Goal: Information Seeking & Learning: Learn about a topic

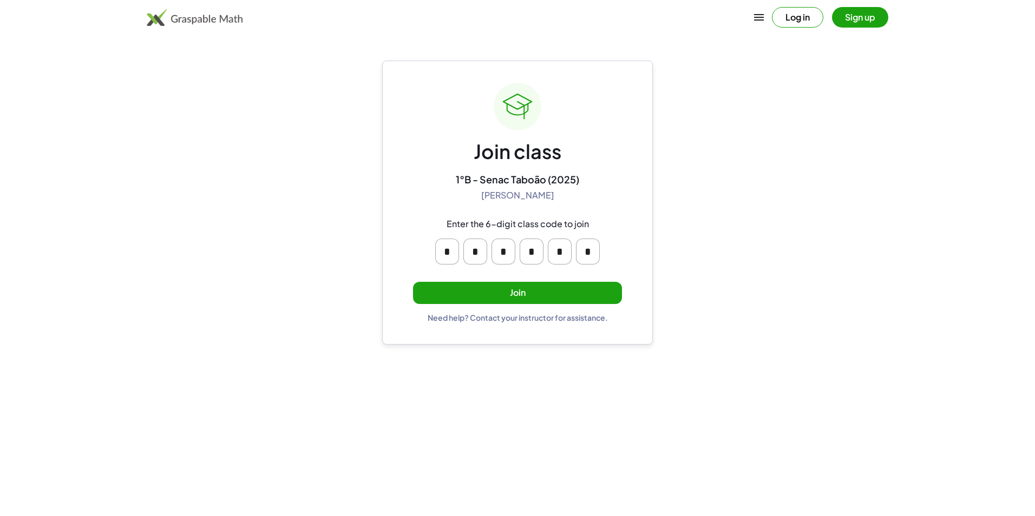
click at [585, 286] on button "Join" at bounding box center [517, 293] width 209 height 22
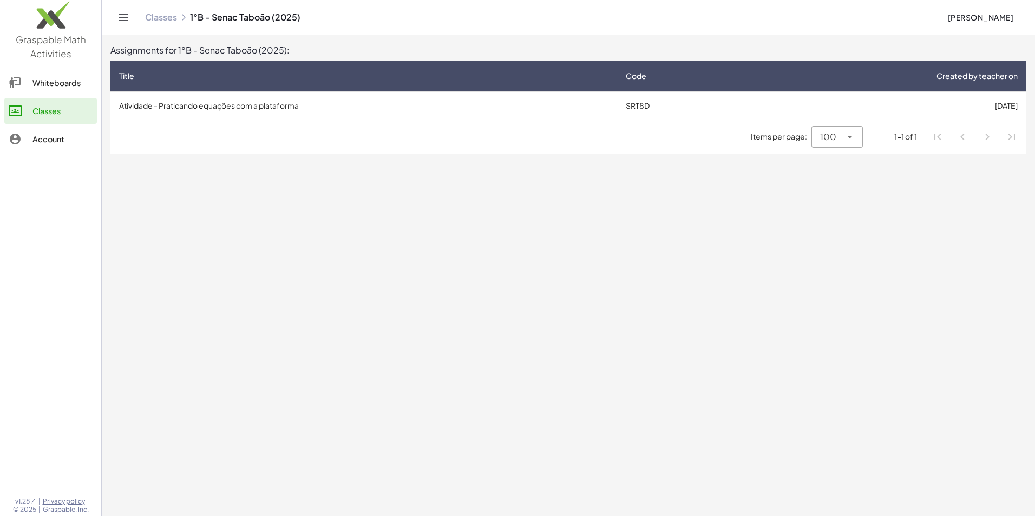
drag, startPoint x: 369, startPoint y: 67, endPoint x: 373, endPoint y: 46, distance: 21.7
click at [373, 50] on div "Assignments for 1°B - Senac Taboão (2025): Title Code Created by teacher on Ati…" at bounding box center [568, 99] width 916 height 110
click at [321, 99] on td "Atividade - Praticando equações com a plataforma" at bounding box center [363, 105] width 506 height 28
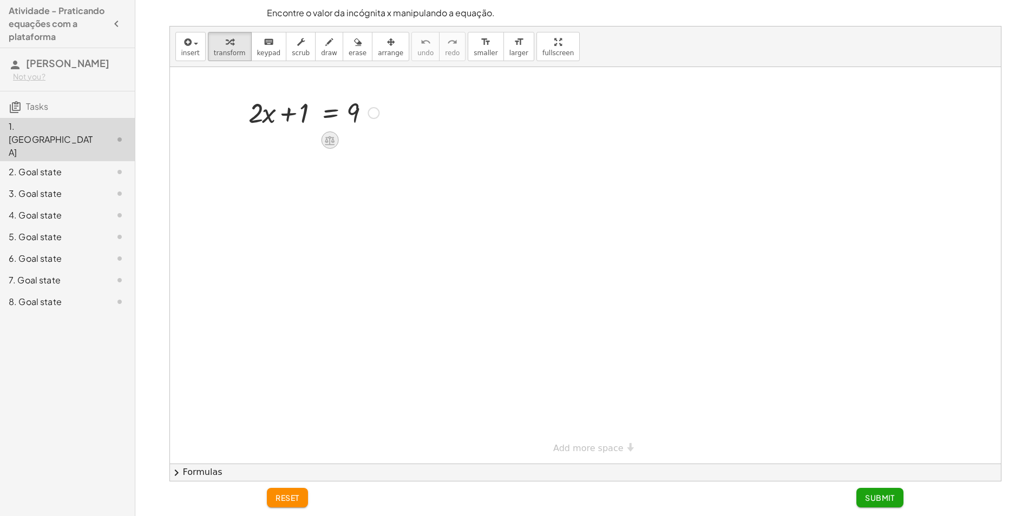
click at [325, 142] on icon at bounding box center [330, 140] width 10 height 9
drag, startPoint x: 326, startPoint y: 140, endPoint x: 302, endPoint y: 156, distance: 28.8
click at [302, 156] on div "+ · 2 · x + 1 = 9 + − × ÷" at bounding box center [585, 265] width 831 height 397
drag, startPoint x: 302, startPoint y: 156, endPoint x: 314, endPoint y: 173, distance: 20.6
click at [314, 173] on div at bounding box center [585, 265] width 831 height 397
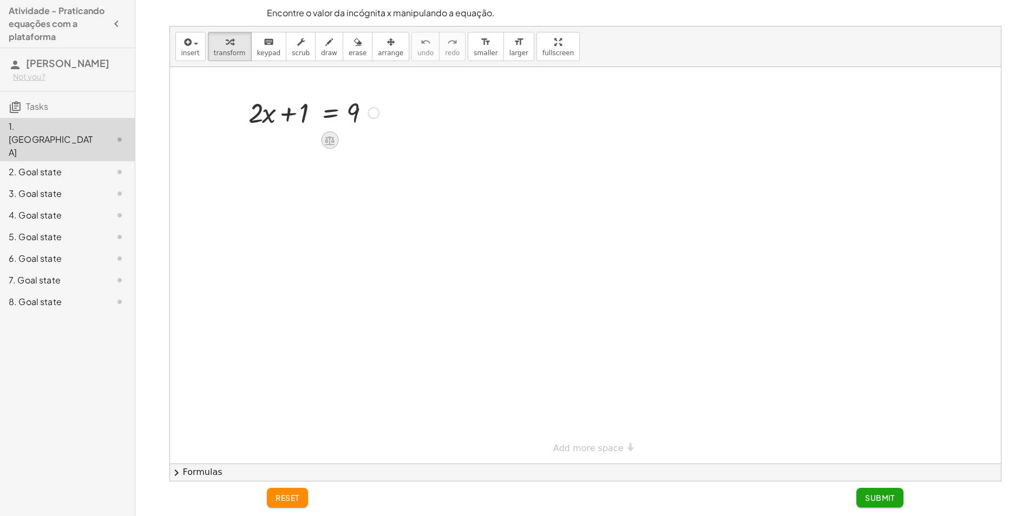
click at [333, 134] on div at bounding box center [329, 139] width 17 height 17
click at [356, 140] on div "÷" at bounding box center [351, 139] width 17 height 17
click at [273, 507] on button "reset" at bounding box center [287, 497] width 41 height 19
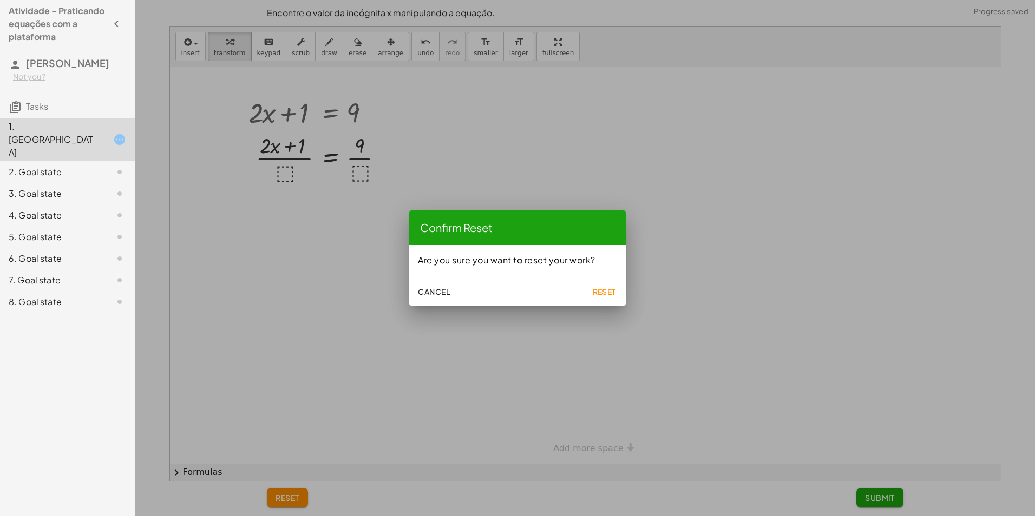
click at [614, 288] on span "Reset" at bounding box center [604, 292] width 24 height 10
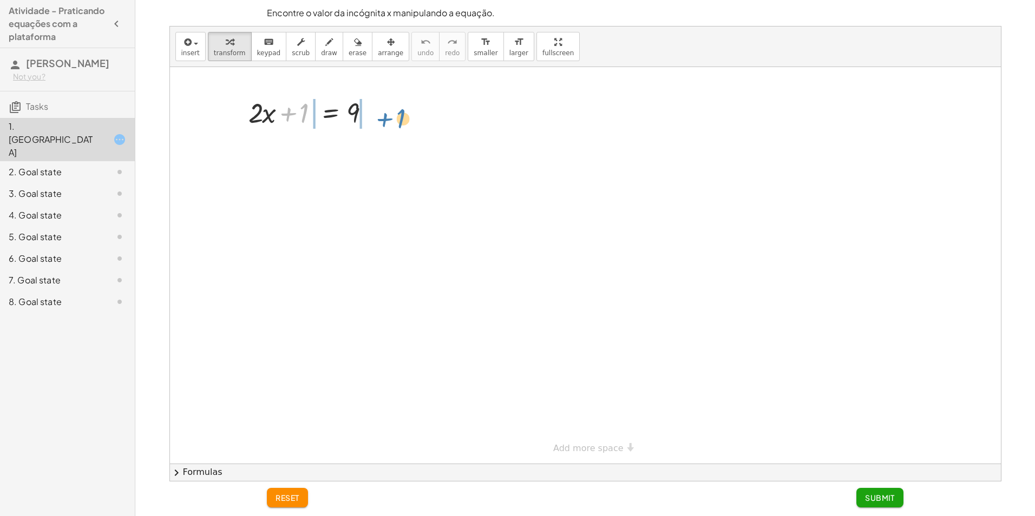
drag, startPoint x: 303, startPoint y: 113, endPoint x: 403, endPoint y: 113, distance: 100.1
click at [278, 152] on div at bounding box center [313, 148] width 217 height 37
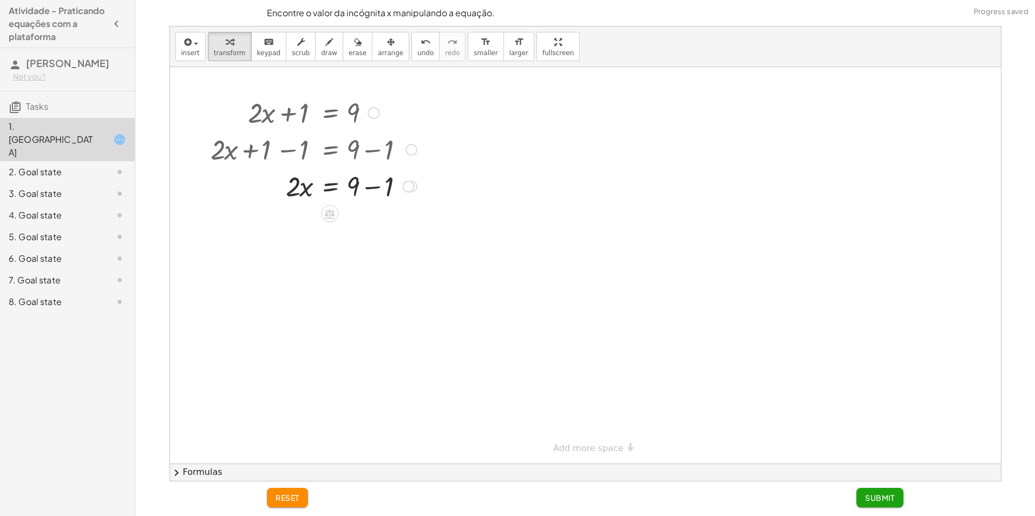
click at [366, 186] on div at bounding box center [313, 185] width 217 height 37
drag, startPoint x: 308, startPoint y: 239, endPoint x: 356, endPoint y: 245, distance: 48.6
click at [294, 269] on div at bounding box center [313, 268] width 217 height 54
click at [357, 267] on div at bounding box center [305, 268] width 233 height 54
click at [356, 327] on div at bounding box center [313, 322] width 217 height 54
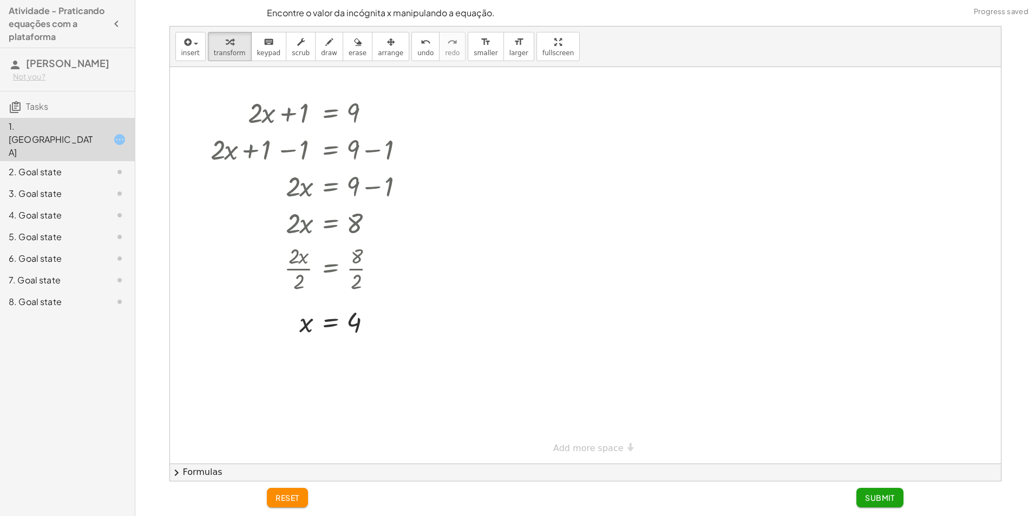
click at [894, 498] on button "Submit" at bounding box center [879, 497] width 47 height 19
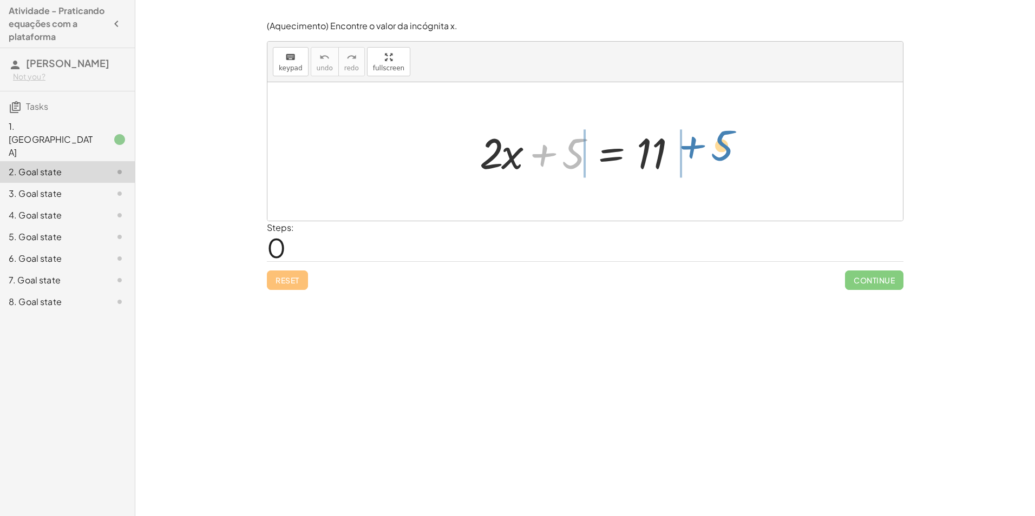
drag, startPoint x: 570, startPoint y: 163, endPoint x: 718, endPoint y: 155, distance: 147.9
click at [718, 155] on div "+ 5 + · 2 · x + 5 = 11" at bounding box center [584, 151] width 635 height 139
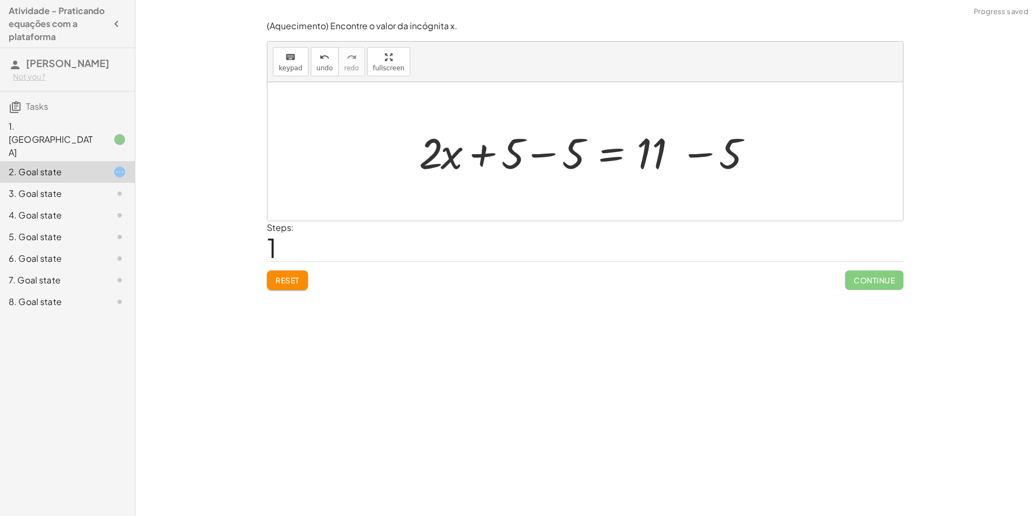
click at [529, 144] on div at bounding box center [588, 152] width 351 height 56
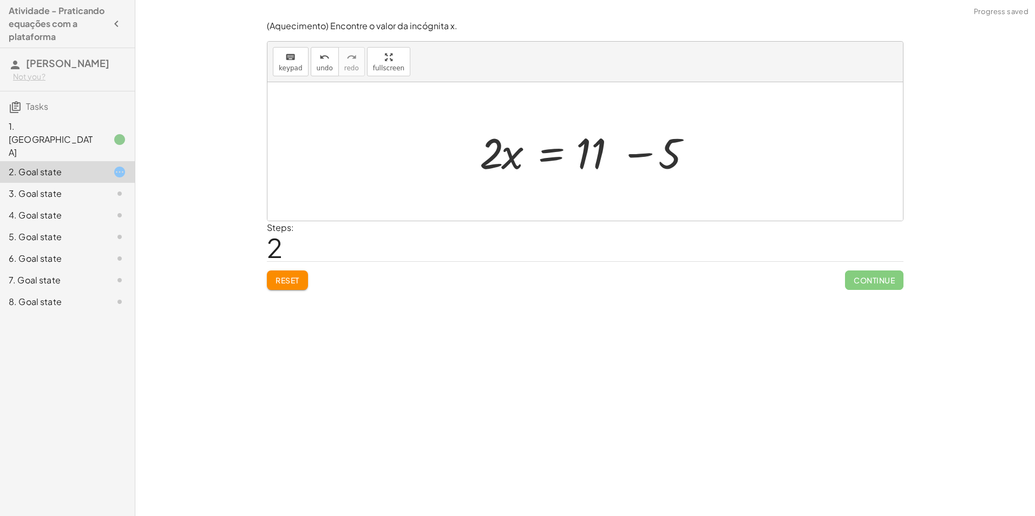
click at [635, 175] on div at bounding box center [589, 152] width 230 height 56
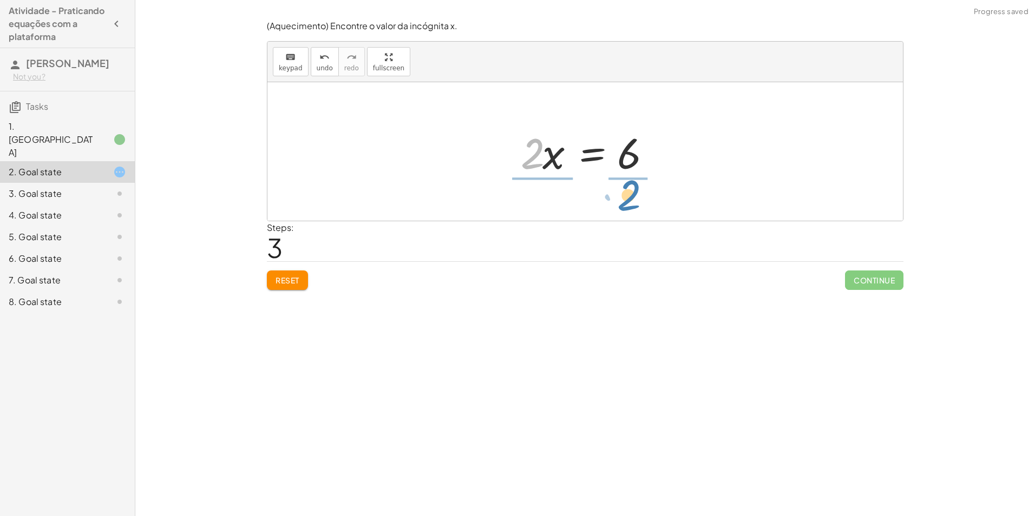
drag, startPoint x: 533, startPoint y: 159, endPoint x: 629, endPoint y: 201, distance: 105.4
click at [651, 156] on div at bounding box center [589, 151] width 160 height 83
click at [540, 156] on div at bounding box center [589, 151] width 151 height 83
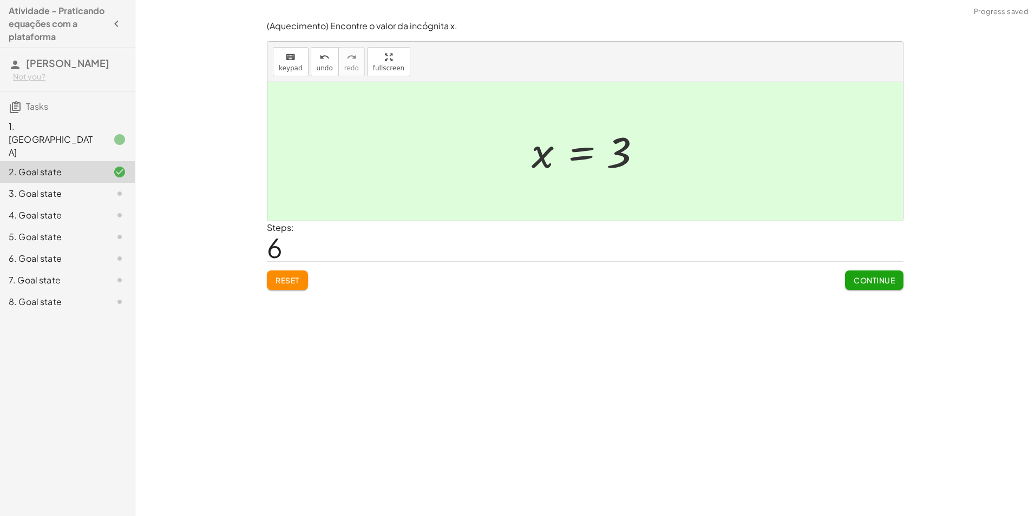
click at [868, 286] on button "Continue" at bounding box center [874, 280] width 58 height 19
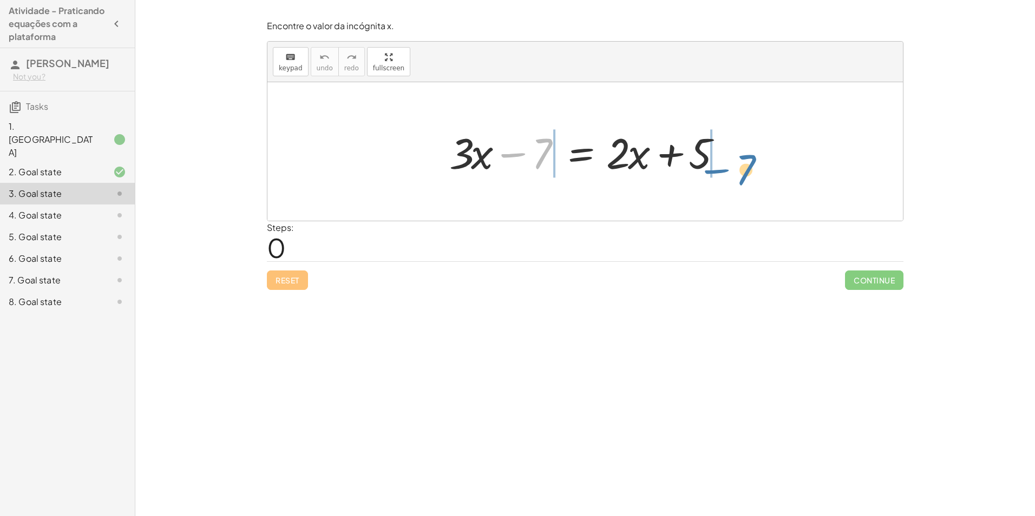
drag, startPoint x: 536, startPoint y: 153, endPoint x: 761, endPoint y: 148, distance: 225.1
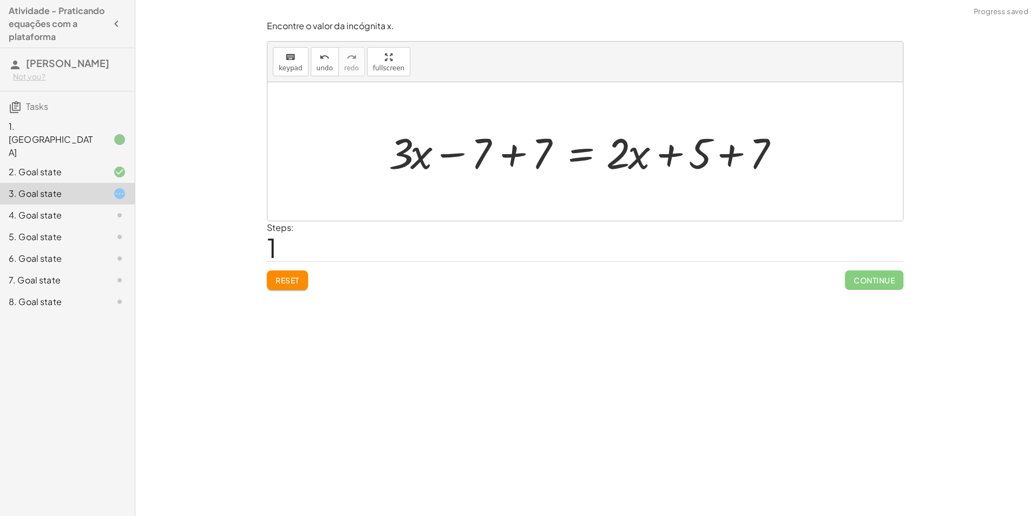
click at [509, 143] on div at bounding box center [589, 152] width 412 height 56
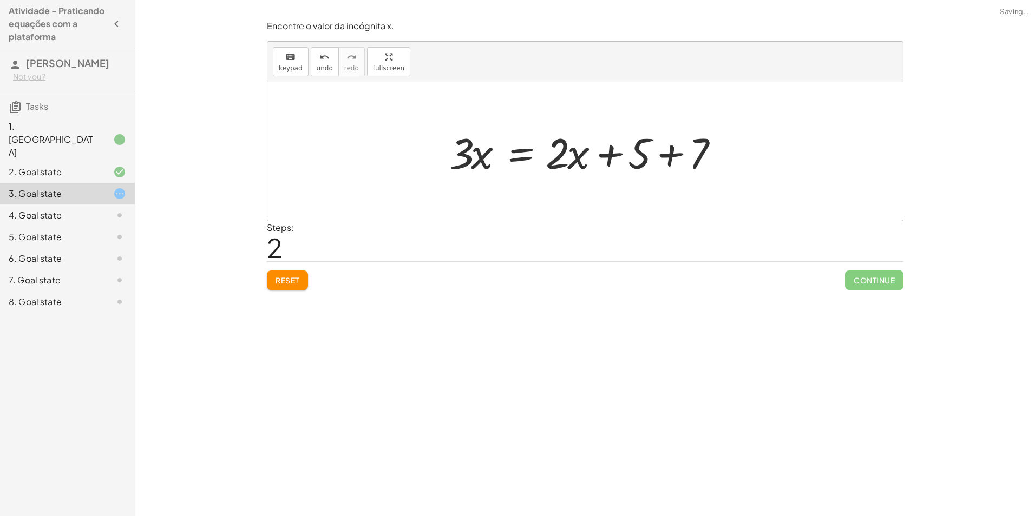
click at [660, 160] on div at bounding box center [589, 152] width 291 height 56
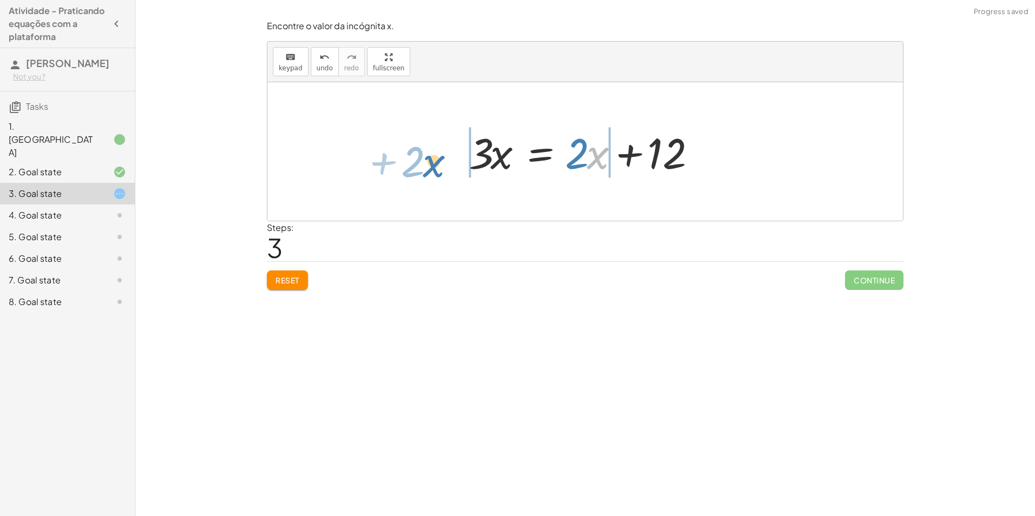
drag, startPoint x: 588, startPoint y: 158, endPoint x: 424, endPoint y: 166, distance: 164.2
click at [424, 166] on div "+ · 3 · x − 7 = + · 2 · x + 5 + · 3 · x − 7 + 7 = + · 2 · x + 5 + 7 + · 3 · x +…" at bounding box center [584, 151] width 635 height 139
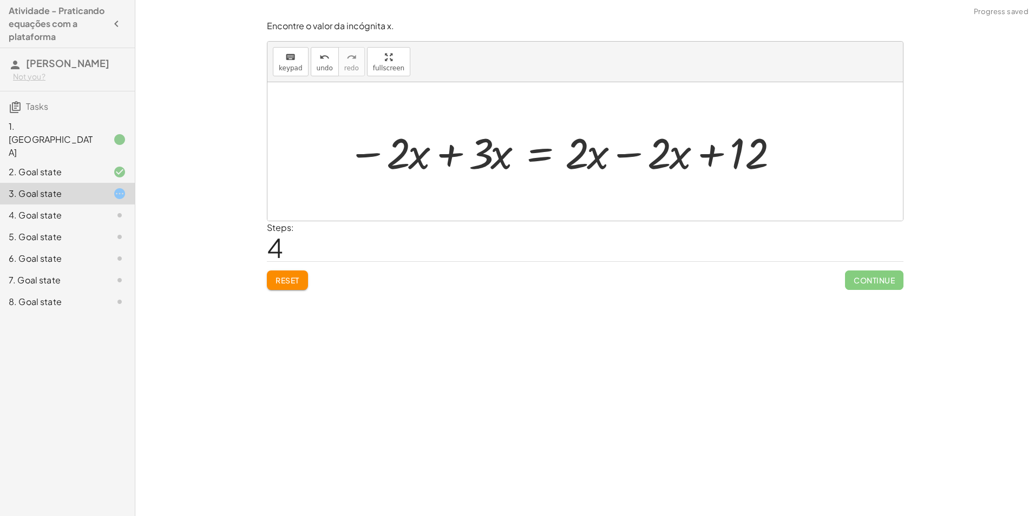
click at [625, 164] on div at bounding box center [566, 152] width 448 height 56
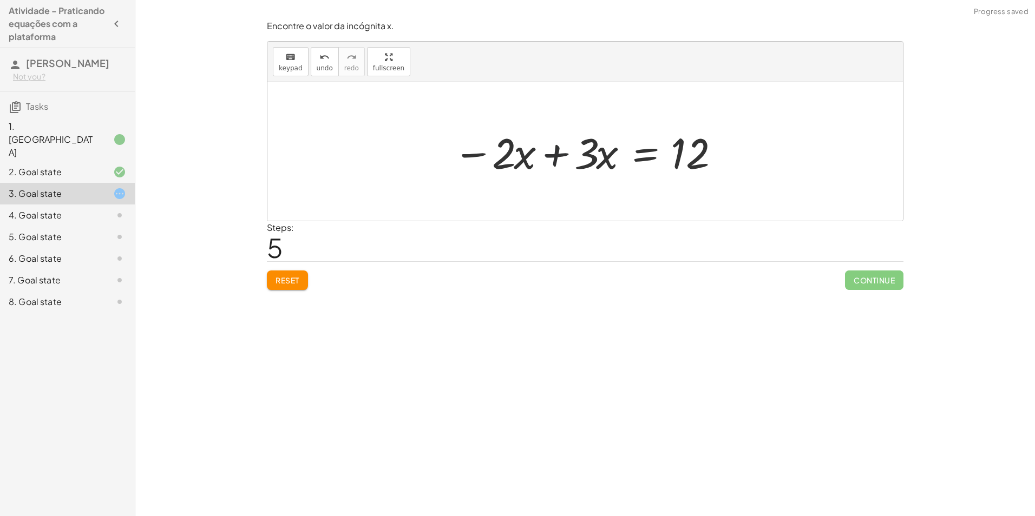
click at [543, 158] on div at bounding box center [590, 152] width 284 height 56
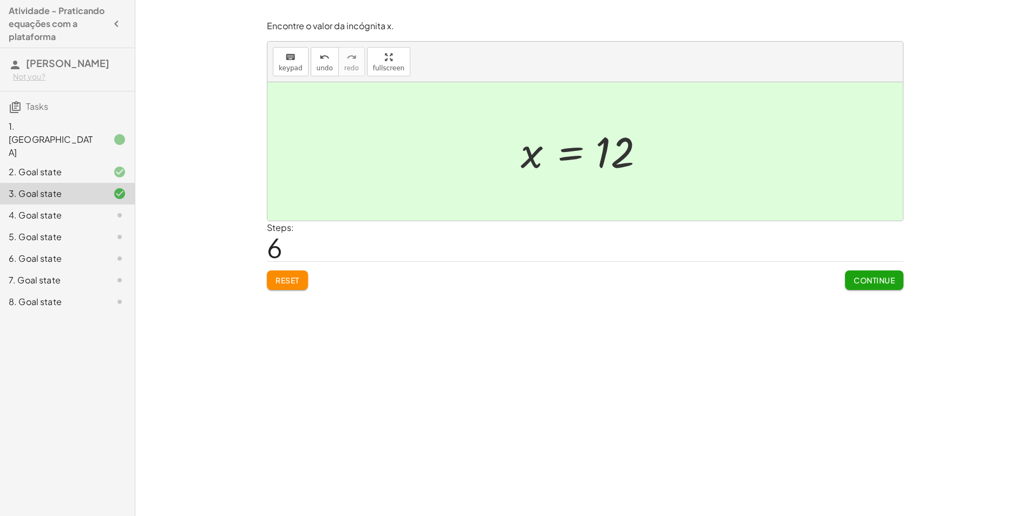
drag, startPoint x: 871, startPoint y: 278, endPoint x: 876, endPoint y: 258, distance: 20.6
click at [875, 268] on div "Continue" at bounding box center [874, 276] width 58 height 28
drag, startPoint x: 866, startPoint y: 284, endPoint x: 850, endPoint y: 252, distance: 36.1
click at [866, 280] on span "Continue" at bounding box center [873, 280] width 41 height 10
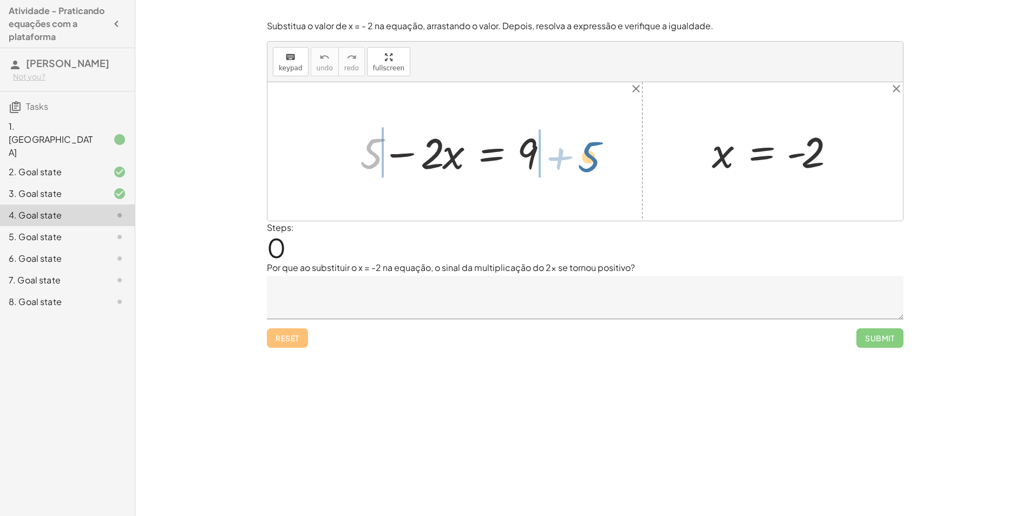
drag, startPoint x: 374, startPoint y: 155, endPoint x: 571, endPoint y: 161, distance: 197.1
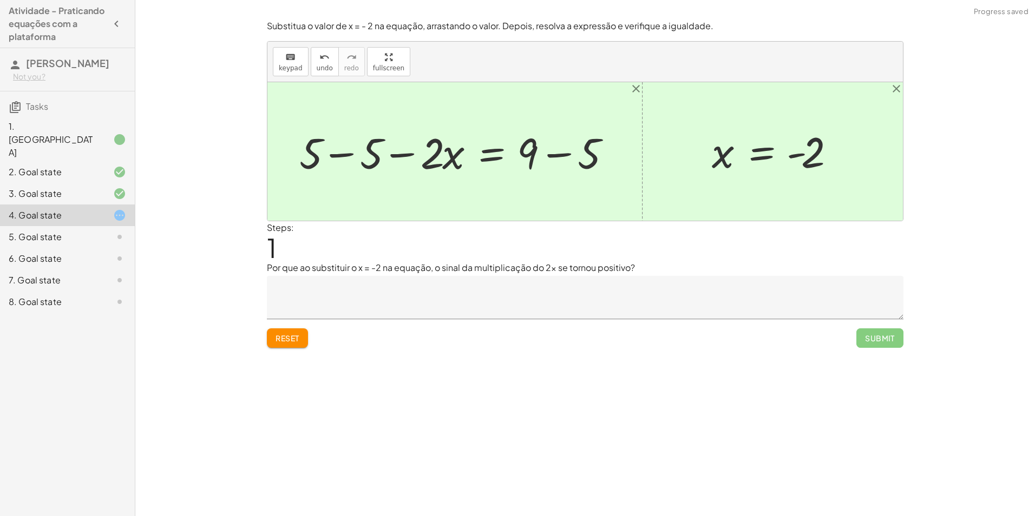
click at [339, 151] on div at bounding box center [459, 152] width 330 height 56
click at [548, 158] on div at bounding box center [511, 152] width 223 height 56
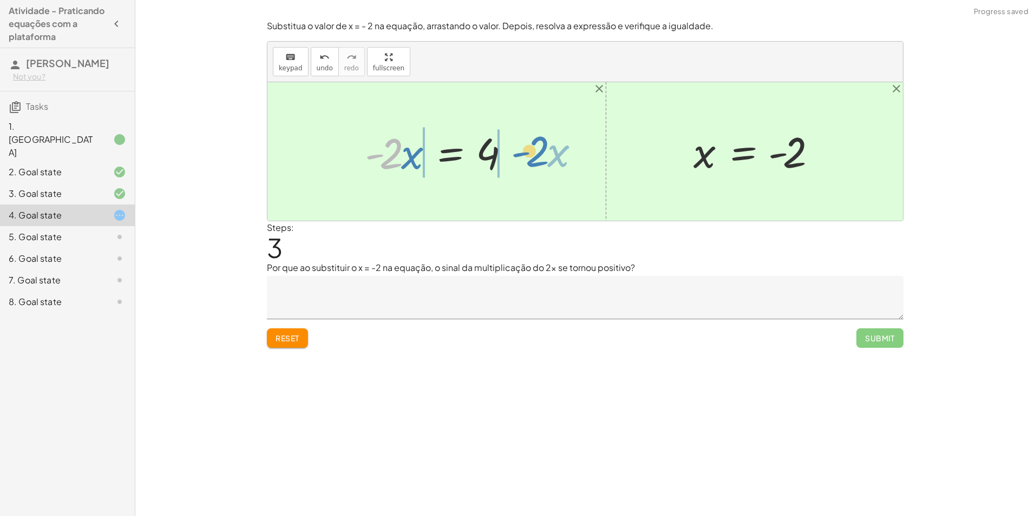
drag, startPoint x: 386, startPoint y: 161, endPoint x: 528, endPoint y: 162, distance: 141.2
click at [528, 162] on div "+ 5 − · 2 · x = 9 + 5 − 5 − · 2 · x = + 9 − 5 + 0 − · 2 · x = + 9 − 5 · - 2 · x…" at bounding box center [584, 151] width 635 height 139
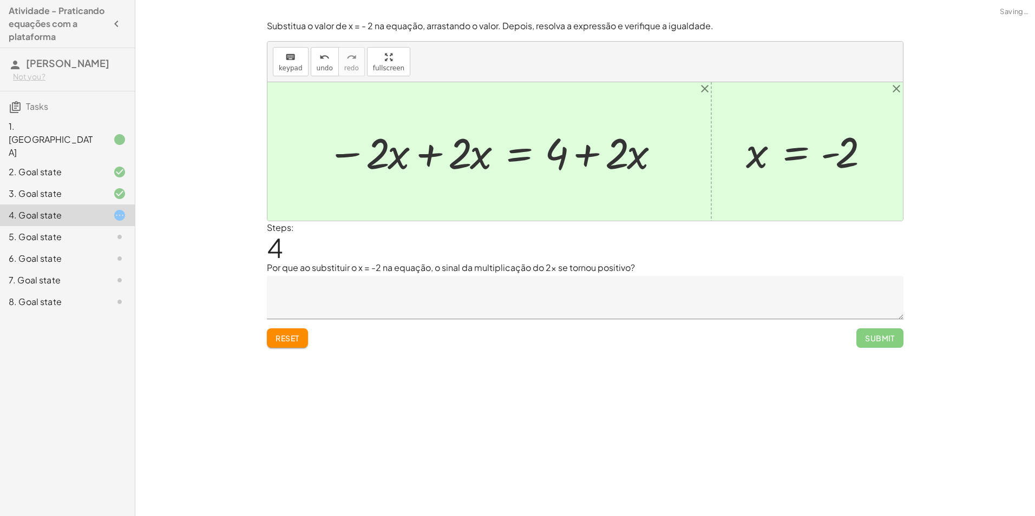
click at [440, 159] on div at bounding box center [493, 152] width 344 height 56
click at [598, 158] on div at bounding box center [568, 152] width 208 height 56
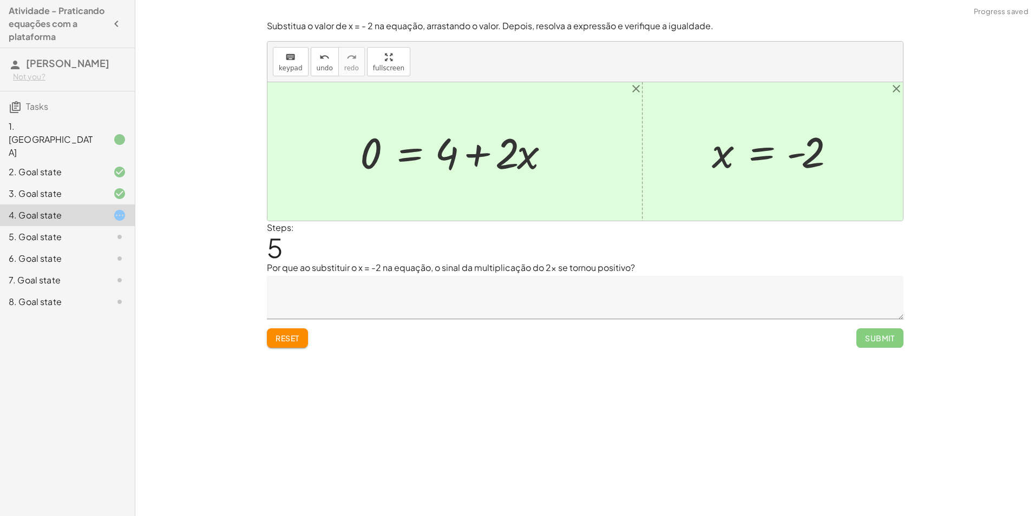
click at [489, 158] on div at bounding box center [458, 152] width 208 height 56
drag, startPoint x: 511, startPoint y: 160, endPoint x: 360, endPoint y: 152, distance: 151.2
click at [360, 152] on div at bounding box center [458, 152] width 208 height 56
click at [301, 331] on button "Reset" at bounding box center [287, 337] width 41 height 19
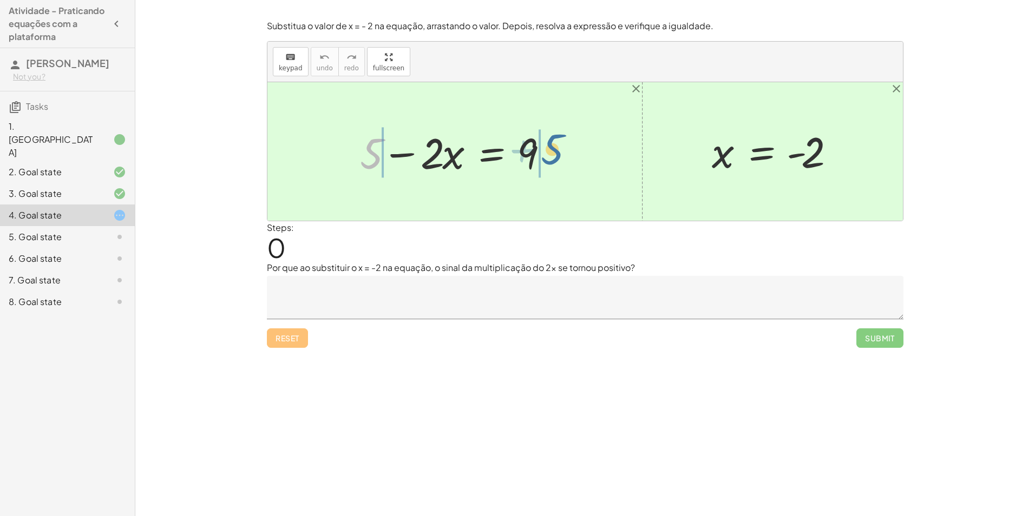
drag, startPoint x: 373, startPoint y: 152, endPoint x: 569, endPoint y: 147, distance: 195.9
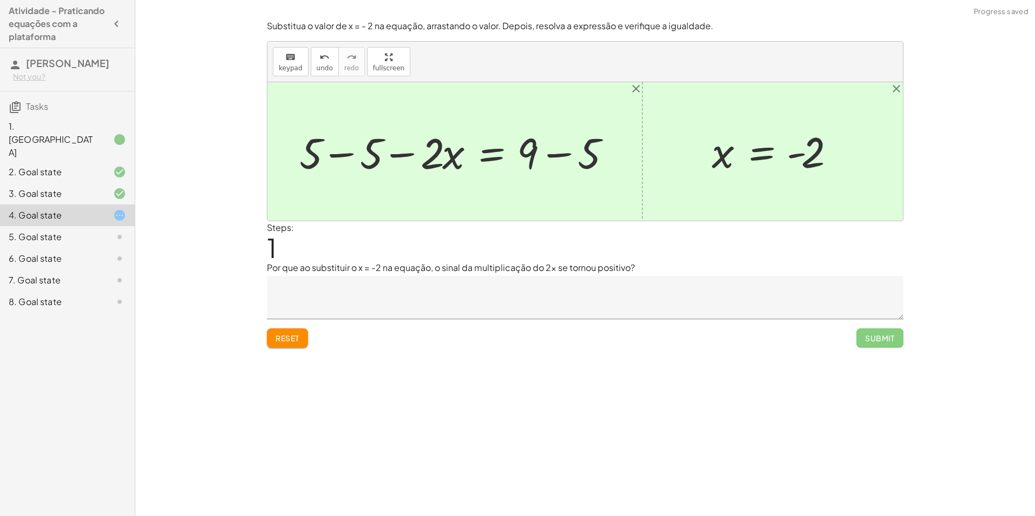
click at [344, 147] on div at bounding box center [459, 152] width 330 height 56
click at [566, 152] on div at bounding box center [511, 152] width 223 height 56
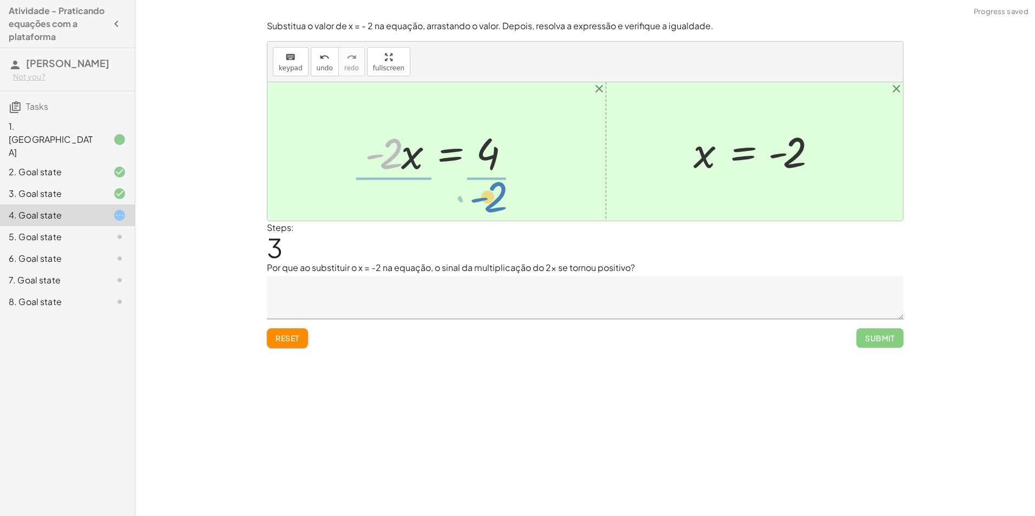
drag, startPoint x: 390, startPoint y: 154, endPoint x: 494, endPoint y: 196, distance: 112.6
click at [495, 196] on div "+ 5 − · 2 · x = 9 + 5 − 5 − · 2 · x = + 9 − 5 + 0 − · 2 · x = + 9 − 5 · - 2 · x…" at bounding box center [584, 151] width 635 height 139
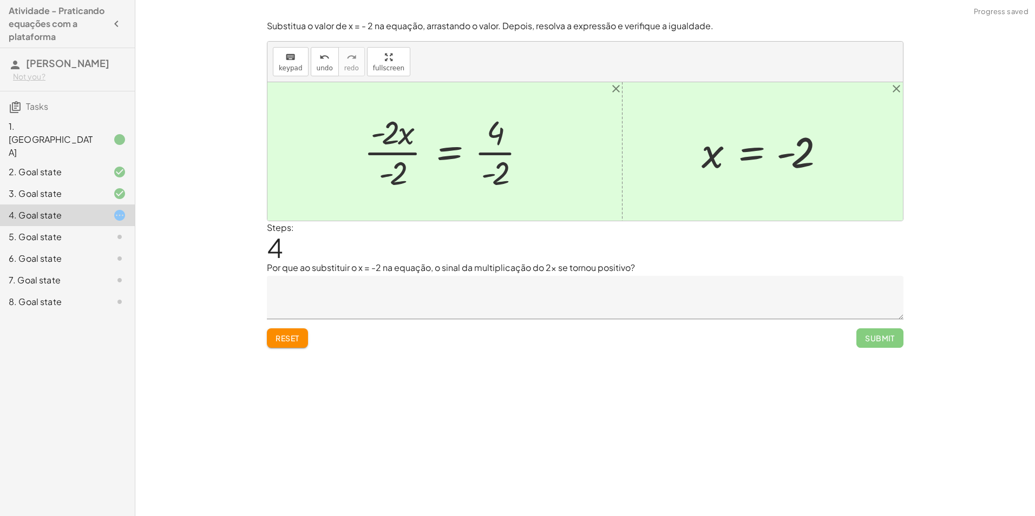
click at [391, 153] on div at bounding box center [448, 151] width 181 height 83
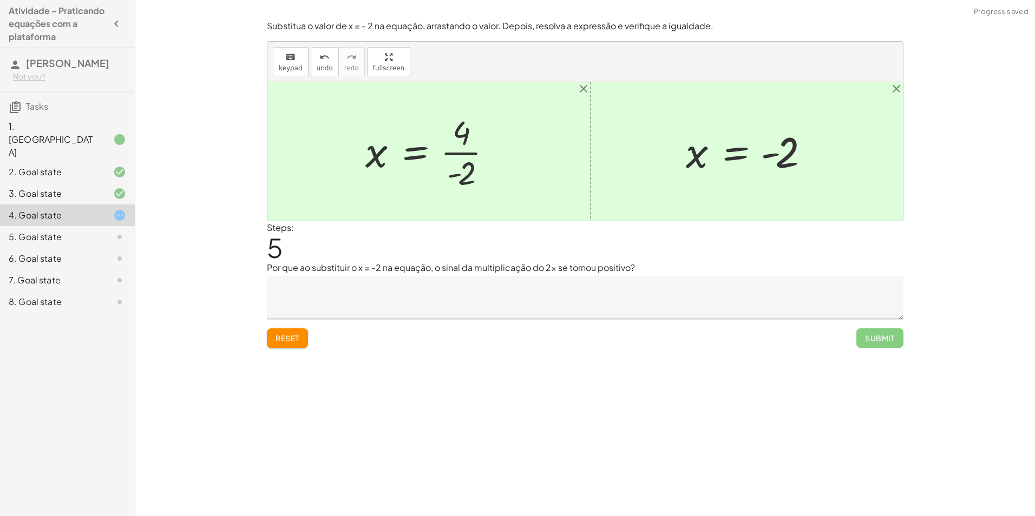
click at [459, 153] on div at bounding box center [433, 151] width 146 height 83
click at [490, 307] on textarea at bounding box center [585, 297] width 636 height 43
drag, startPoint x: 255, startPoint y: 18, endPoint x: 60, endPoint y: 233, distance: 289.6
click at [60, 233] on div "5. Goal state" at bounding box center [52, 237] width 87 height 13
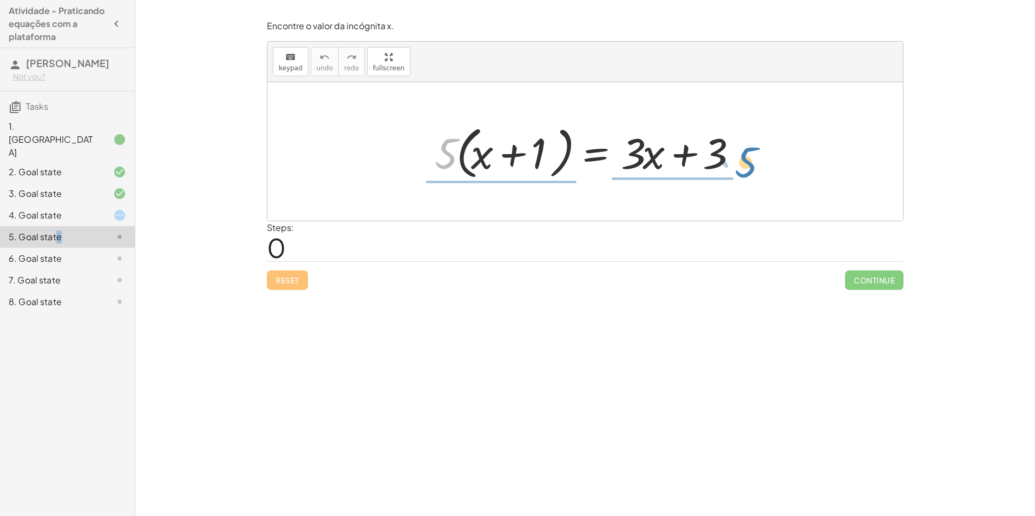
drag, startPoint x: 445, startPoint y: 150, endPoint x: 745, endPoint y: 159, distance: 299.4
click at [745, 159] on div at bounding box center [588, 152] width 319 height 62
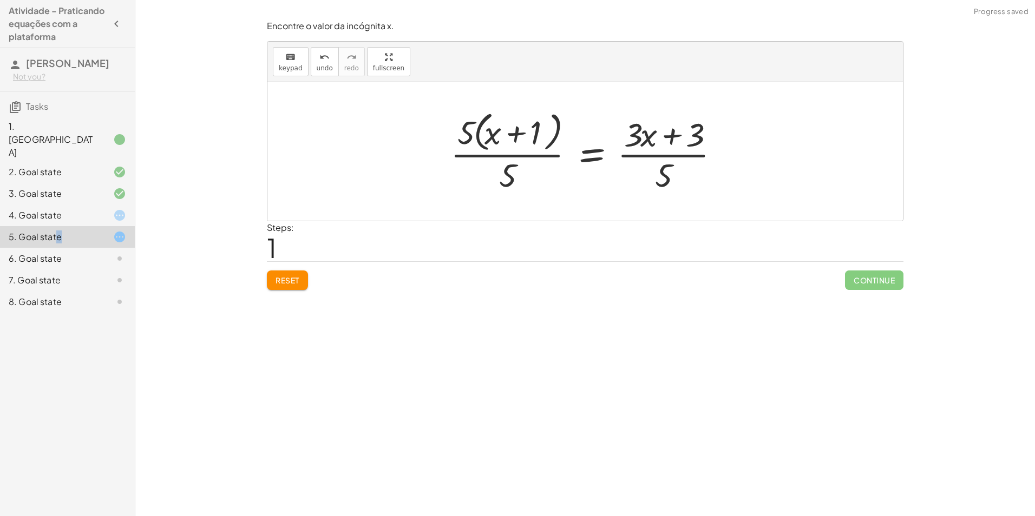
click at [287, 280] on span "Reset" at bounding box center [287, 280] width 24 height 10
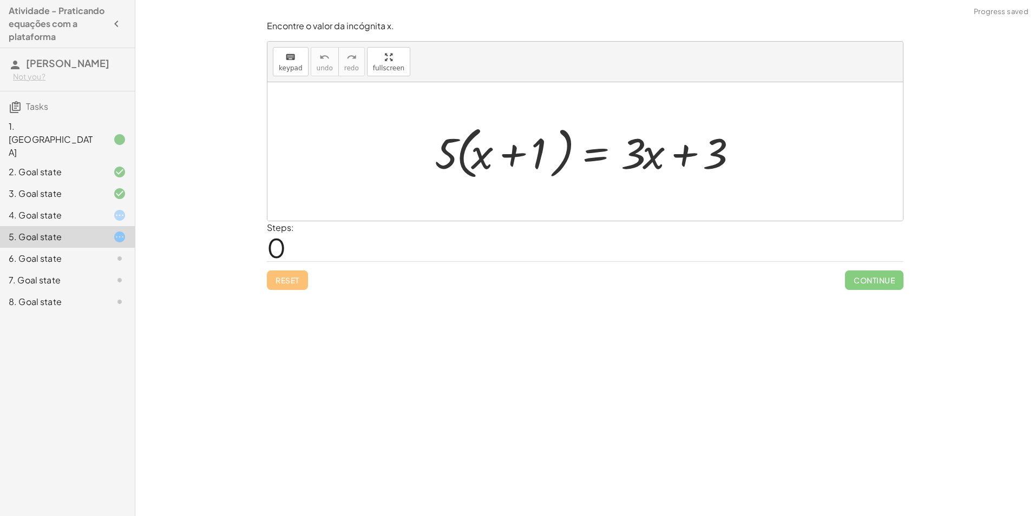
click at [106, 209] on div at bounding box center [111, 215] width 30 height 13
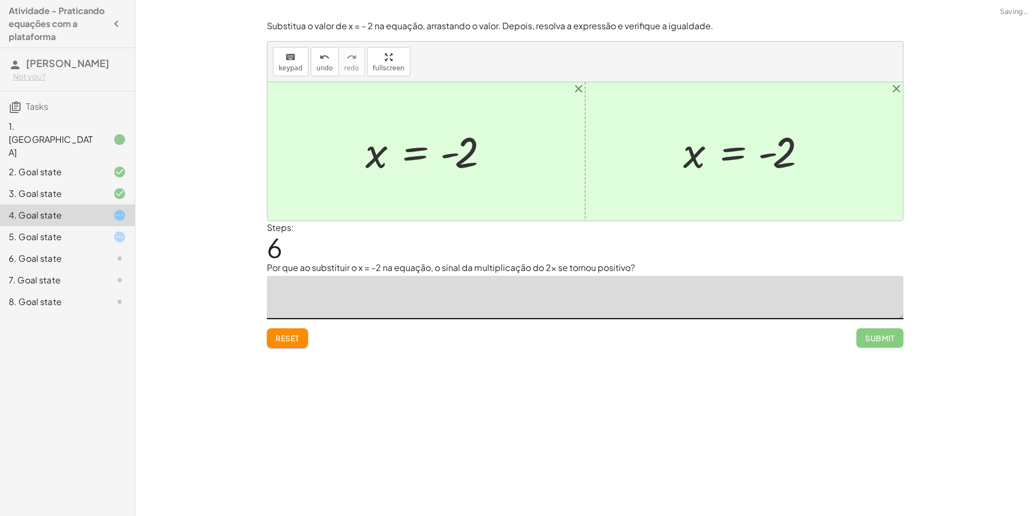
drag, startPoint x: 365, startPoint y: 301, endPoint x: 361, endPoint y: 313, distance: 12.5
click at [369, 300] on textarea at bounding box center [585, 297] width 636 height 43
click at [887, 337] on span "Submit" at bounding box center [879, 337] width 47 height 19
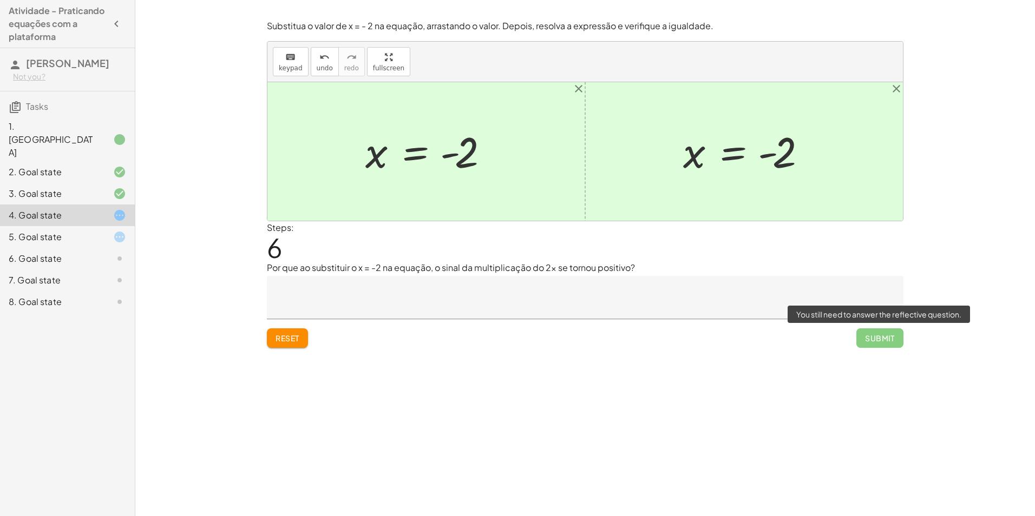
click at [886, 337] on span "Submit" at bounding box center [879, 337] width 47 height 19
click at [0, 0] on div "Substitua o valor de x = - 2 na equação, arrastando o valor. Depois, resolva a …" at bounding box center [0, 0] width 0 height 0
drag, startPoint x: 880, startPoint y: 337, endPoint x: 884, endPoint y: 326, distance: 11.5
click at [879, 337] on span "Submit" at bounding box center [879, 337] width 47 height 19
click at [108, 269] on div "5. Goal state" at bounding box center [67, 280] width 135 height 22
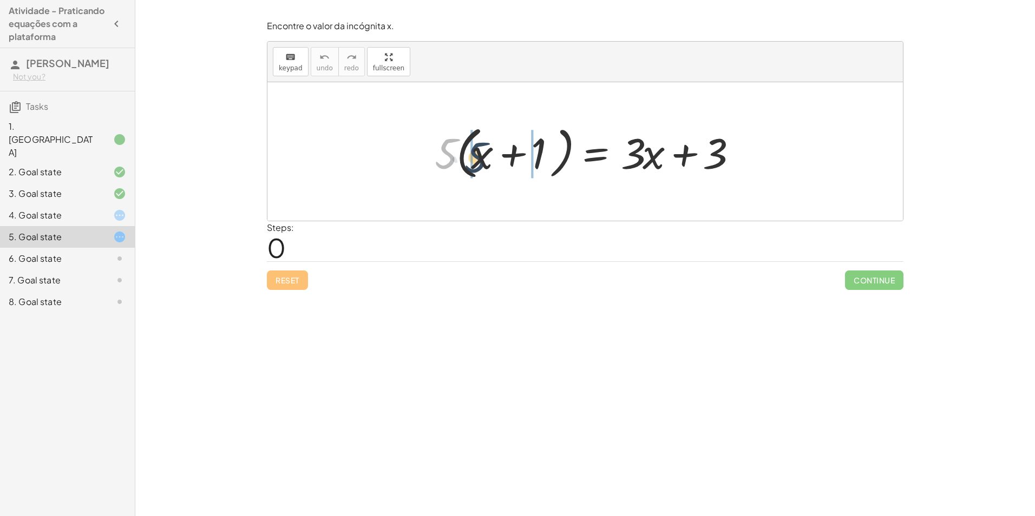
drag, startPoint x: 443, startPoint y: 158, endPoint x: 465, endPoint y: 163, distance: 23.4
click at [466, 162] on div at bounding box center [588, 152] width 319 height 62
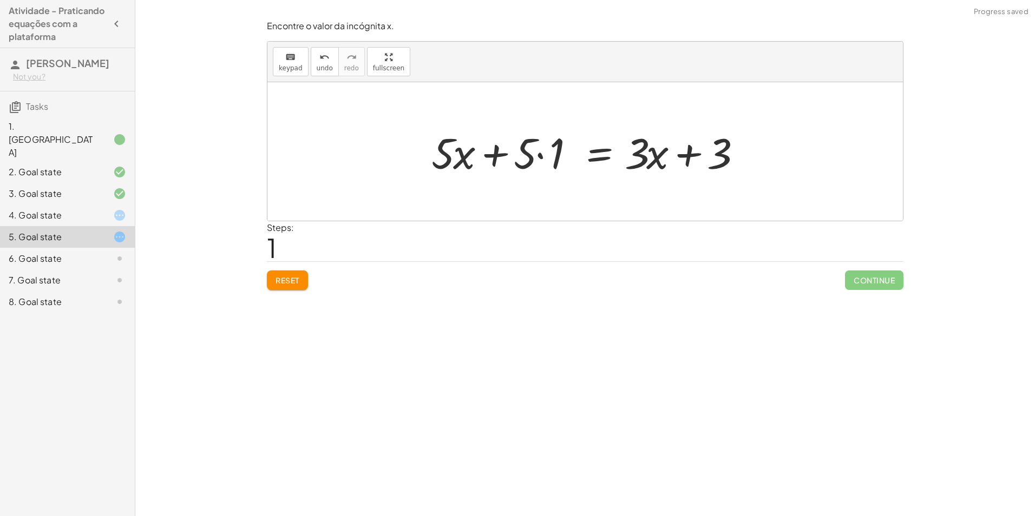
click at [539, 156] on div at bounding box center [589, 152] width 327 height 56
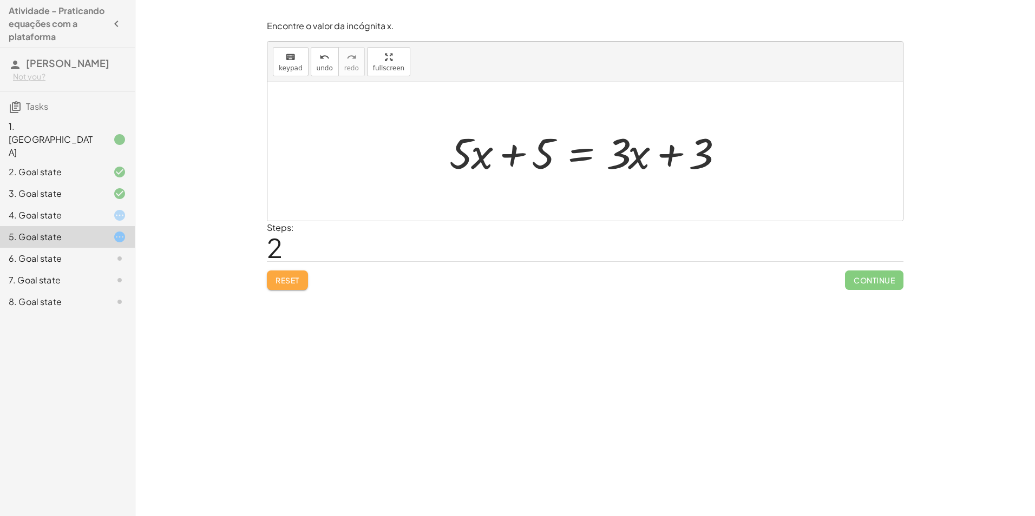
click at [294, 271] on button "Reset" at bounding box center [287, 280] width 41 height 19
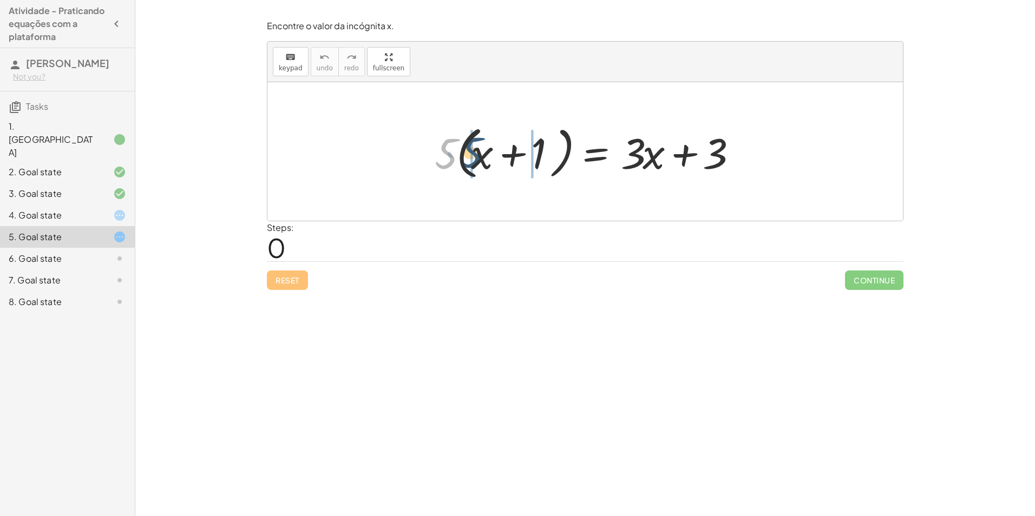
drag, startPoint x: 444, startPoint y: 155, endPoint x: 466, endPoint y: 148, distance: 23.8
click at [466, 148] on div at bounding box center [588, 152] width 319 height 62
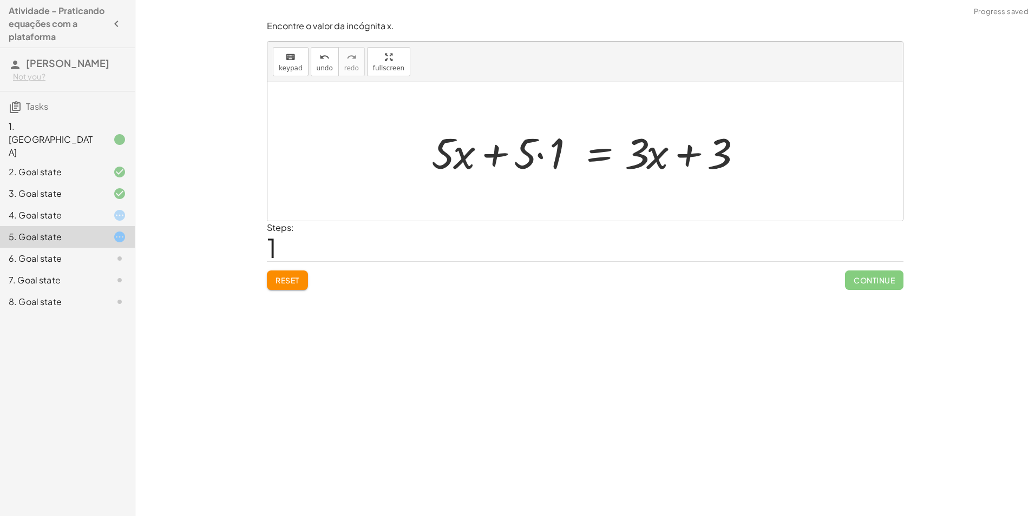
click at [537, 153] on div at bounding box center [589, 152] width 327 height 56
click at [541, 154] on div at bounding box center [607, 152] width 291 height 56
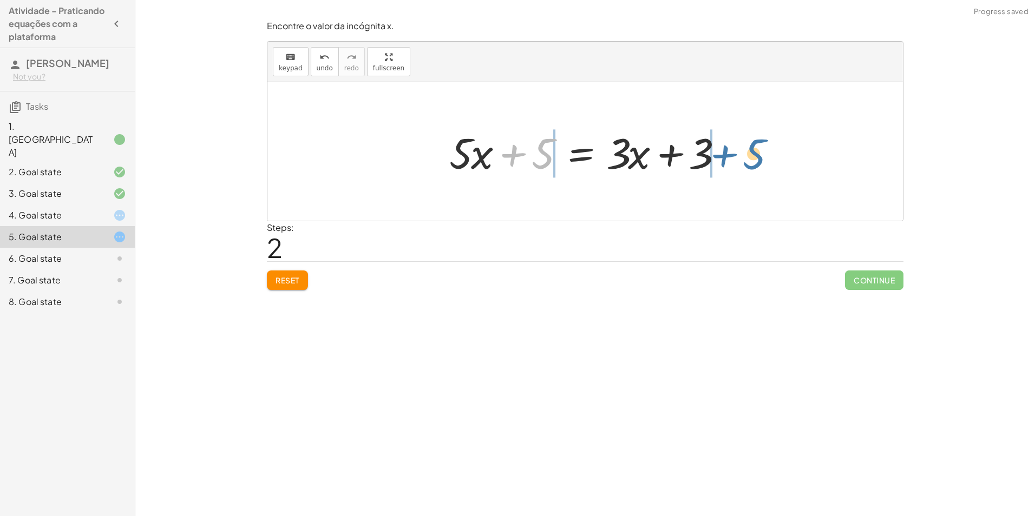
drag, startPoint x: 547, startPoint y: 146, endPoint x: 759, endPoint y: 146, distance: 212.1
click at [759, 146] on div "· 5 · ( + x + 1 ) = + · 3 · x + 3 + · 5 · x + · 5 · 1 = + · 3 · x + 3 + 5 + x +…" at bounding box center [584, 151] width 635 height 139
click at [513, 154] on div at bounding box center [589, 152] width 412 height 56
drag, startPoint x: 623, startPoint y: 152, endPoint x: 636, endPoint y: 154, distance: 13.2
click at [636, 154] on div at bounding box center [589, 152] width 291 height 56
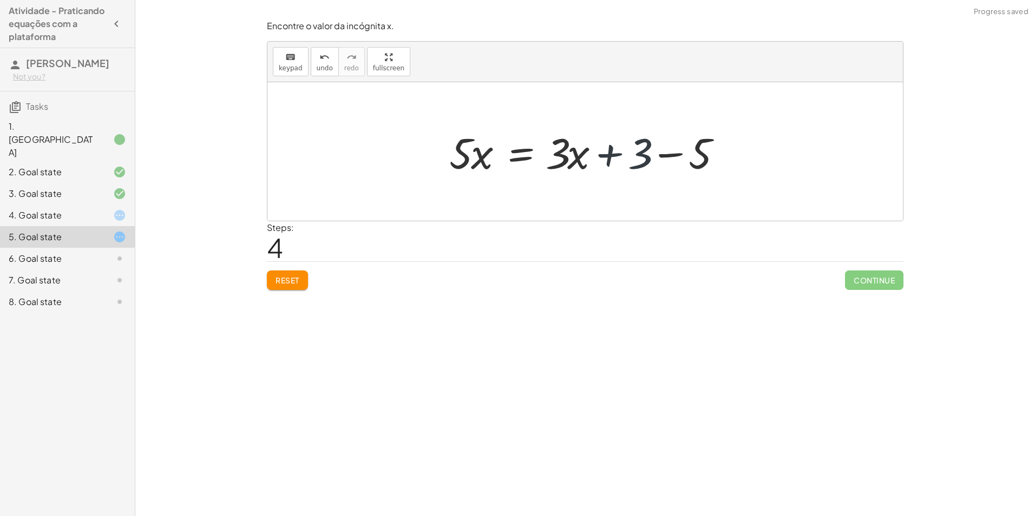
click at [663, 154] on div at bounding box center [589, 152] width 291 height 56
drag, startPoint x: 570, startPoint y: 152, endPoint x: 420, endPoint y: 149, distance: 150.5
click at [420, 149] on div "· 5 · ( + x + 1 ) = + · 3 · x + 3 + · 5 · x + · 5 · 1 = + · 3 · x + 3 + · 5 · x…" at bounding box center [584, 151] width 635 height 139
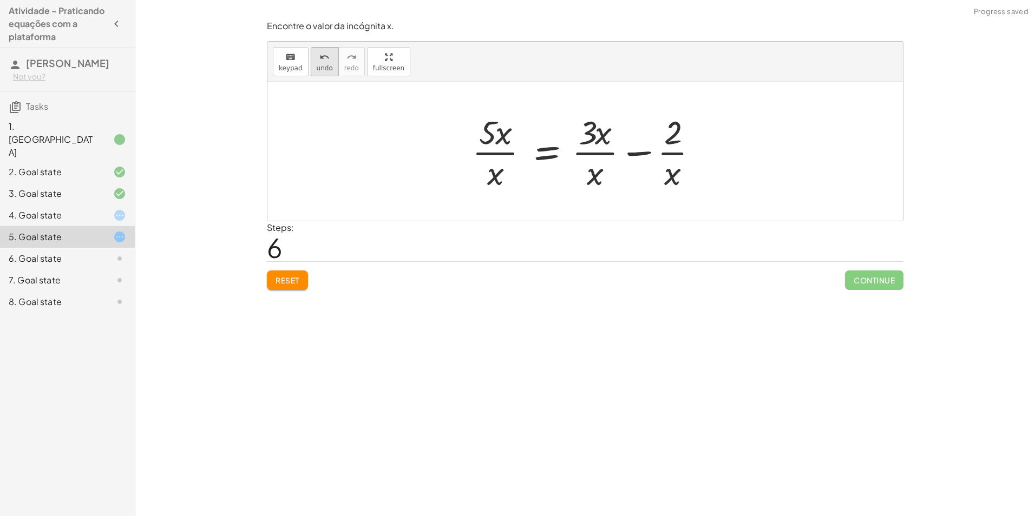
click at [319, 67] on span "undo" at bounding box center [325, 68] width 16 height 8
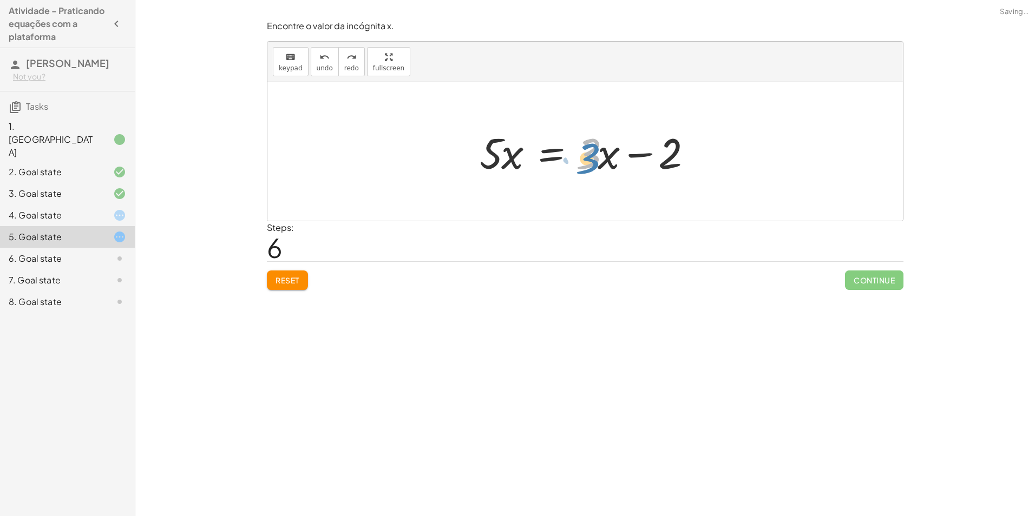
drag, startPoint x: 568, startPoint y: 153, endPoint x: 609, endPoint y: 152, distance: 41.1
click at [609, 152] on div at bounding box center [589, 152] width 230 height 56
click at [616, 155] on div at bounding box center [589, 152] width 230 height 56
drag, startPoint x: 601, startPoint y: 155, endPoint x: 607, endPoint y: 157, distance: 5.6
click at [608, 157] on div at bounding box center [589, 152] width 230 height 56
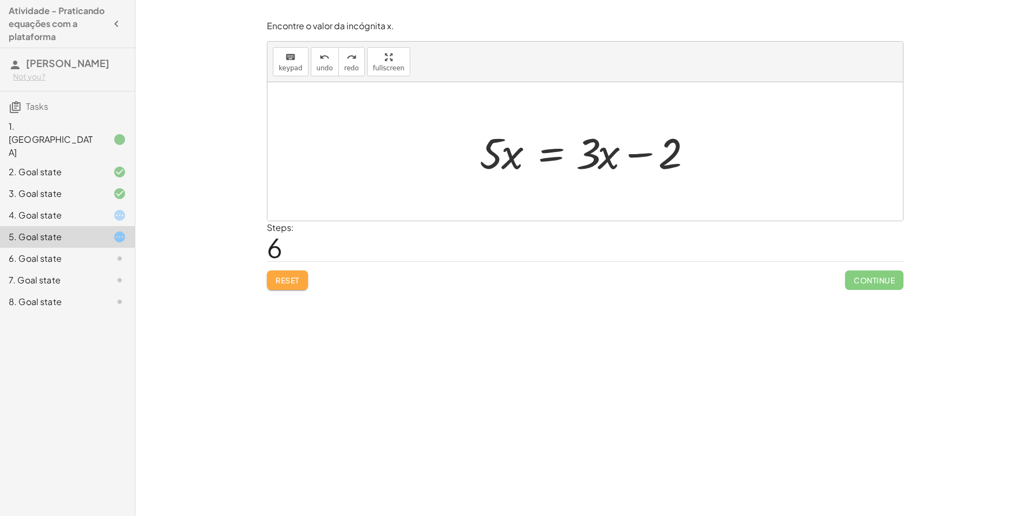
click at [285, 282] on span "Reset" at bounding box center [287, 280] width 24 height 10
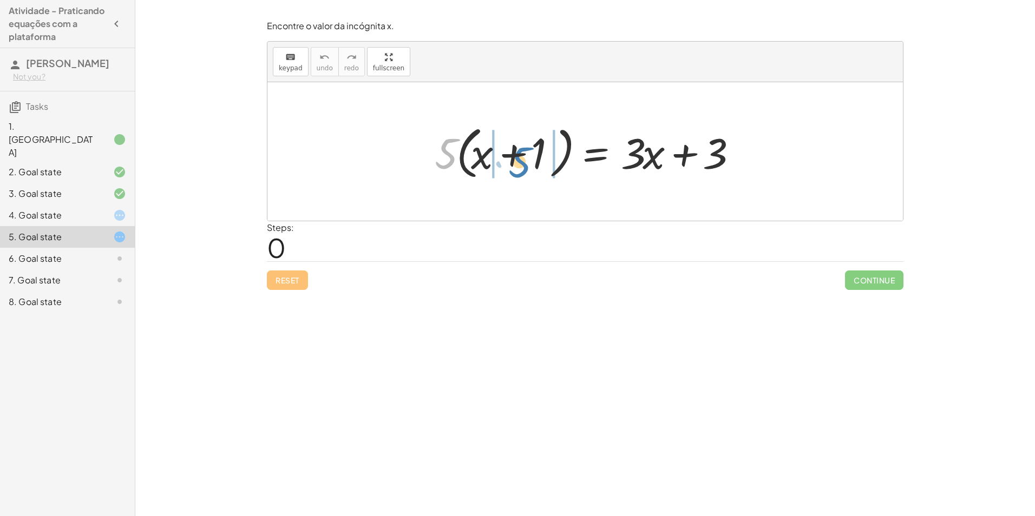
drag, startPoint x: 495, startPoint y: 150, endPoint x: 510, endPoint y: 166, distance: 21.8
click at [510, 166] on div at bounding box center [588, 152] width 319 height 62
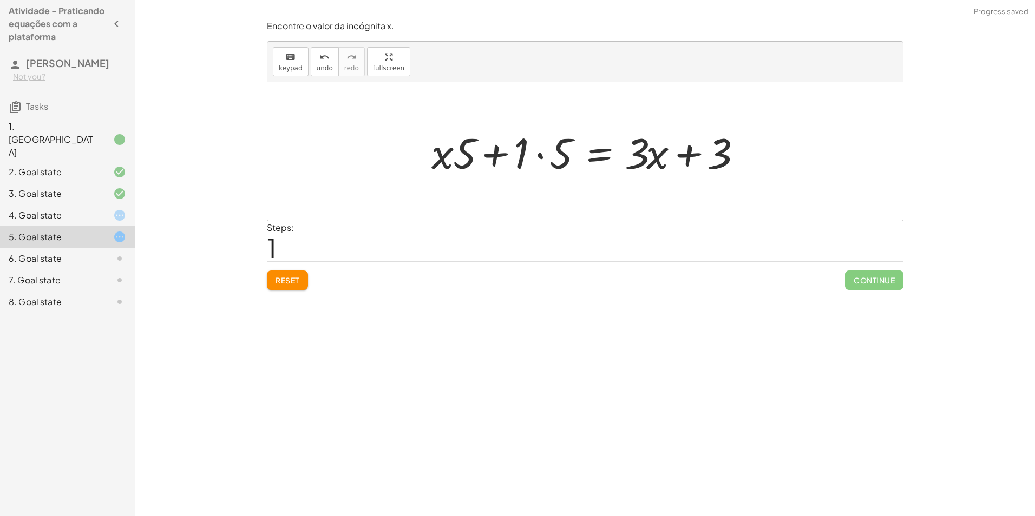
click at [535, 153] on div at bounding box center [589, 152] width 327 height 56
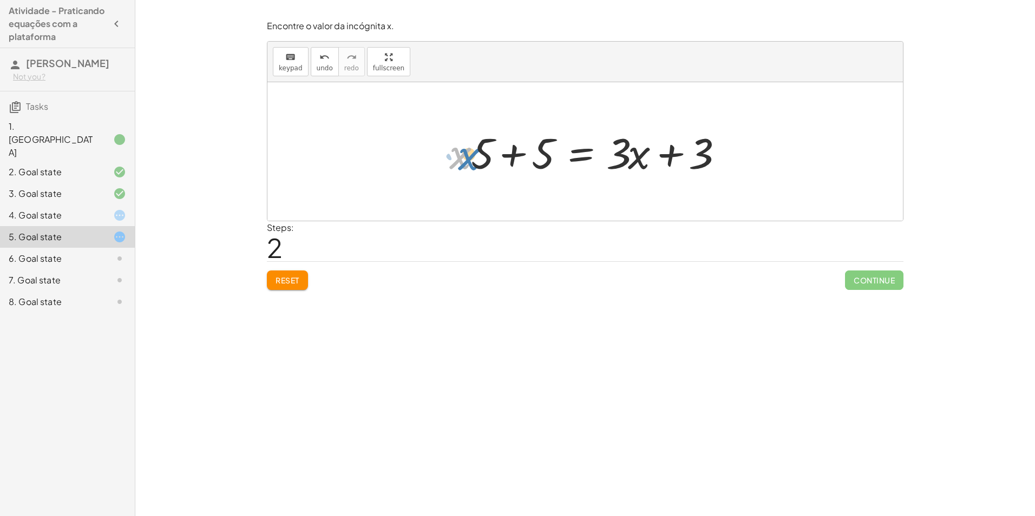
drag, startPoint x: 470, startPoint y: 144, endPoint x: 484, endPoint y: 146, distance: 14.2
click at [483, 150] on div at bounding box center [589, 152] width 291 height 56
drag, startPoint x: 482, startPoint y: 144, endPoint x: 650, endPoint y: 146, distance: 168.3
click at [641, 148] on div at bounding box center [589, 152] width 291 height 56
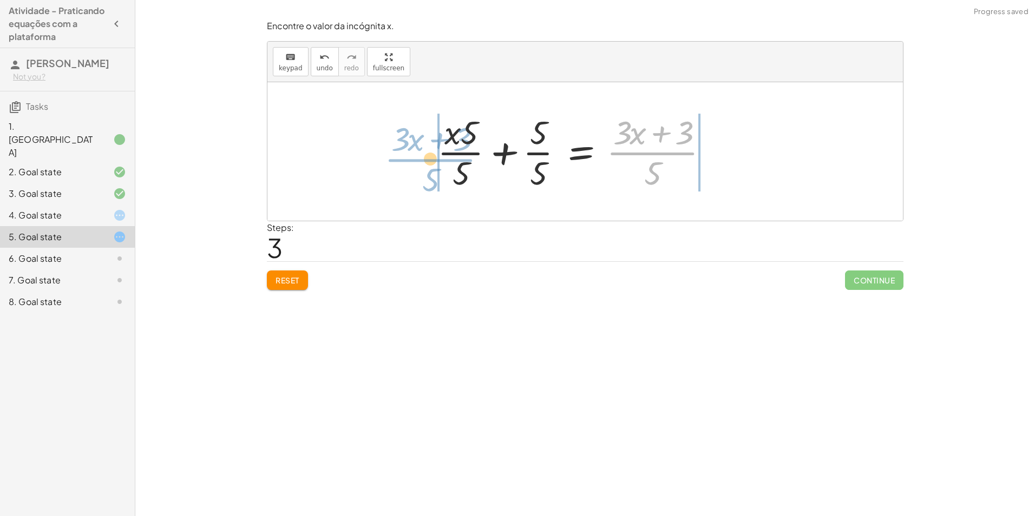
drag, startPoint x: 660, startPoint y: 147, endPoint x: 431, endPoint y: 152, distance: 228.9
click at [431, 152] on div "· 5 · ( + x + 1 ) = + · 3 · x + 3 + · x · 5 + · 1 · 5 = + · 3 · x + 3 + · x · 5…" at bounding box center [573, 151] width 304 height 89
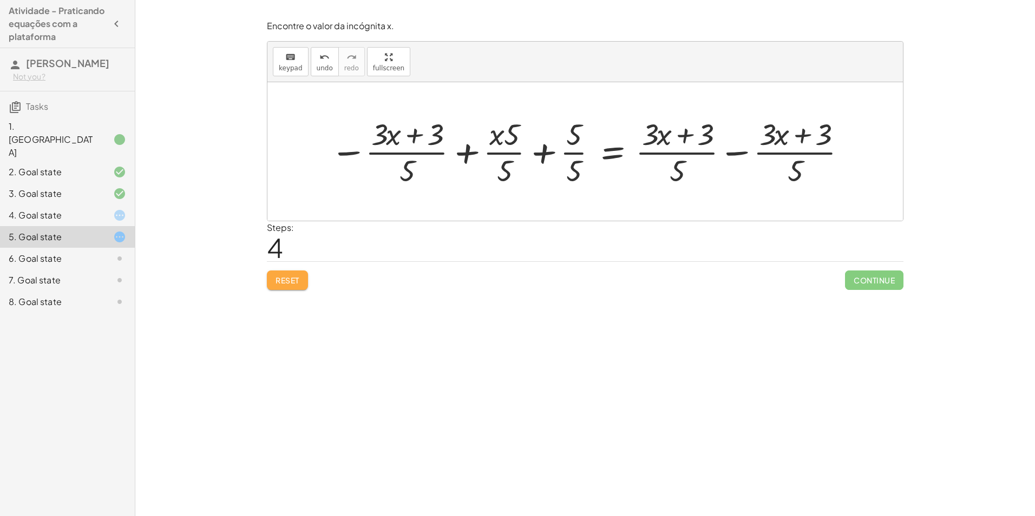
drag, startPoint x: 274, startPoint y: 283, endPoint x: 291, endPoint y: 278, distance: 17.5
click at [277, 282] on button "Reset" at bounding box center [287, 280] width 41 height 19
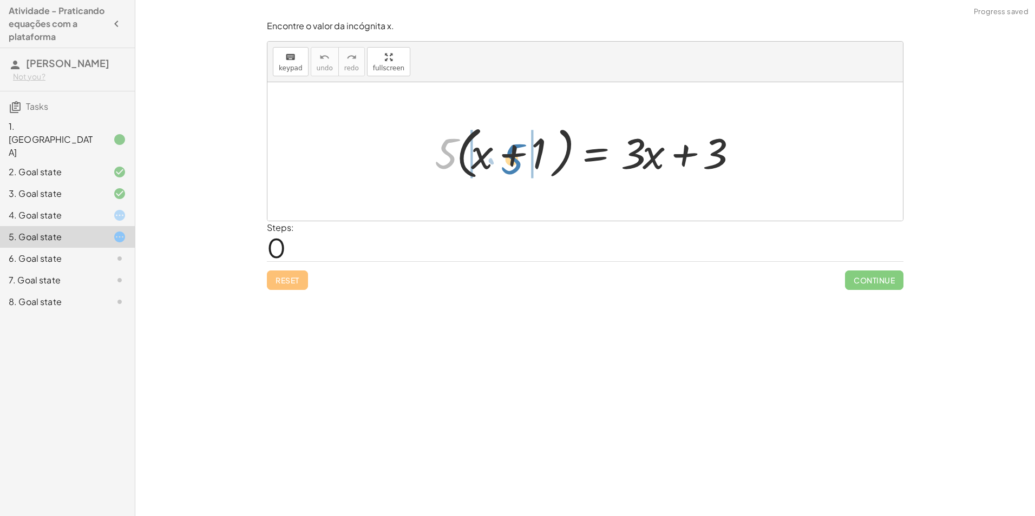
drag, startPoint x: 445, startPoint y: 152, endPoint x: 519, endPoint y: 159, distance: 74.5
click at [512, 158] on div at bounding box center [588, 152] width 319 height 62
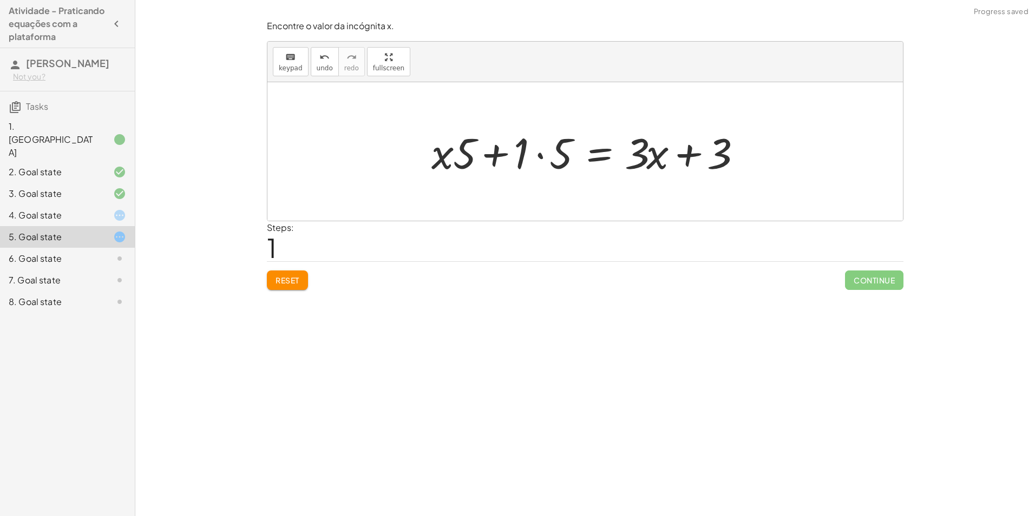
click at [294, 284] on span "Reset" at bounding box center [287, 280] width 24 height 10
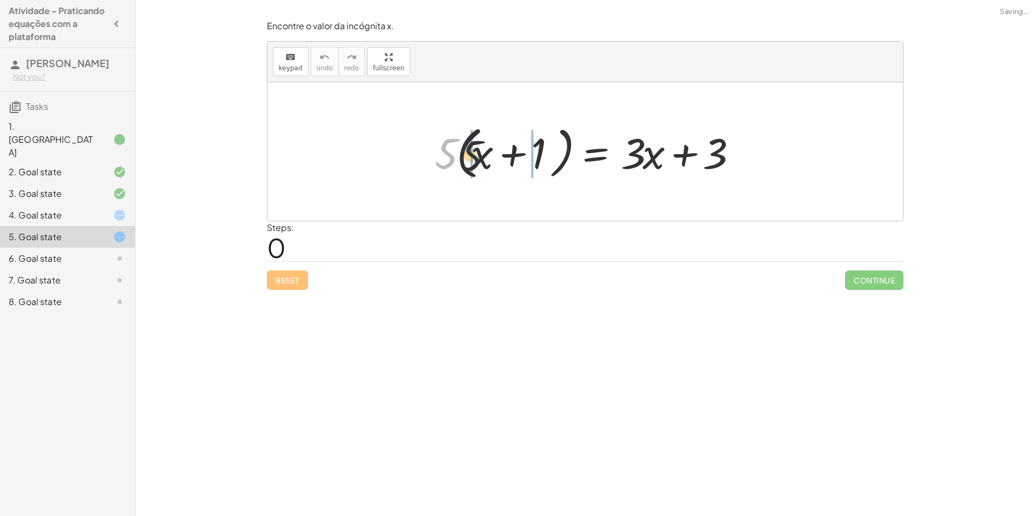
drag, startPoint x: 442, startPoint y: 157, endPoint x: 471, endPoint y: 159, distance: 29.3
drag, startPoint x: 535, startPoint y: 151, endPoint x: 547, endPoint y: 149, distance: 11.5
click at [536, 150] on div at bounding box center [586, 152] width 327 height 56
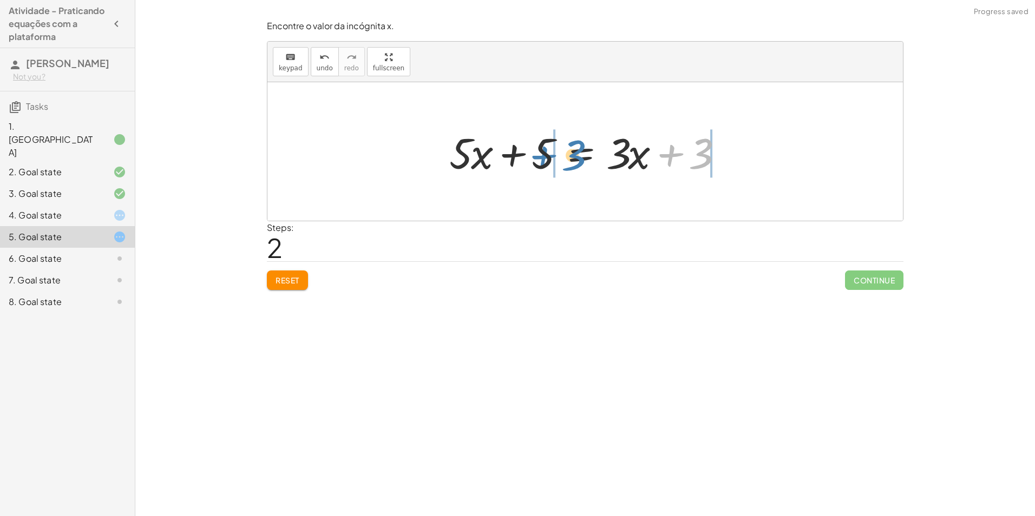
drag, startPoint x: 709, startPoint y: 162, endPoint x: 582, endPoint y: 164, distance: 127.2
click at [582, 164] on div at bounding box center [589, 152] width 291 height 56
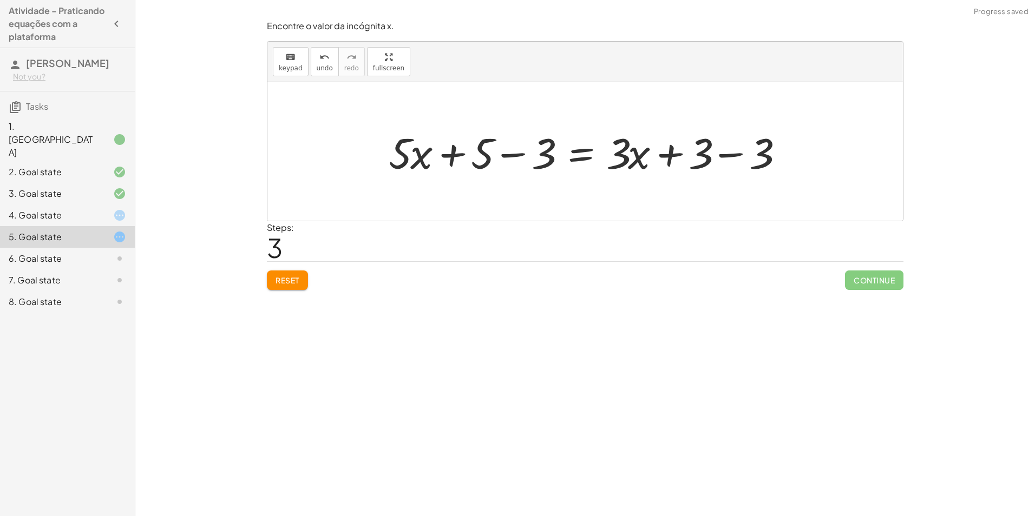
drag, startPoint x: 516, startPoint y: 155, endPoint x: 666, endPoint y: 152, distance: 150.5
click at [517, 155] on div at bounding box center [589, 152] width 412 height 56
click at [743, 152] on div at bounding box center [619, 152] width 351 height 56
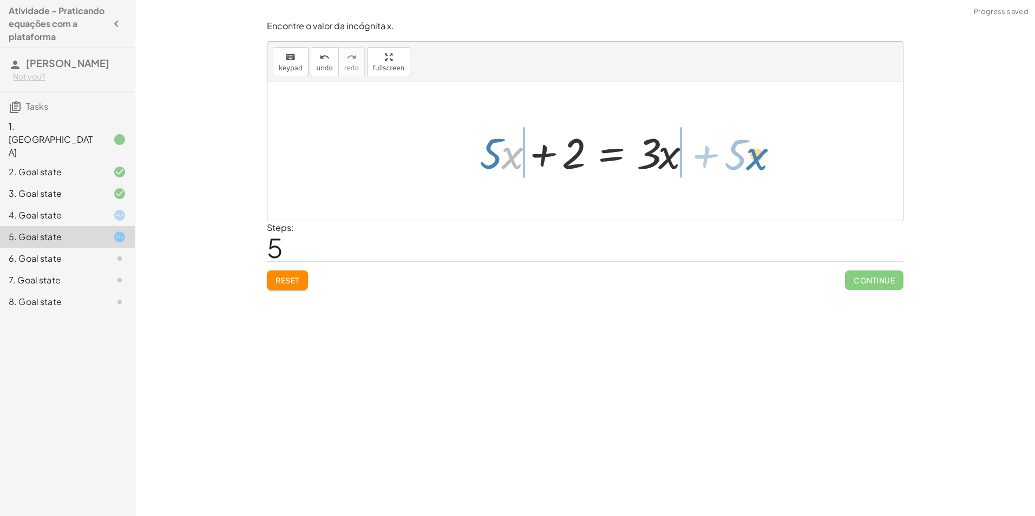
drag, startPoint x: 505, startPoint y: 156, endPoint x: 749, endPoint y: 157, distance: 244.0
click at [749, 157] on div "· 5 · ( + x + 1 ) = + · 3 · x + 3 + · 5 · x + · 5 · 1 = + · 3 · x + 3 + · 5 · x…" at bounding box center [584, 151] width 635 height 139
click at [703, 155] on div at bounding box center [589, 152] width 394 height 56
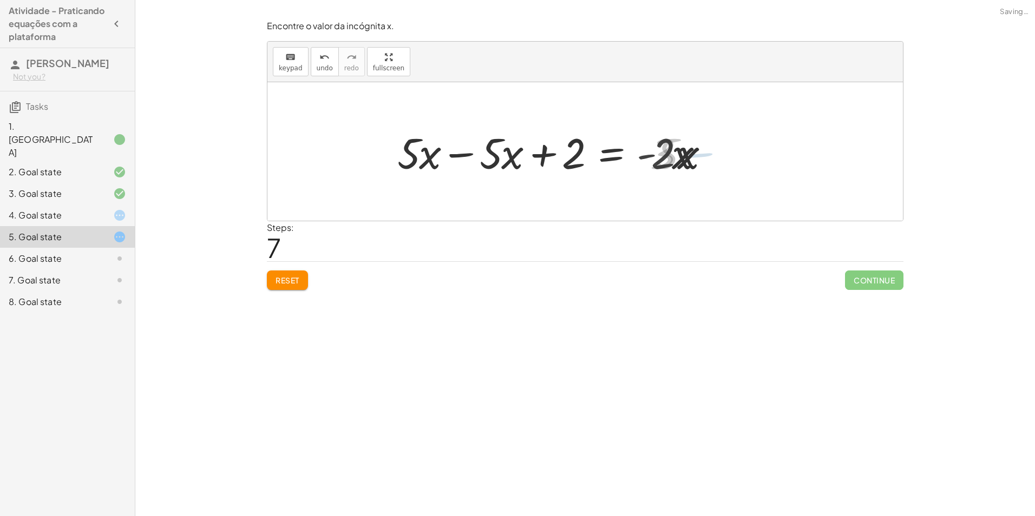
click at [464, 154] on div at bounding box center [555, 152] width 327 height 56
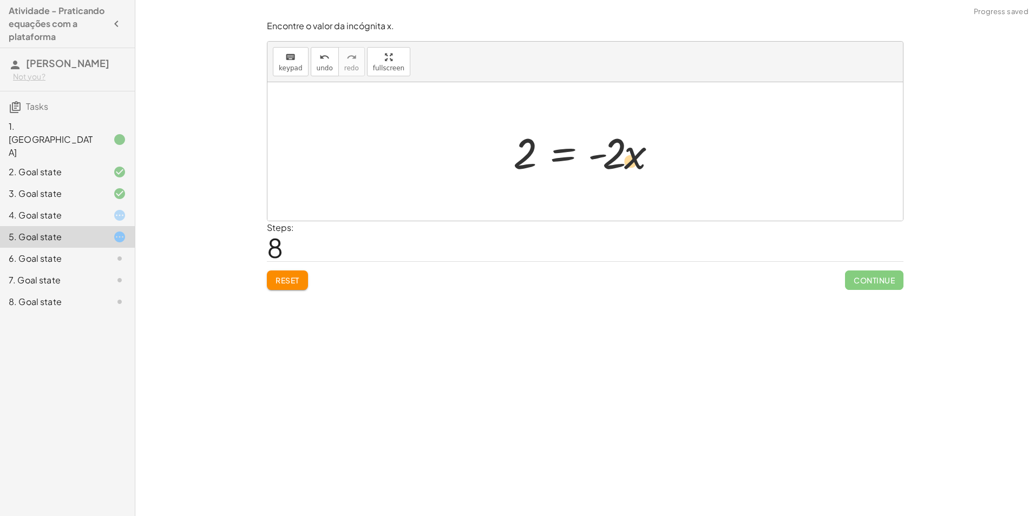
drag, startPoint x: 636, startPoint y: 162, endPoint x: 683, endPoint y: 148, distance: 49.1
click at [685, 147] on div "· 5 · ( + x + 1 ) = + · 3 · x + 3 + · 5 · x + · 5 · 1 = + · 3 · x + 3 + · 5 · x…" at bounding box center [584, 151] width 635 height 139
drag, startPoint x: 608, startPoint y: 163, endPoint x: 538, endPoint y: 205, distance: 81.3
click at [538, 205] on div "· 5 · ( + x + 1 ) = + · 3 · x + 3 + · 5 · x + · 5 · 1 = + · 3 · x + 3 + · 5 · x…" at bounding box center [584, 151] width 635 height 139
click at [538, 148] on div at bounding box center [588, 151] width 181 height 83
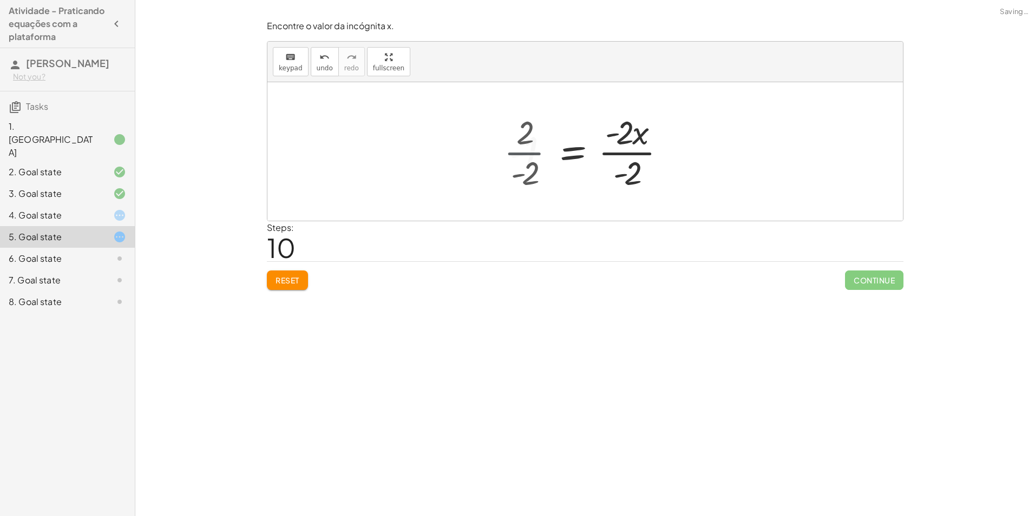
click at [622, 158] on div at bounding box center [591, 151] width 176 height 83
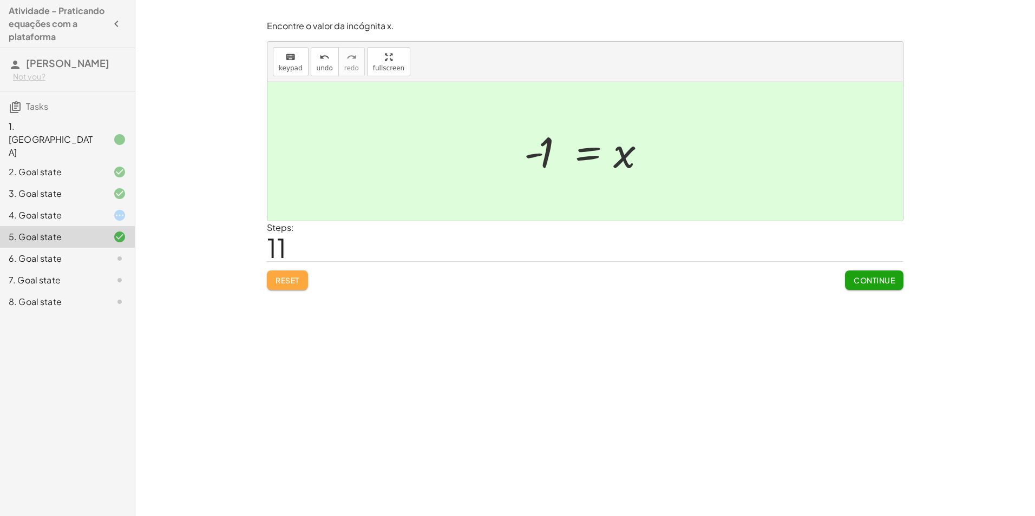
drag, startPoint x: 288, startPoint y: 283, endPoint x: 295, endPoint y: 280, distance: 7.5
click at [292, 283] on span "Reset" at bounding box center [287, 280] width 24 height 10
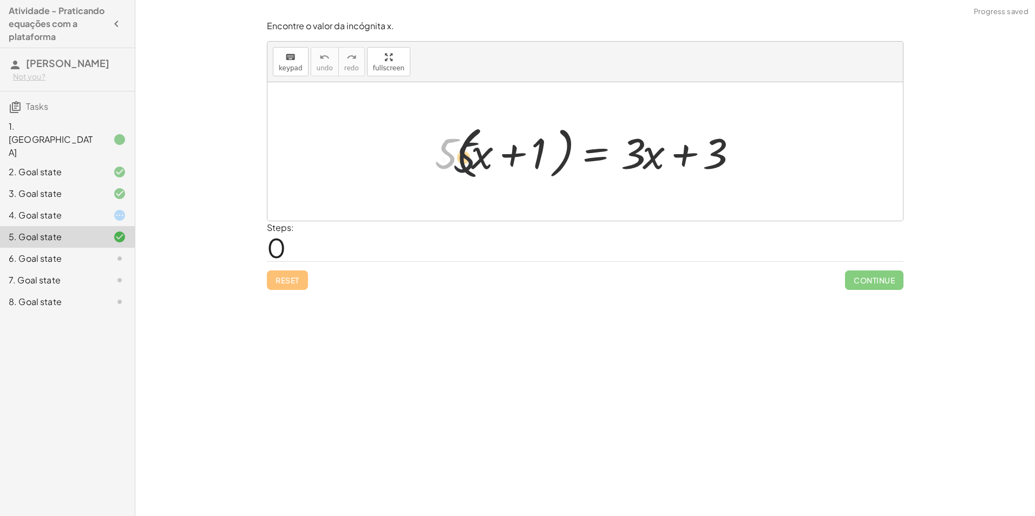
drag, startPoint x: 449, startPoint y: 157, endPoint x: 469, endPoint y: 162, distance: 20.5
click at [469, 162] on div at bounding box center [588, 152] width 319 height 62
drag, startPoint x: 466, startPoint y: 152, endPoint x: 479, endPoint y: 156, distance: 14.4
click at [479, 156] on div at bounding box center [588, 152] width 319 height 62
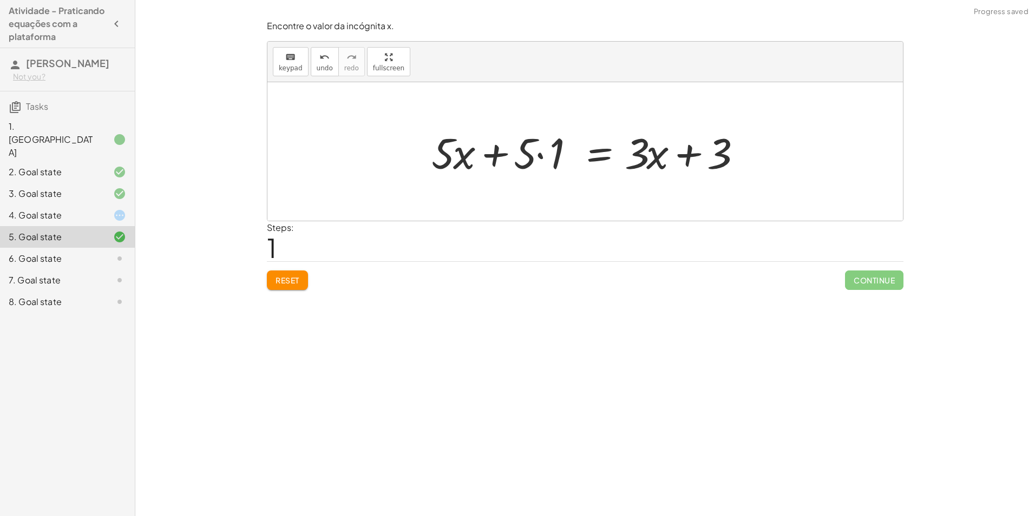
click at [538, 152] on div at bounding box center [589, 152] width 327 height 56
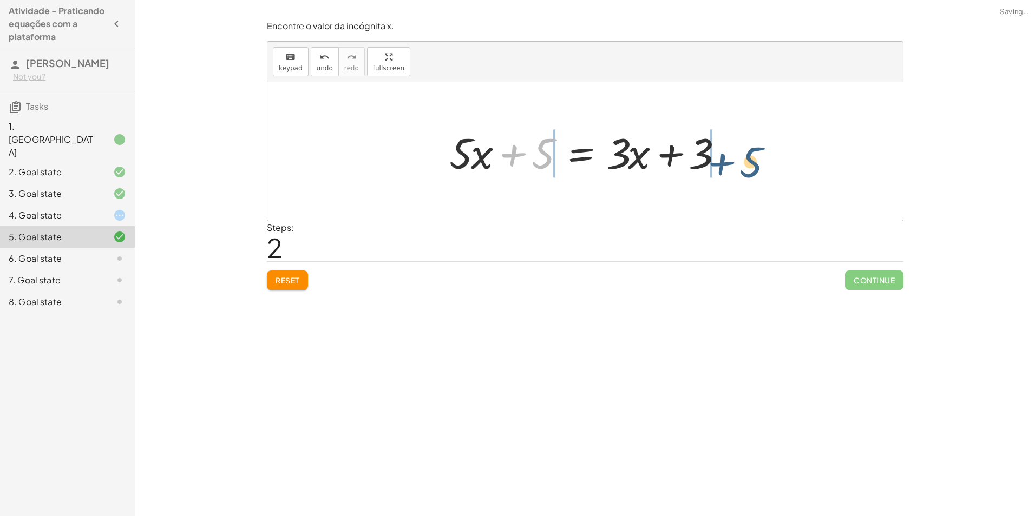
drag, startPoint x: 545, startPoint y: 149, endPoint x: 762, endPoint y: 152, distance: 217.0
drag, startPoint x: 724, startPoint y: 155, endPoint x: 715, endPoint y: 157, distance: 8.9
click at [723, 156] on div at bounding box center [589, 152] width 412 height 56
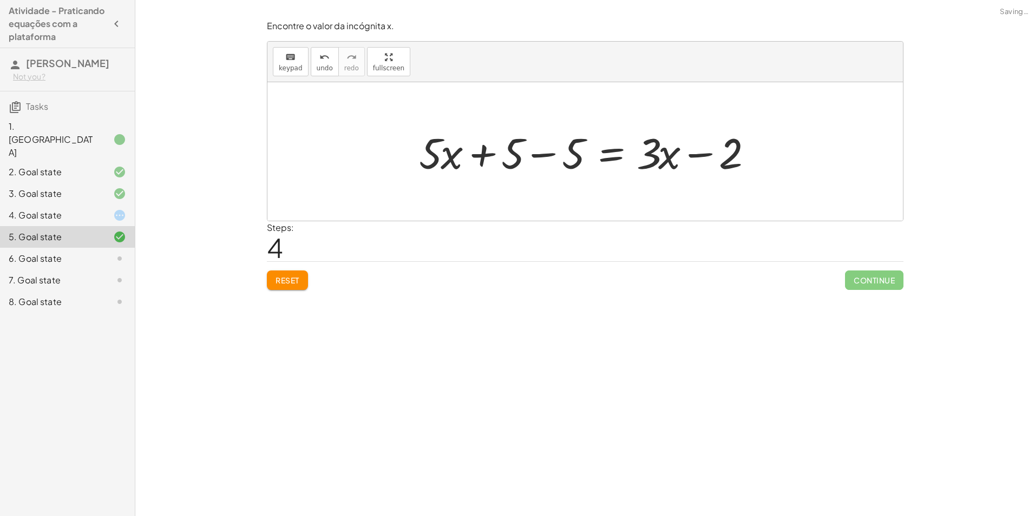
click at [545, 157] on div at bounding box center [588, 152] width 351 height 56
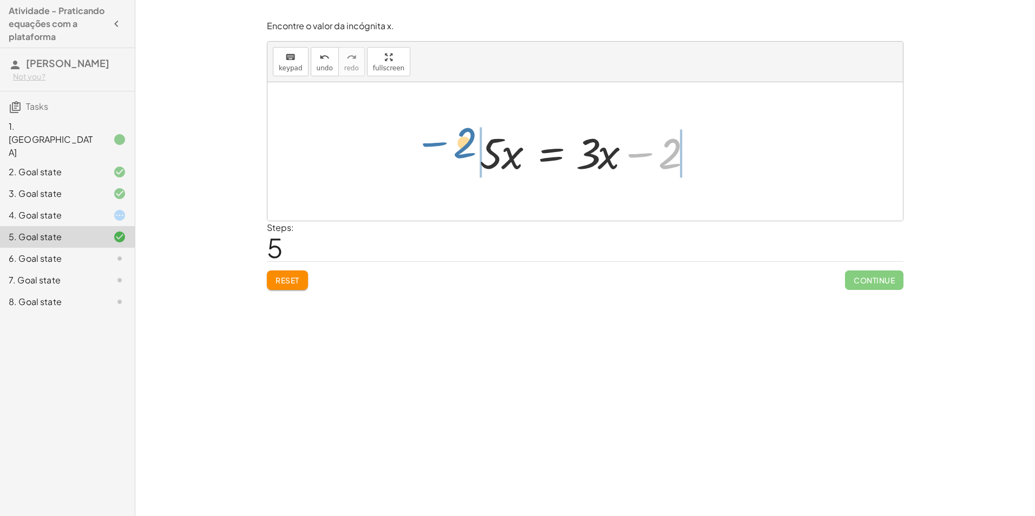
drag, startPoint x: 669, startPoint y: 160, endPoint x: 462, endPoint y: 162, distance: 207.8
click at [460, 162] on div "· 5 · ( + x + 1 ) = + · 3 · x + 3 + · 5 · x + · 5 · 1 = + · 3 · x + 3 + · 5 · x…" at bounding box center [584, 151] width 635 height 139
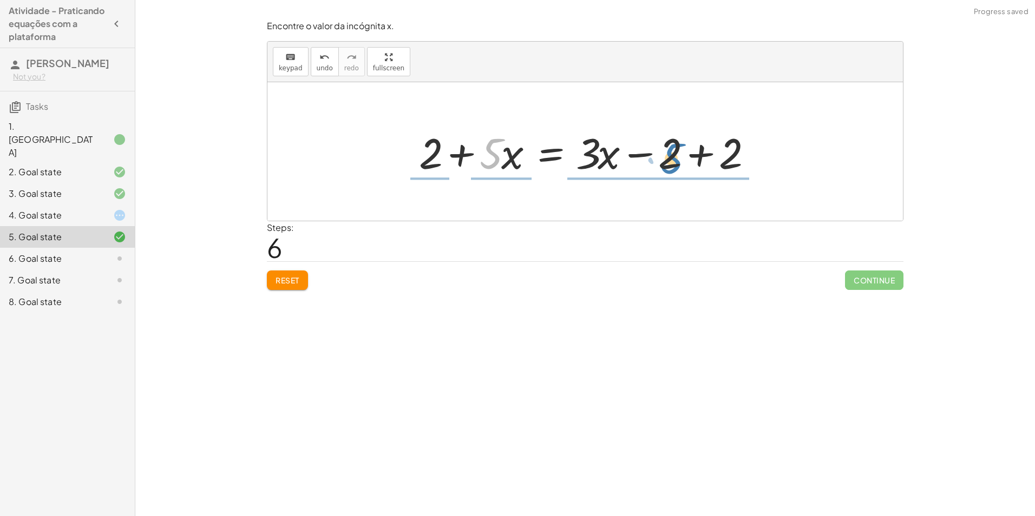
drag, startPoint x: 504, startPoint y: 156, endPoint x: 679, endPoint y: 158, distance: 175.3
click at [679, 158] on div at bounding box center [588, 152] width 351 height 56
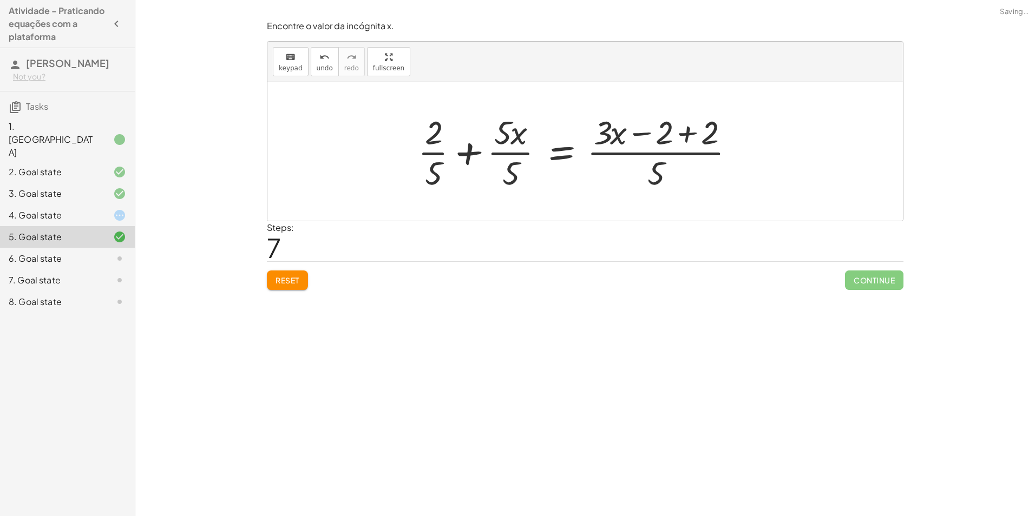
click at [298, 273] on button "Reset" at bounding box center [287, 280] width 41 height 19
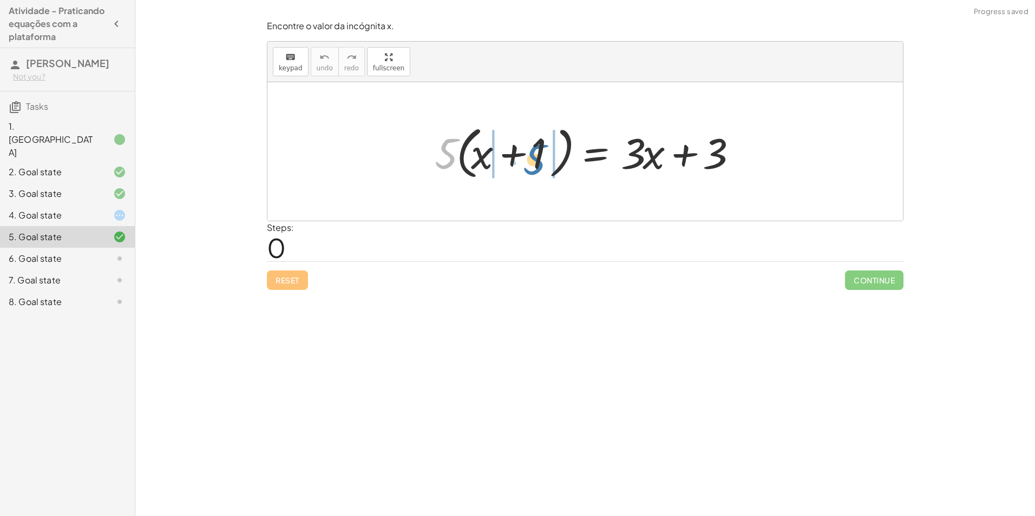
drag, startPoint x: 486, startPoint y: 160, endPoint x: 540, endPoint y: 158, distance: 54.1
click at [540, 158] on div at bounding box center [588, 152] width 319 height 62
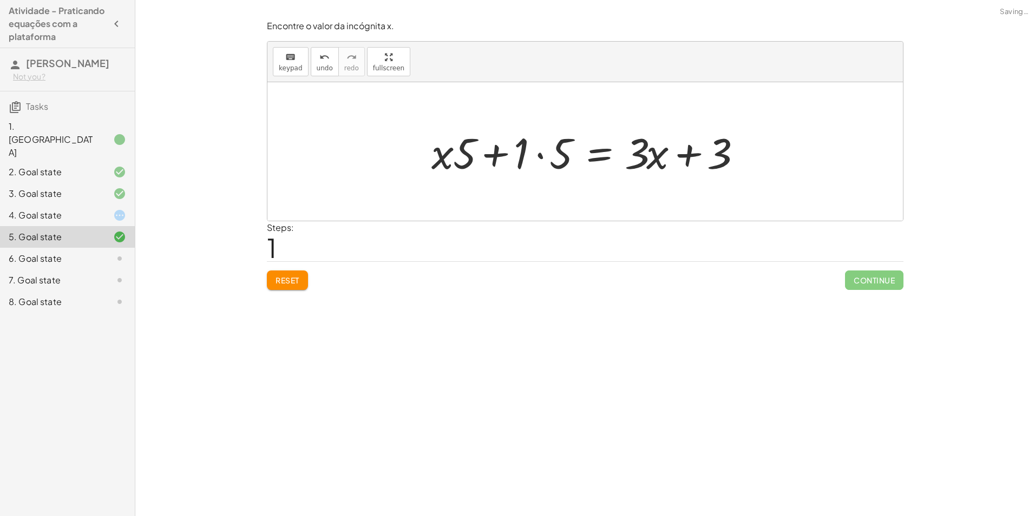
click at [519, 144] on div at bounding box center [589, 152] width 327 height 56
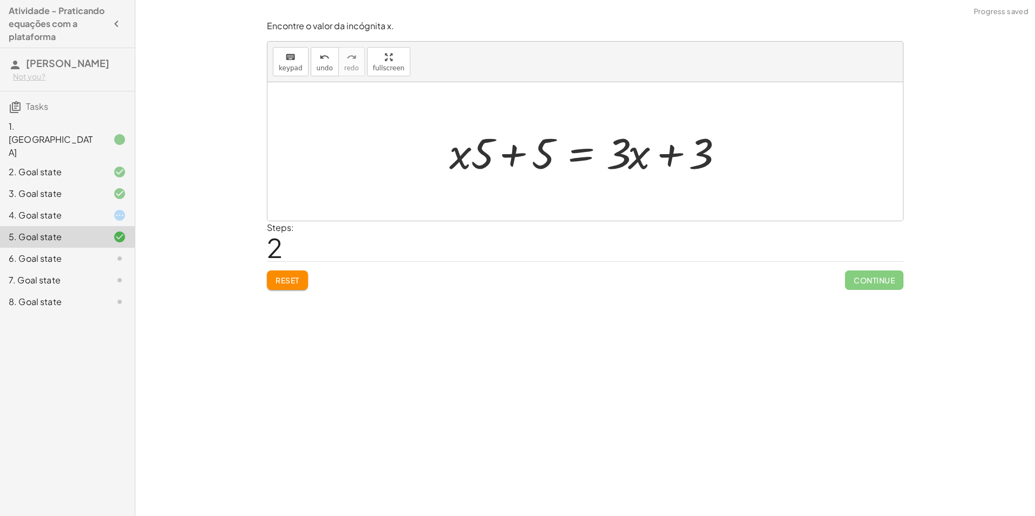
click at [293, 275] on button "Reset" at bounding box center [287, 280] width 41 height 19
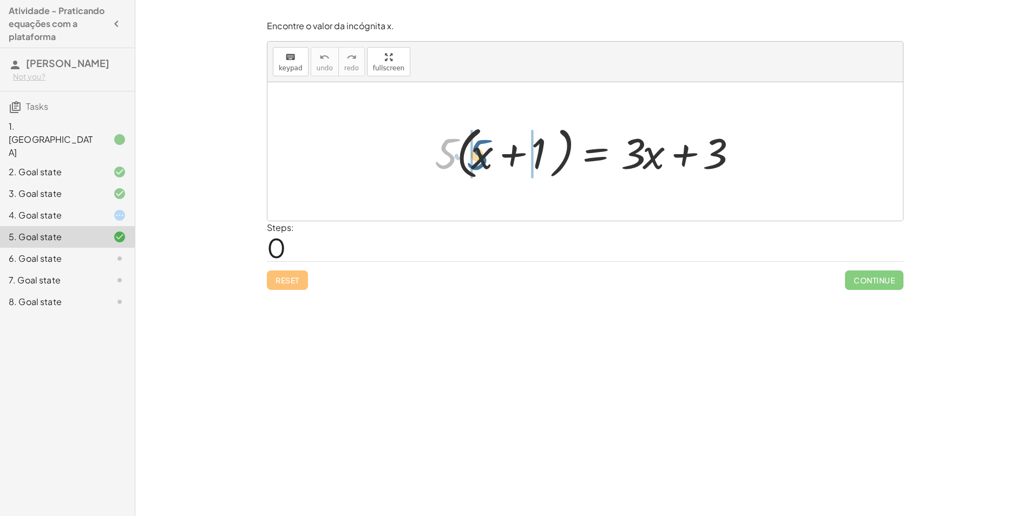
drag, startPoint x: 452, startPoint y: 151, endPoint x: 478, endPoint y: 149, distance: 26.0
click at [478, 149] on div at bounding box center [588, 152] width 319 height 62
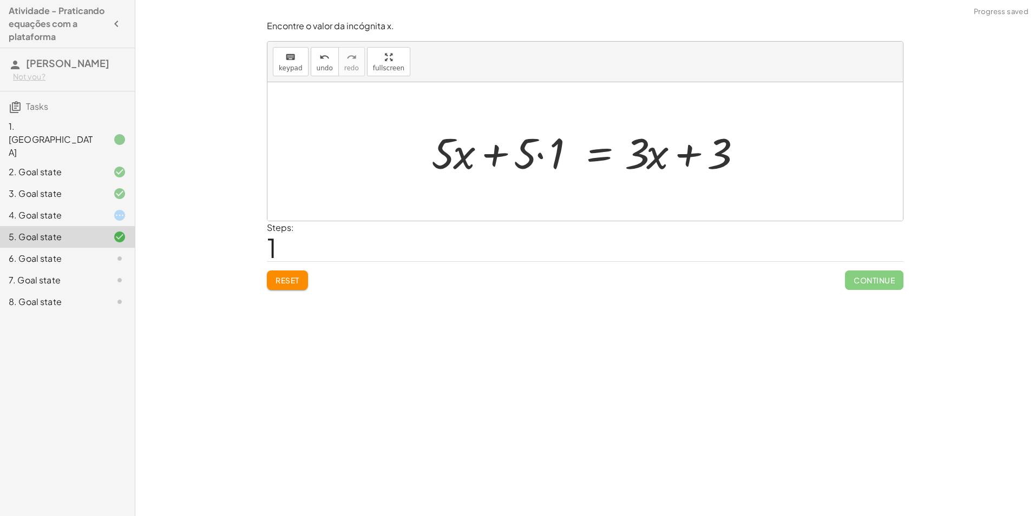
click at [531, 155] on div at bounding box center [589, 152] width 327 height 56
click at [537, 154] on div at bounding box center [589, 152] width 327 height 56
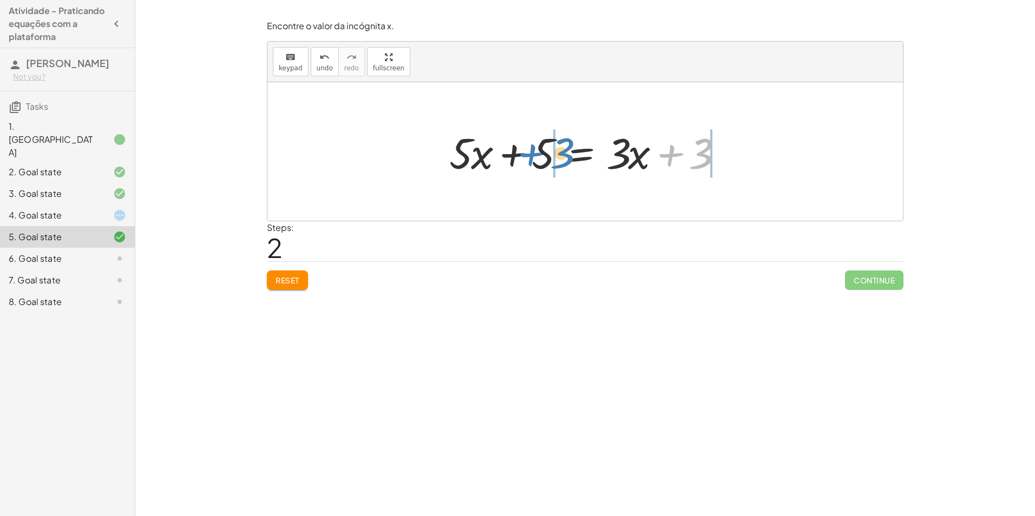
drag, startPoint x: 700, startPoint y: 151, endPoint x: 560, endPoint y: 150, distance: 139.6
click at [560, 150] on div at bounding box center [589, 152] width 291 height 56
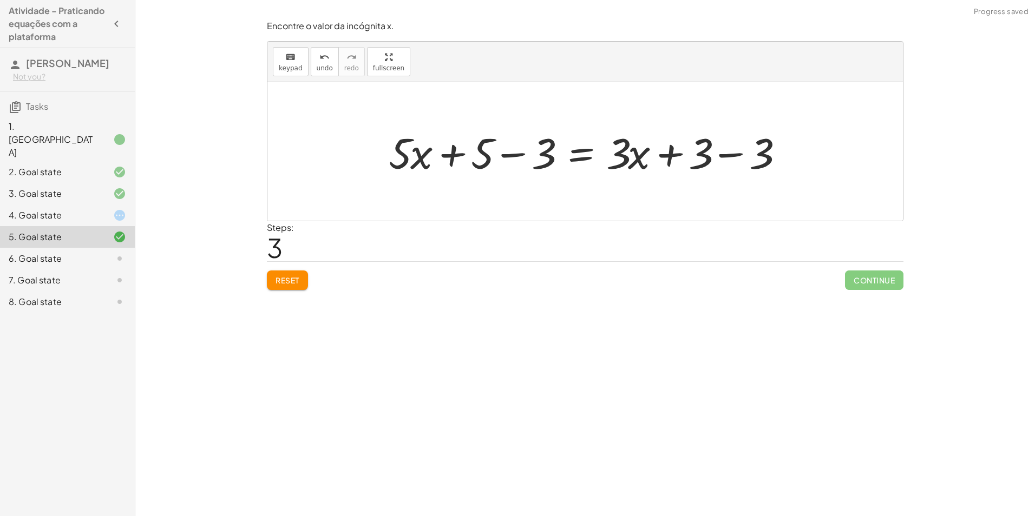
click at [523, 155] on div at bounding box center [589, 152] width 412 height 56
click at [727, 154] on div at bounding box center [619, 152] width 351 height 56
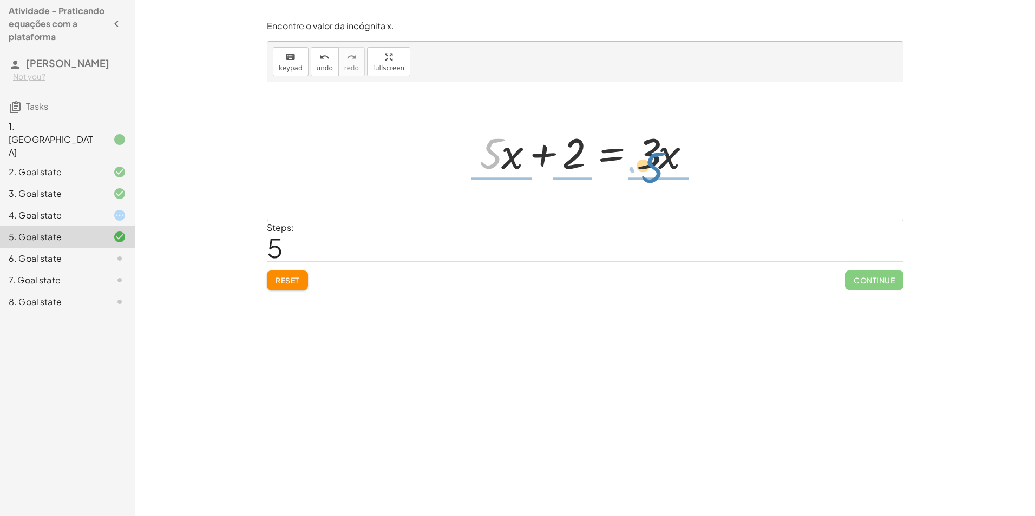
drag, startPoint x: 493, startPoint y: 150, endPoint x: 607, endPoint y: 157, distance: 114.4
click at [667, 160] on div at bounding box center [589, 152] width 230 height 56
click at [516, 148] on div at bounding box center [584, 151] width 245 height 83
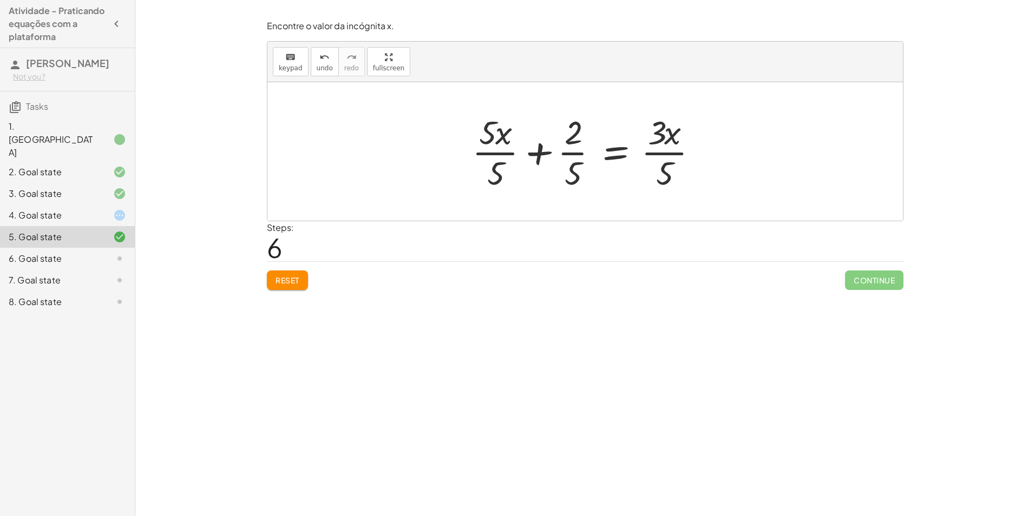
drag, startPoint x: 300, startPoint y: 281, endPoint x: 295, endPoint y: 273, distance: 9.3
click at [298, 277] on button "Reset" at bounding box center [287, 280] width 41 height 19
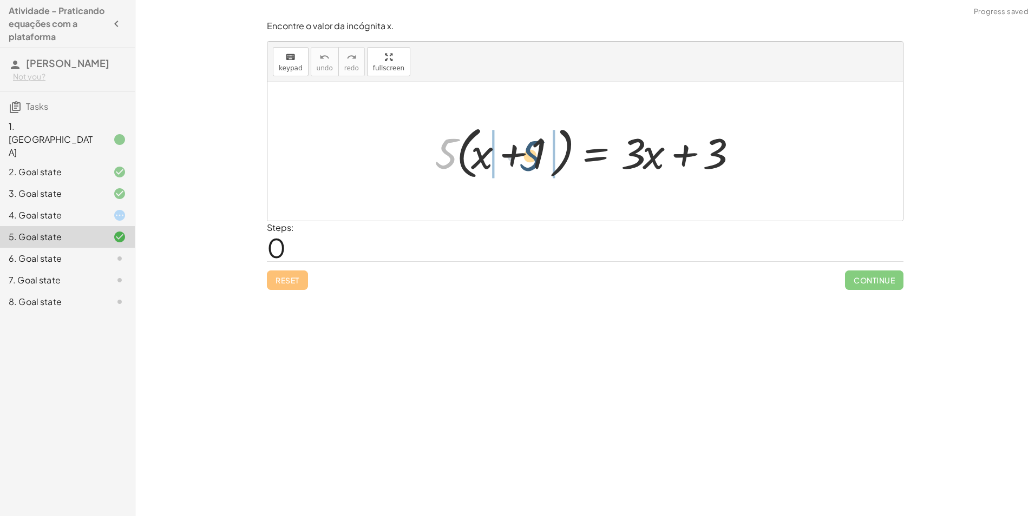
drag, startPoint x: 459, startPoint y: 156, endPoint x: 522, endPoint y: 160, distance: 62.9
click at [522, 160] on div at bounding box center [588, 152] width 319 height 62
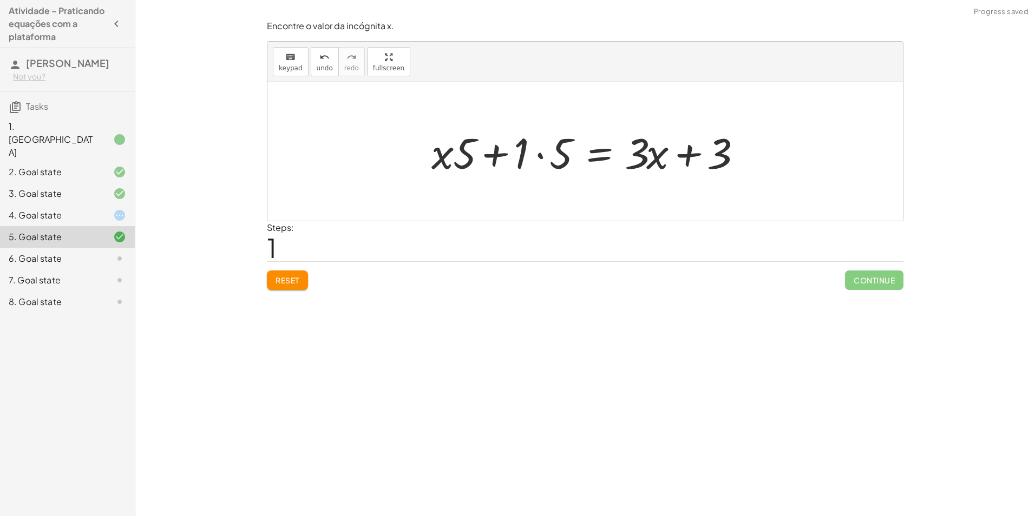
click at [298, 280] on span "Reset" at bounding box center [287, 280] width 24 height 10
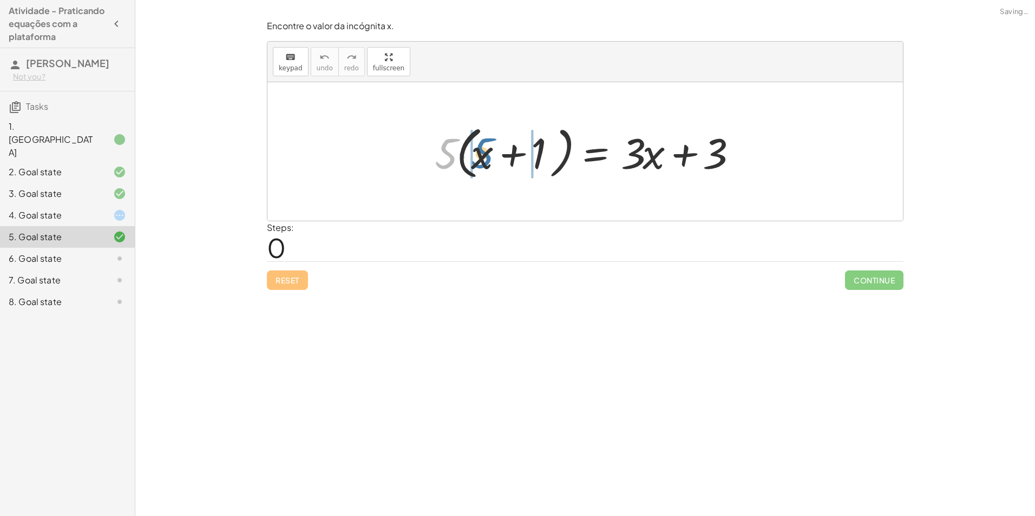
drag, startPoint x: 429, startPoint y: 153, endPoint x: 462, endPoint y: 152, distance: 33.0
click at [462, 152] on div at bounding box center [588, 152] width 319 height 62
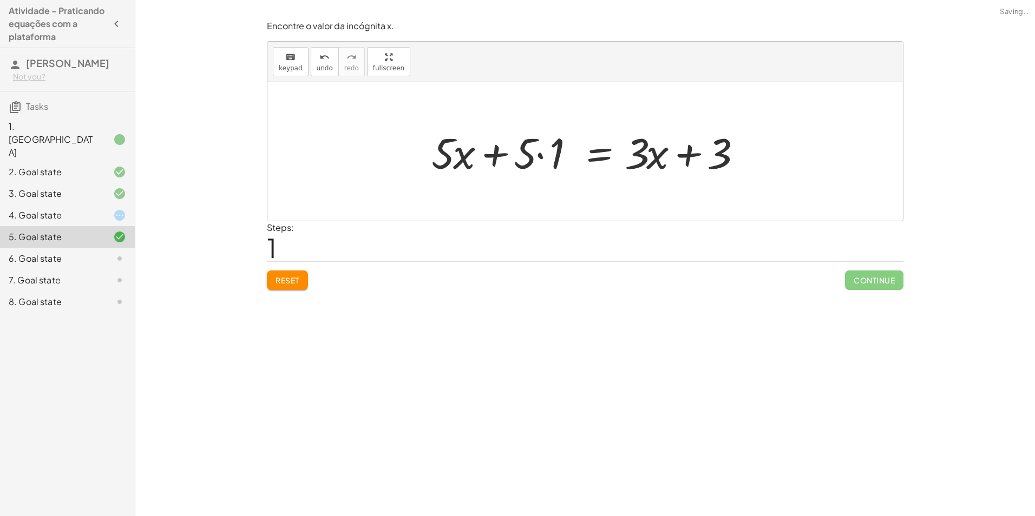
click at [528, 152] on div at bounding box center [589, 152] width 327 height 56
click at [537, 160] on div at bounding box center [589, 152] width 327 height 56
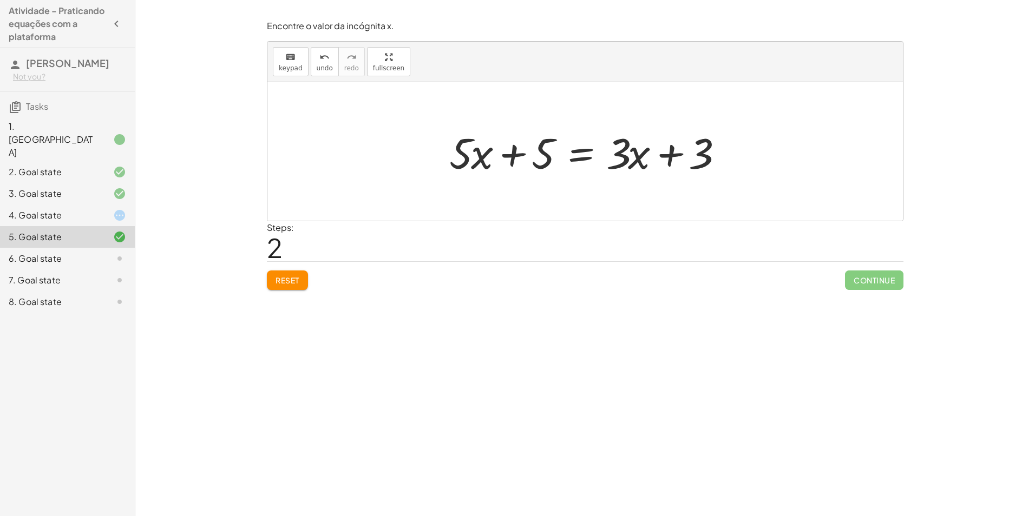
drag, startPoint x: 655, startPoint y: 196, endPoint x: 370, endPoint y: 320, distance: 311.6
click at [370, 319] on div "Encontre o valor da incógnita x manipulando a equação. insert select one: Math …" at bounding box center [584, 258] width 899 height 516
drag, startPoint x: 607, startPoint y: 154, endPoint x: 634, endPoint y: 153, distance: 27.1
click at [634, 153] on div at bounding box center [589, 152] width 291 height 56
drag, startPoint x: 554, startPoint y: 152, endPoint x: 750, endPoint y: 154, distance: 195.9
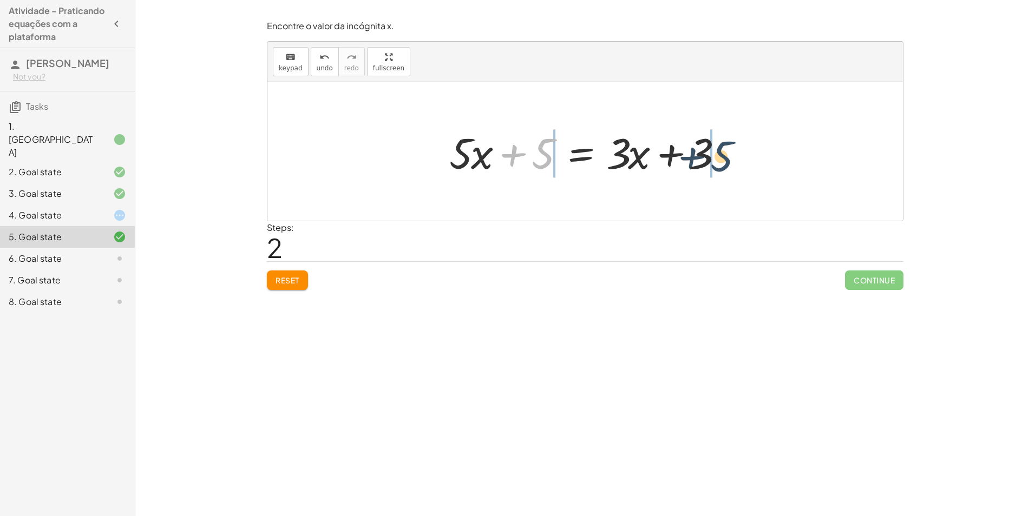
click at [746, 153] on div "· 5 · ( + x + 1 ) = + · 3 · x + 3 + · 5 · x + · 5 · 1 = + · 3 · x + 3 + 5 + x +…" at bounding box center [584, 151] width 635 height 139
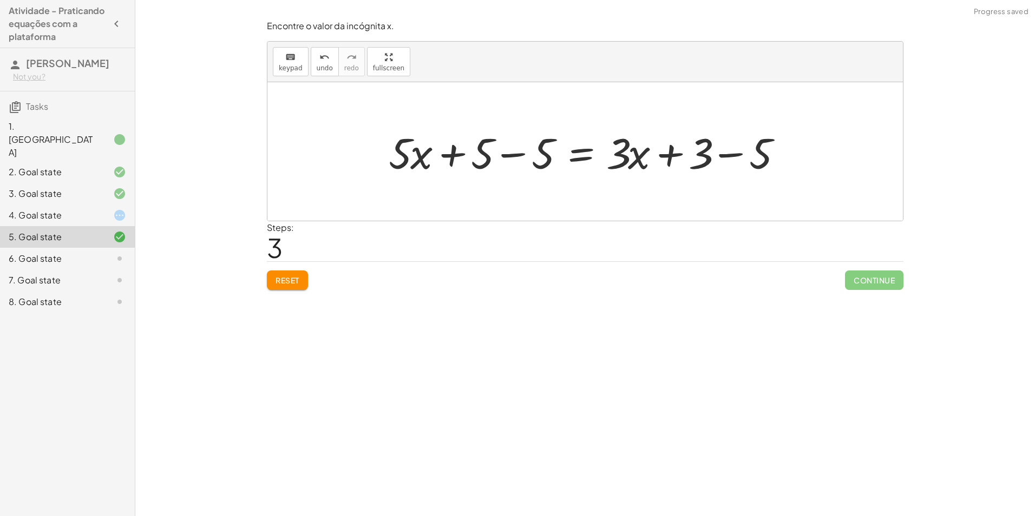
click at [501, 157] on div at bounding box center [589, 152] width 412 height 56
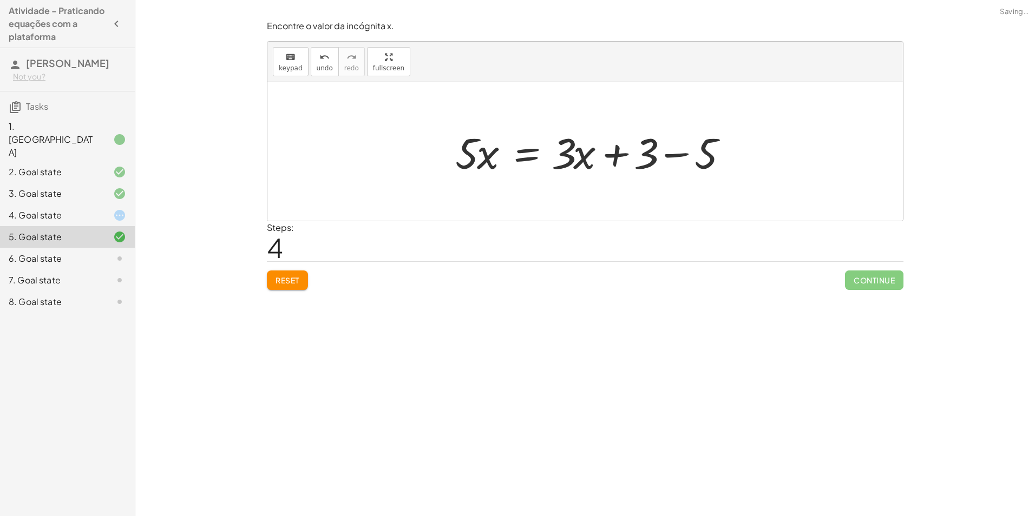
click at [735, 156] on div at bounding box center [595, 152] width 291 height 56
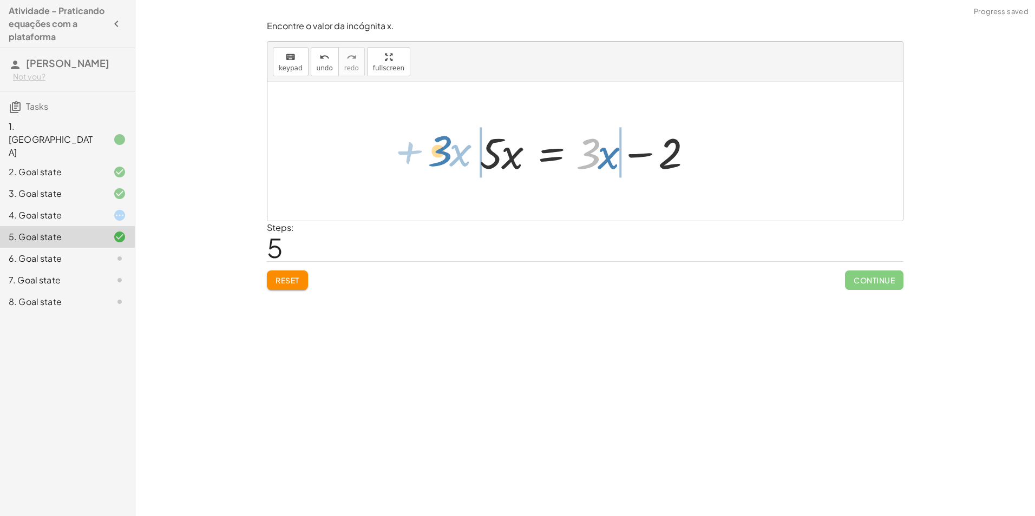
drag, startPoint x: 595, startPoint y: 156, endPoint x: 445, endPoint y: 154, distance: 149.4
click at [445, 154] on div "· 5 · ( + x + 1 ) = + · 3 · x + 3 + · 5 · x + · 5 · 1 = + · 3 · x + 3 + · 5 · x…" at bounding box center [584, 151] width 635 height 139
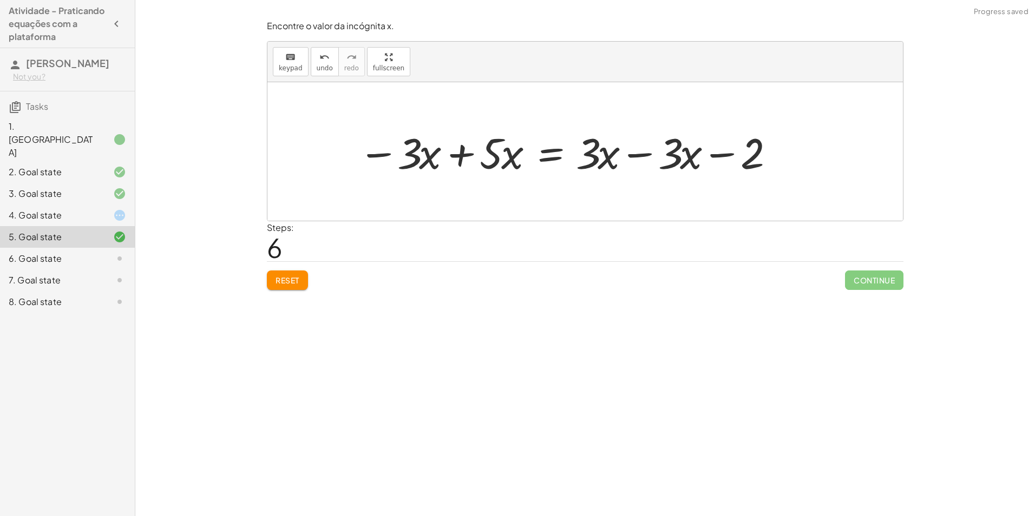
click at [467, 153] on div at bounding box center [566, 152] width 426 height 56
click at [652, 154] on div at bounding box center [630, 152] width 312 height 56
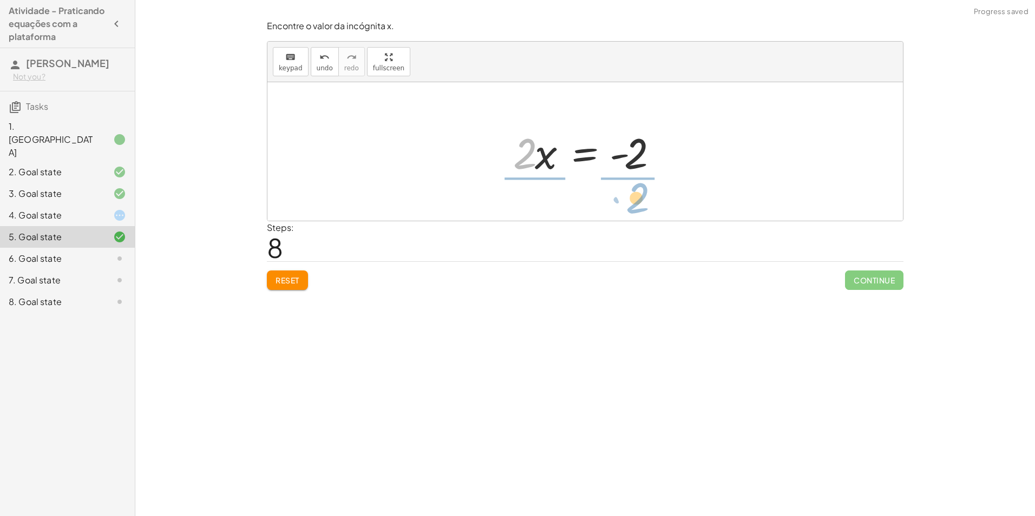
drag, startPoint x: 528, startPoint y: 151, endPoint x: 628, endPoint y: 188, distance: 106.1
click at [542, 150] on div at bounding box center [591, 151] width 174 height 83
click at [625, 156] on div at bounding box center [601, 151] width 149 height 83
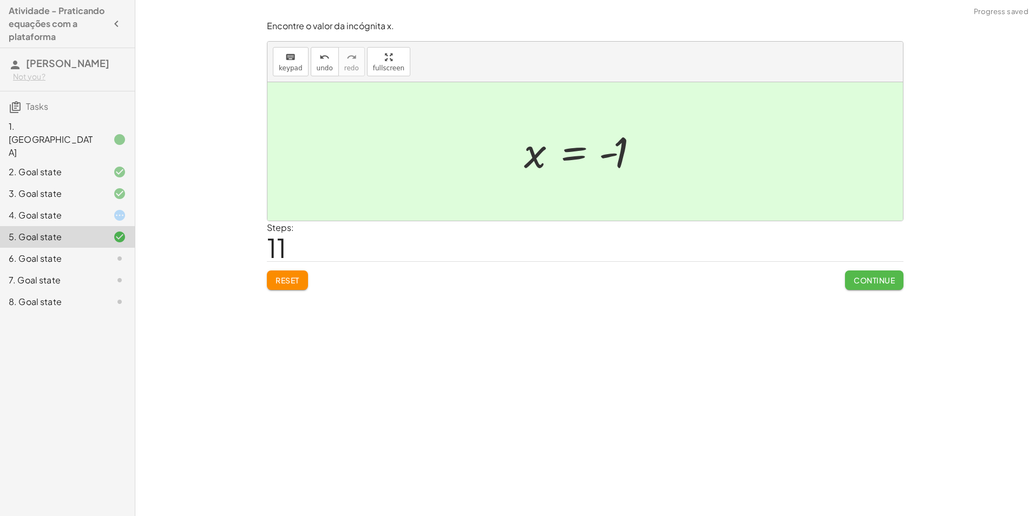
click at [883, 278] on span "Continue" at bounding box center [873, 280] width 41 height 10
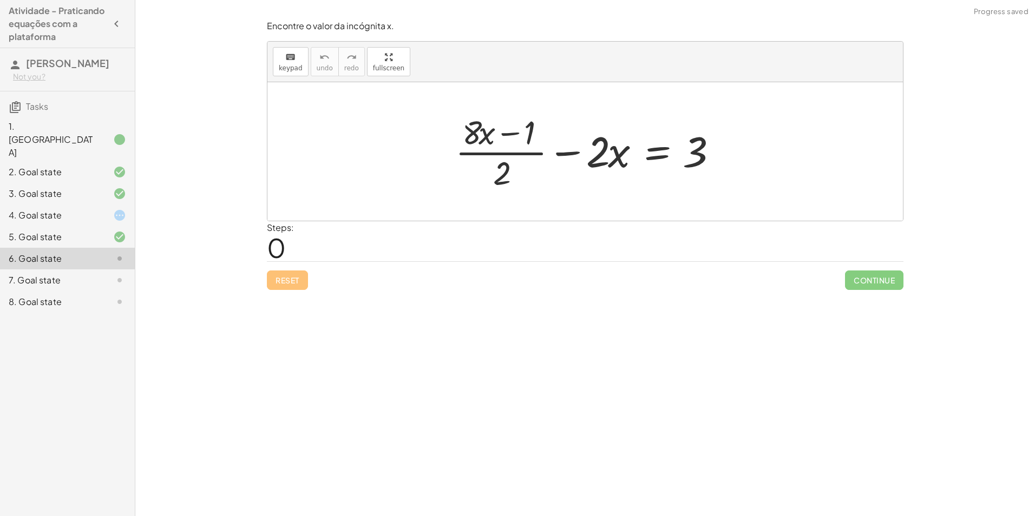
click at [117, 271] on div "7. Goal state" at bounding box center [67, 280] width 135 height 22
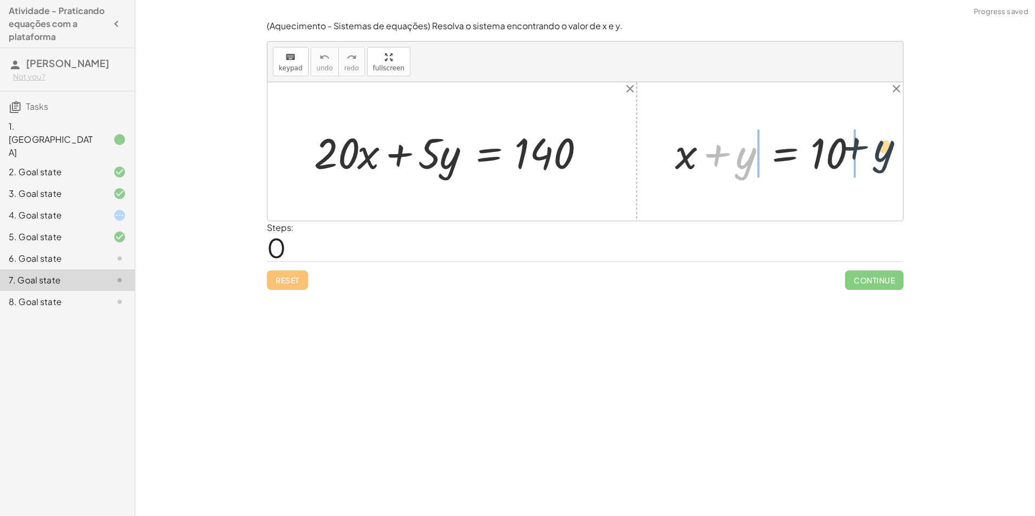
drag, startPoint x: 745, startPoint y: 162, endPoint x: 886, endPoint y: 155, distance: 142.0
click at [886, 155] on div "+ · 20 · x + · 5 · y = 140 + y + x + y = 10" at bounding box center [584, 151] width 635 height 139
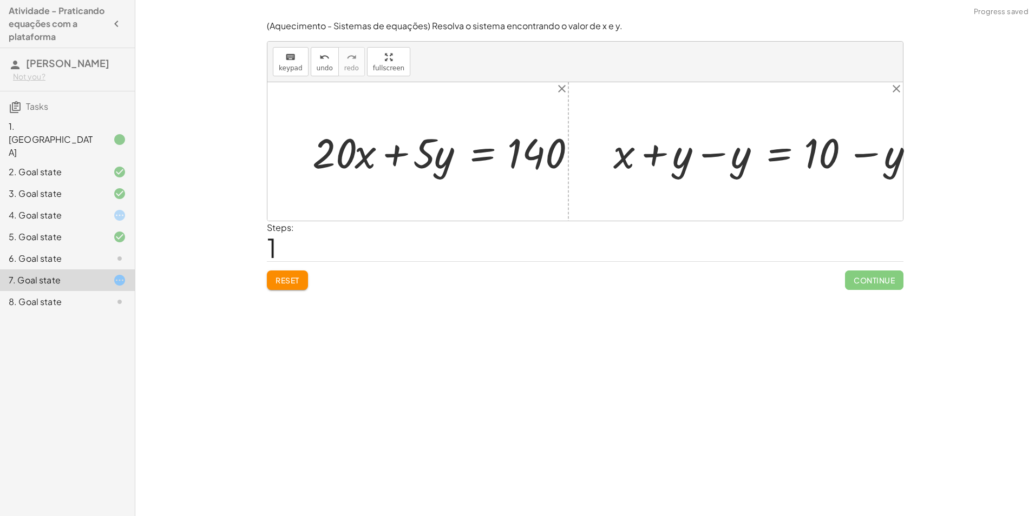
click at [660, 157] on div at bounding box center [771, 151] width 275 height 47
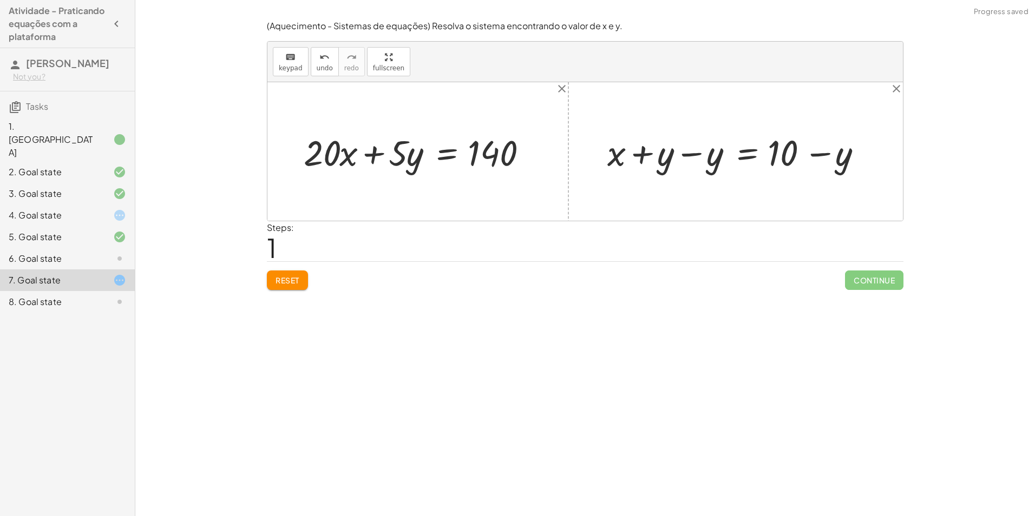
click at [691, 159] on div at bounding box center [739, 151] width 275 height 47
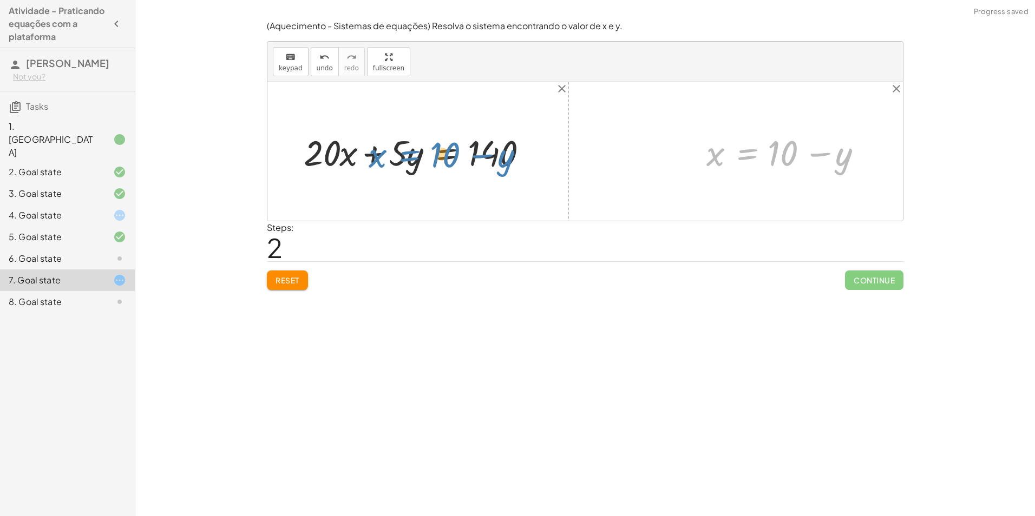
drag, startPoint x: 703, startPoint y: 161, endPoint x: 764, endPoint y: 198, distance: 70.2
click at [768, 201] on div "+ · 20 · x + · 5 · y = 140 + x + y = 10 + x + y − y = + 10 − y + x + 0 = + 10 −…" at bounding box center [584, 151] width 635 height 139
drag, startPoint x: 635, startPoint y: 163, endPoint x: 352, endPoint y: 163, distance: 283.0
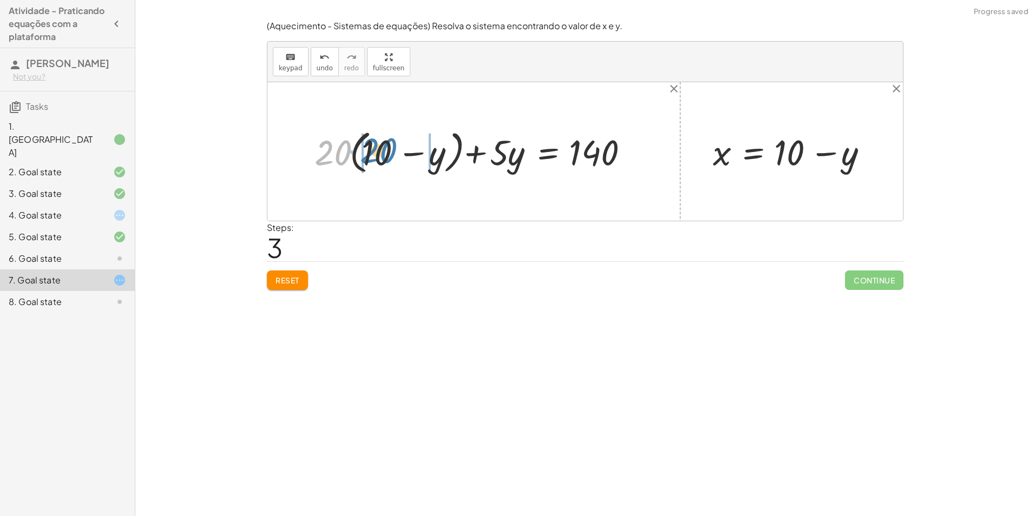
drag, startPoint x: 323, startPoint y: 155, endPoint x: 357, endPoint y: 153, distance: 34.2
click at [357, 153] on div at bounding box center [477, 152] width 337 height 52
click at [341, 150] on div at bounding box center [466, 151] width 361 height 47
drag, startPoint x: 379, startPoint y: 148, endPoint x: 660, endPoint y: 145, distance: 280.9
click at [660, 145] on div "+ · 20 · x + · 5 · y = 140 + · 20 · ( + 10 − y ) + · 5 · y = 140 + · 20 · 10 − …" at bounding box center [584, 151] width 635 height 139
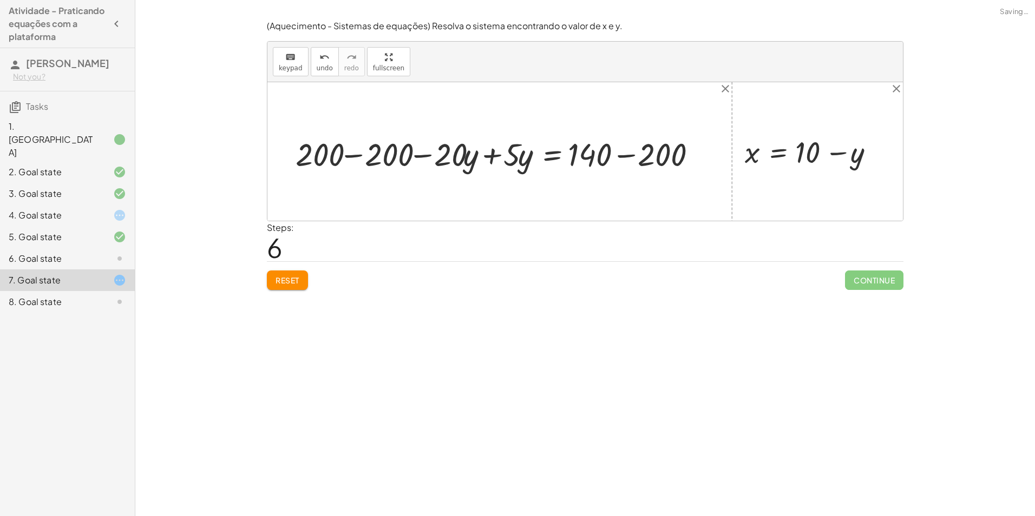
drag, startPoint x: 636, startPoint y: 155, endPoint x: 594, endPoint y: 154, distance: 42.2
click at [634, 155] on div at bounding box center [502, 151] width 385 height 36
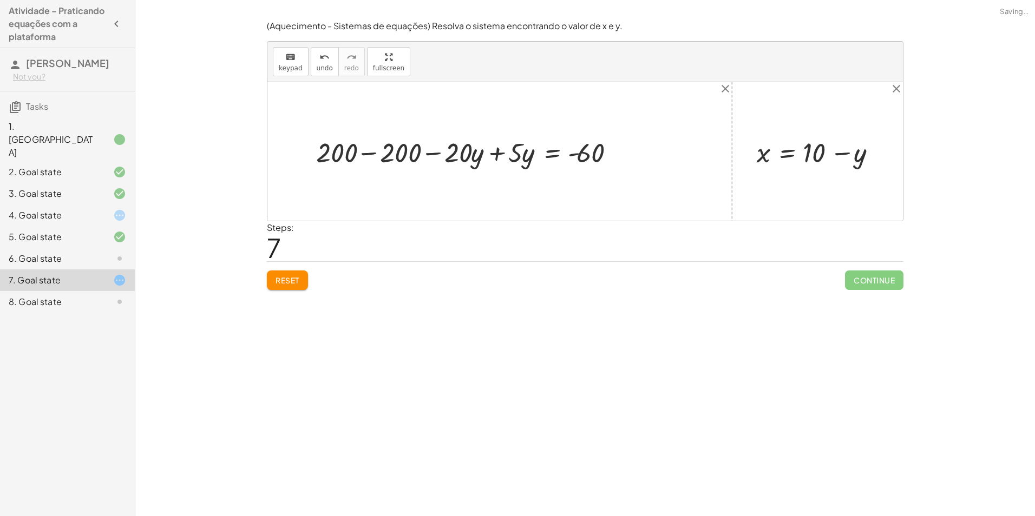
click at [378, 152] on div at bounding box center [469, 151] width 317 height 36
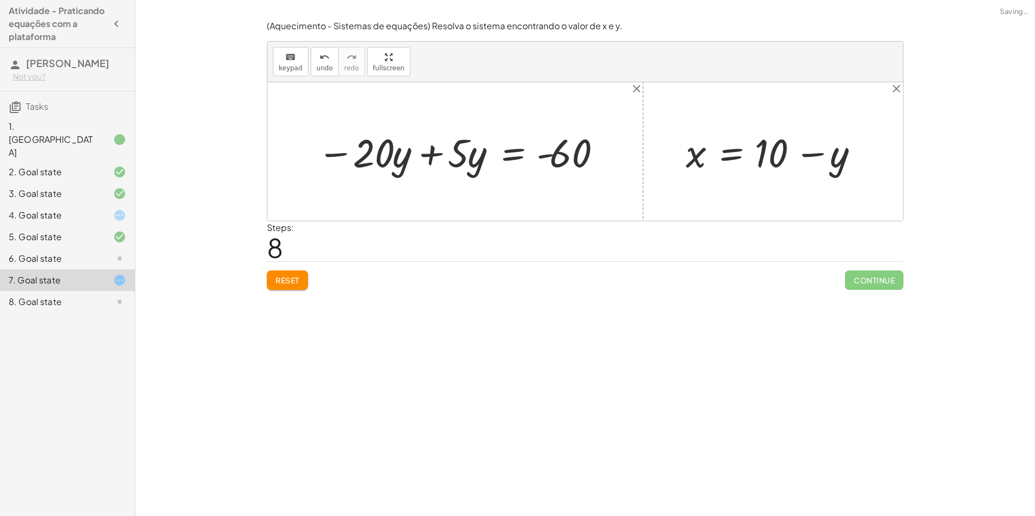
click at [429, 160] on div at bounding box center [459, 151] width 295 height 51
drag, startPoint x: 455, startPoint y: 169, endPoint x: 568, endPoint y: 194, distance: 115.9
click at [568, 194] on div "+ · 20 · x + · 5 · y = 140 + · 20 · ( + 10 − y ) + · 5 · y = 140 + · 20 · 10 − …" at bounding box center [584, 151] width 635 height 139
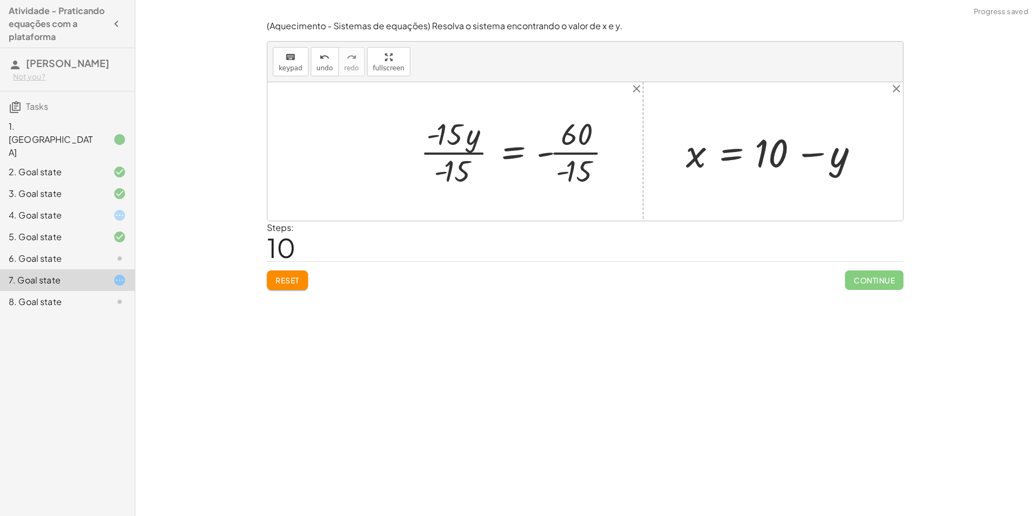
click at [462, 151] on div at bounding box center [520, 151] width 212 height 77
click at [567, 153] on div at bounding box center [544, 151] width 164 height 77
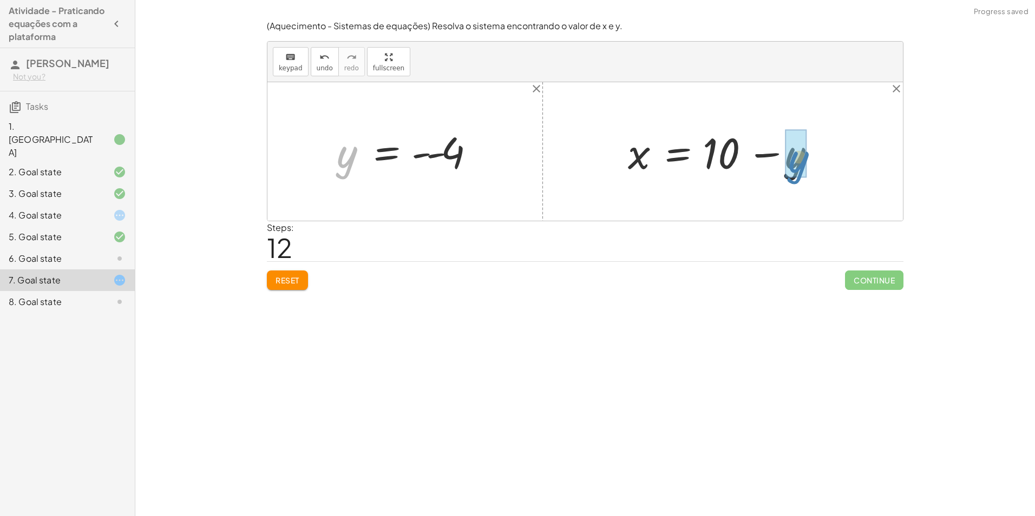
drag, startPoint x: 346, startPoint y: 157, endPoint x: 798, endPoint y: 160, distance: 452.4
click at [773, 152] on div at bounding box center [733, 152] width 223 height 56
click at [712, 163] on div at bounding box center [726, 152] width 208 height 56
click at [757, 161] on div at bounding box center [726, 152] width 208 height 56
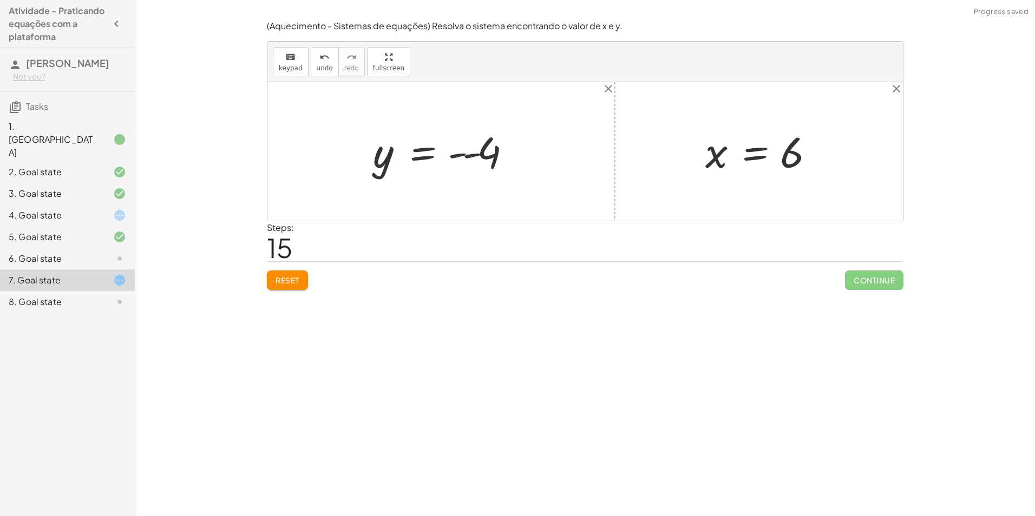
click at [467, 152] on div at bounding box center [444, 152] width 155 height 54
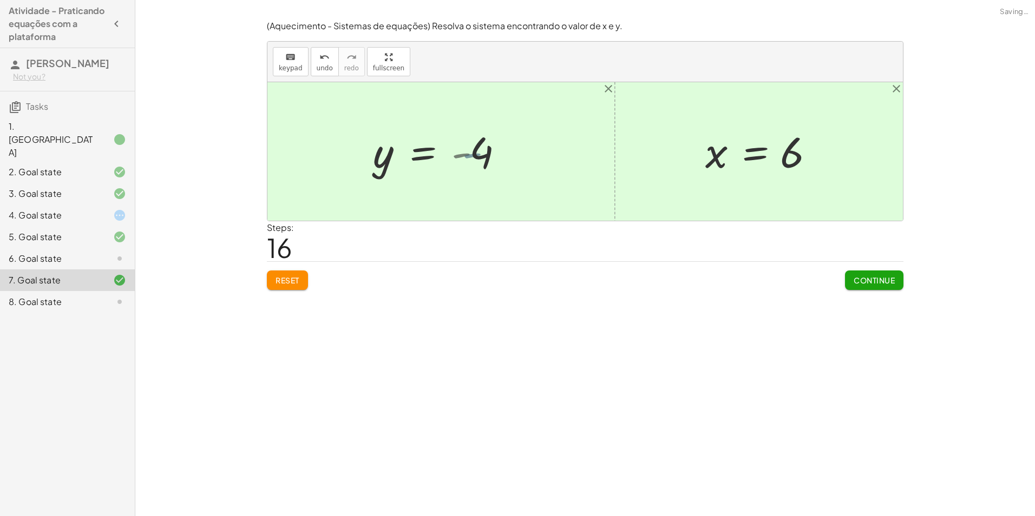
click at [485, 152] on div at bounding box center [430, 152] width 126 height 54
click at [866, 282] on span "Continue" at bounding box center [873, 280] width 41 height 10
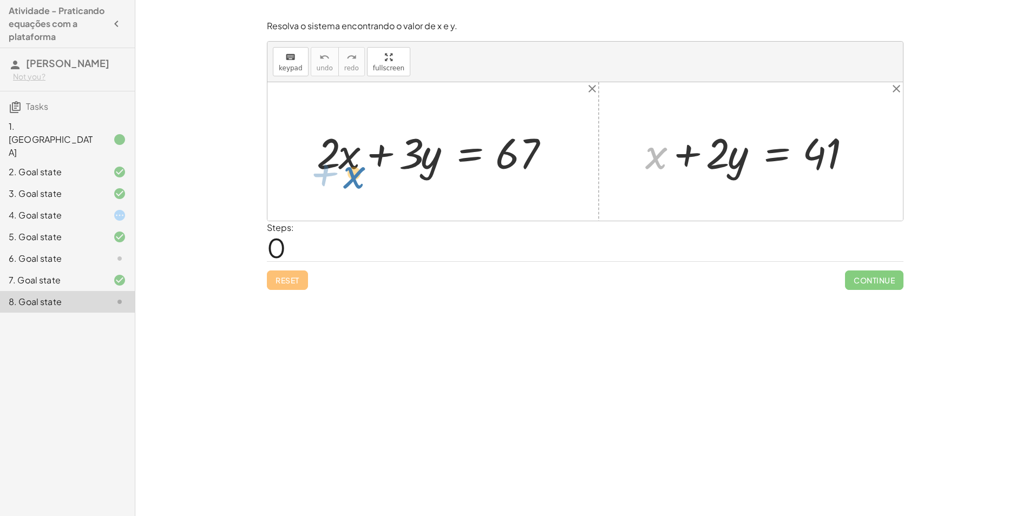
drag, startPoint x: 656, startPoint y: 168, endPoint x: 334, endPoint y: 174, distance: 321.5
click at [334, 174] on div "+ · 2 · x + · 3 · y = 67 + x + x + · 2 · y = 41" at bounding box center [584, 151] width 635 height 139
drag, startPoint x: 537, startPoint y: 174, endPoint x: 351, endPoint y: 150, distance: 187.7
drag, startPoint x: 351, startPoint y: 153, endPoint x: 636, endPoint y: 156, distance: 285.2
drag, startPoint x: 326, startPoint y: 161, endPoint x: 343, endPoint y: 162, distance: 16.3
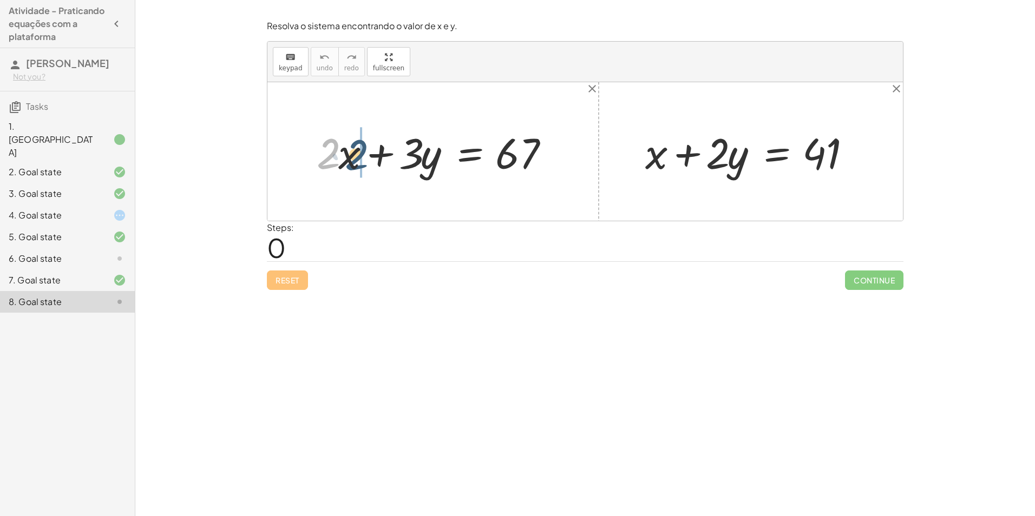
click at [343, 162] on div at bounding box center [437, 152] width 252 height 56
drag, startPoint x: 419, startPoint y: 160, endPoint x: 441, endPoint y: 165, distance: 22.7
drag, startPoint x: 427, startPoint y: 156, endPoint x: 706, endPoint y: 159, distance: 279.2
drag, startPoint x: 407, startPoint y: 166, endPoint x: 749, endPoint y: 168, distance: 342.0
click at [749, 168] on div "+ · 2 · x + · 3 · y = 67 · y + · 3 + · 2 · x + · 3 · y = 67 + x + · 2 · y = 41" at bounding box center [584, 151] width 635 height 139
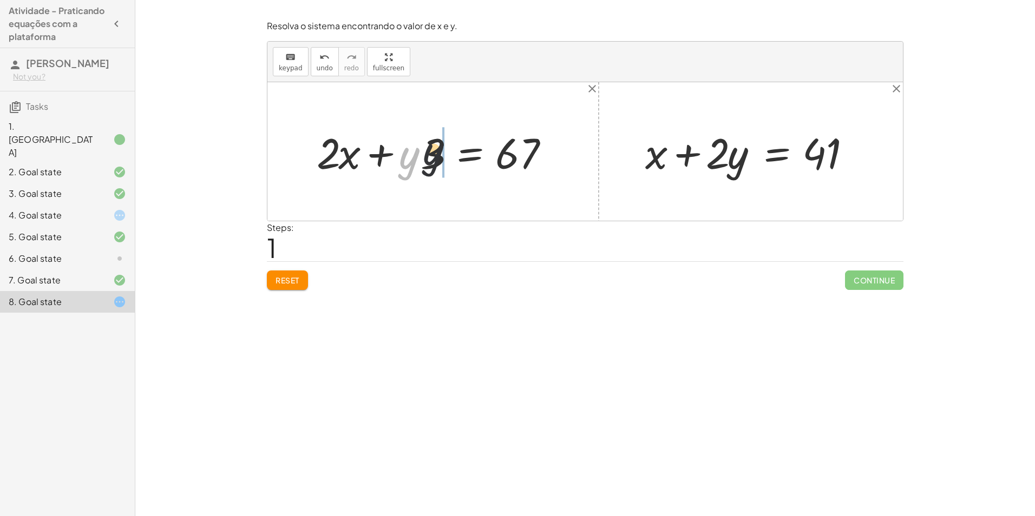
drag, startPoint x: 408, startPoint y: 160, endPoint x: 448, endPoint y: 153, distance: 40.8
click at [448, 153] on div at bounding box center [437, 152] width 252 height 56
drag, startPoint x: 350, startPoint y: 157, endPoint x: 643, endPoint y: 159, distance: 293.3
drag, startPoint x: 333, startPoint y: 157, endPoint x: 628, endPoint y: 161, distance: 294.4
drag, startPoint x: 338, startPoint y: 166, endPoint x: 347, endPoint y: 165, distance: 9.2
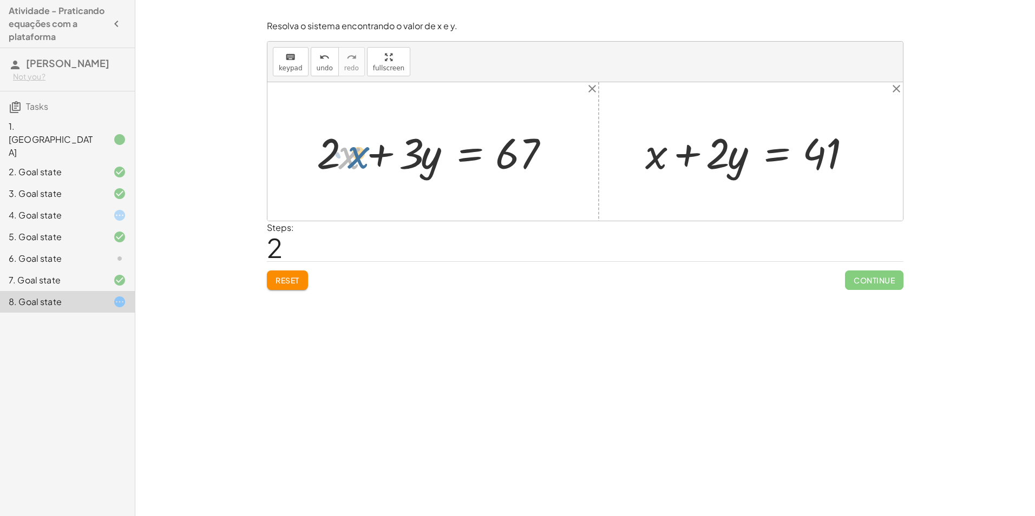
click at [347, 165] on div at bounding box center [437, 152] width 252 height 56
drag, startPoint x: 318, startPoint y: 159, endPoint x: 677, endPoint y: 158, distance: 359.3
click at [677, 158] on div "+ · 2 · x + · 3 · y = 67 + · 2 · x + · y · 3 = 67 · 2 + · x + · 2 · x + · 3 · y…" at bounding box center [584, 151] width 635 height 139
drag, startPoint x: 658, startPoint y: 155, endPoint x: 313, endPoint y: 157, distance: 344.7
drag, startPoint x: 504, startPoint y: 167, endPoint x: 819, endPoint y: 174, distance: 315.6
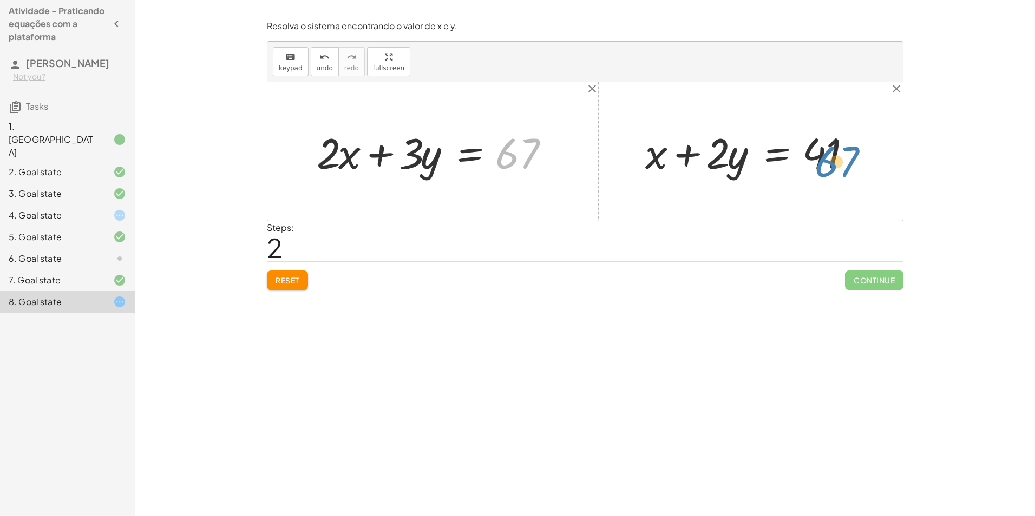
click at [819, 174] on div "+ · 2 · x + · 3 · y = 67 + · 2 · x + · y · 3 = 67 67 + · 2 · x + · 3 · y = 67 +…" at bounding box center [584, 151] width 635 height 139
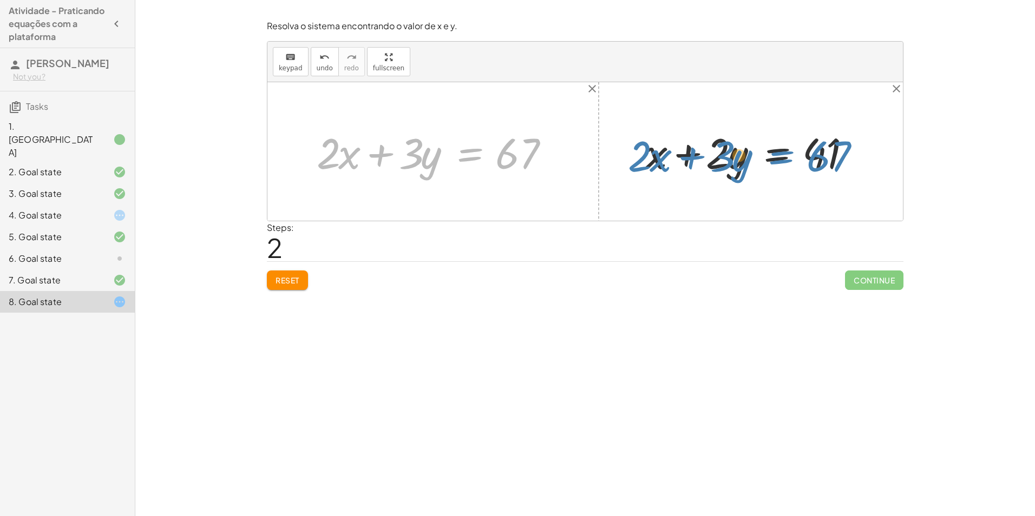
drag, startPoint x: 466, startPoint y: 161, endPoint x: 778, endPoint y: 163, distance: 311.7
click at [778, 163] on div "+ · 2 · x + · 3 · y = 67 + · 2 · x + · y · 3 = 67 + · 2 · x + · 3 · y = 67 + · …" at bounding box center [584, 151] width 635 height 139
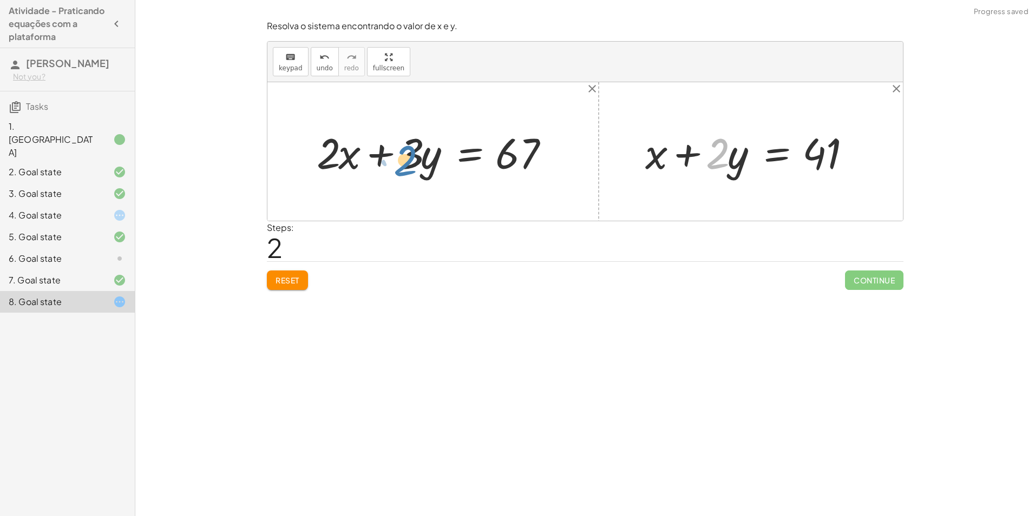
drag, startPoint x: 727, startPoint y: 163, endPoint x: 693, endPoint y: 172, distance: 35.2
click at [639, 170] on div "· 2 + · y + x + · 2 · y = 41" at bounding box center [751, 151] width 244 height 61
drag, startPoint x: 670, startPoint y: 156, endPoint x: 640, endPoint y: 159, distance: 30.9
click at [640, 159] on div at bounding box center [755, 152] width 230 height 56
drag, startPoint x: 670, startPoint y: 163, endPoint x: 616, endPoint y: 162, distance: 54.7
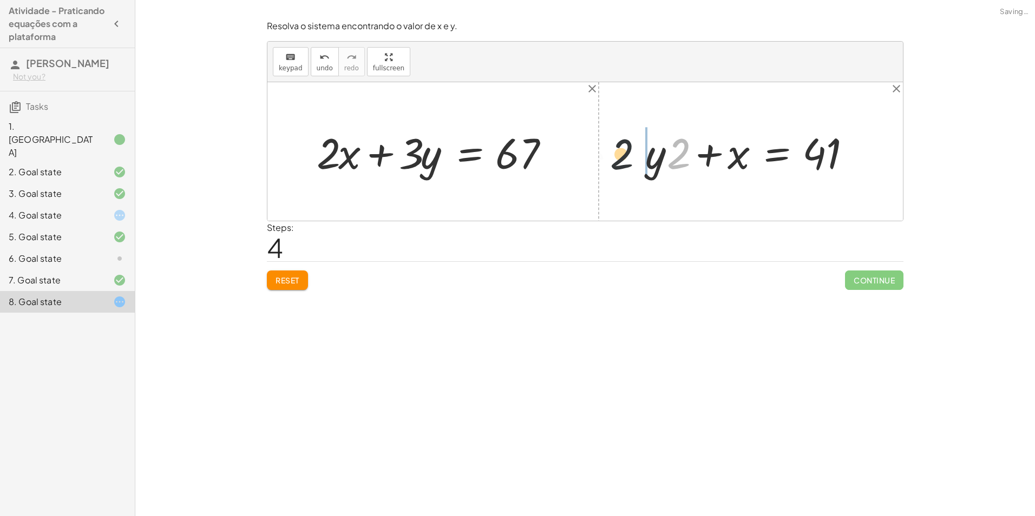
click at [601, 164] on div "+ · 2 · x + · 3 · y = 67 + · 2 · x + · y · 3 = 67 + · 2 · x + · 3 · y = 67 + x …" at bounding box center [584, 151] width 635 height 139
drag, startPoint x: 662, startPoint y: 179, endPoint x: 407, endPoint y: 220, distance: 257.7
click at [515, 213] on div "+ · 2 · x + · 3 · y = 67 + · 2 · x + · y · 3 = 67 + · 2 · x + · 3 · y = 67 + x …" at bounding box center [584, 151] width 635 height 139
drag, startPoint x: 265, startPoint y: 276, endPoint x: 272, endPoint y: 276, distance: 6.5
click at [271, 276] on div "Resolva o sistema encontrando o valor de x e y. keyboard keypad undo undo redo …" at bounding box center [584, 155] width 649 height 283
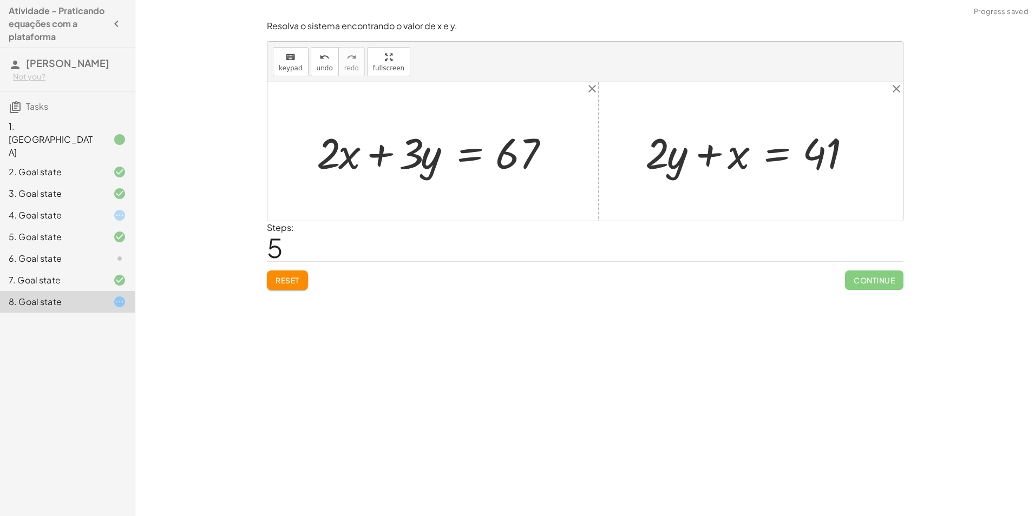
click at [291, 280] on span "Reset" at bounding box center [287, 280] width 24 height 10
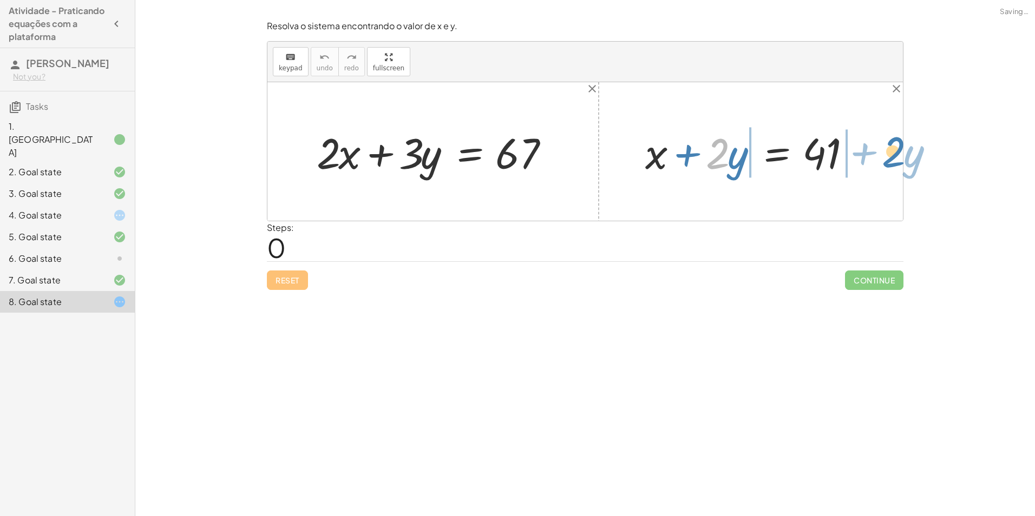
drag, startPoint x: 720, startPoint y: 148, endPoint x: 895, endPoint y: 146, distance: 175.3
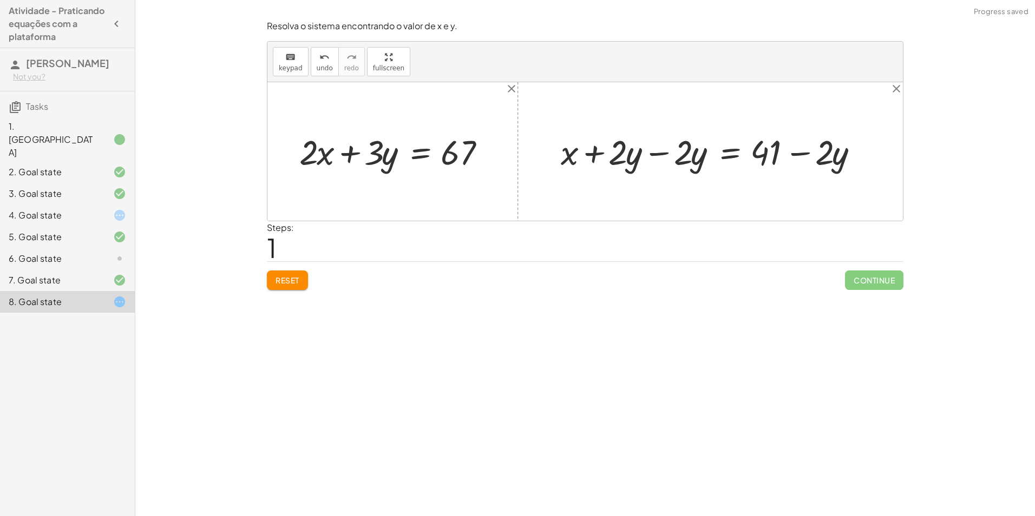
click at [659, 152] on div at bounding box center [714, 151] width 318 height 45
drag, startPoint x: 551, startPoint y: 154, endPoint x: 323, endPoint y: 157, distance: 228.9
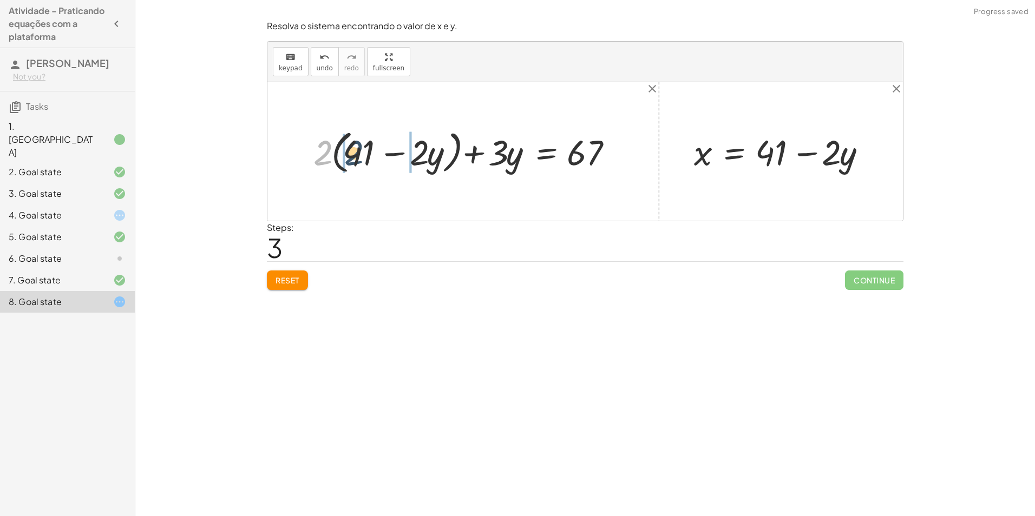
drag, startPoint x: 315, startPoint y: 152, endPoint x: 340, endPoint y: 150, distance: 24.4
click at [339, 149] on div at bounding box center [467, 151] width 319 height 51
click at [326, 156] on div at bounding box center [458, 151] width 336 height 47
click at [424, 154] on div at bounding box center [473, 151] width 307 height 47
drag, startPoint x: 373, startPoint y: 149, endPoint x: 633, endPoint y: 150, distance: 259.2
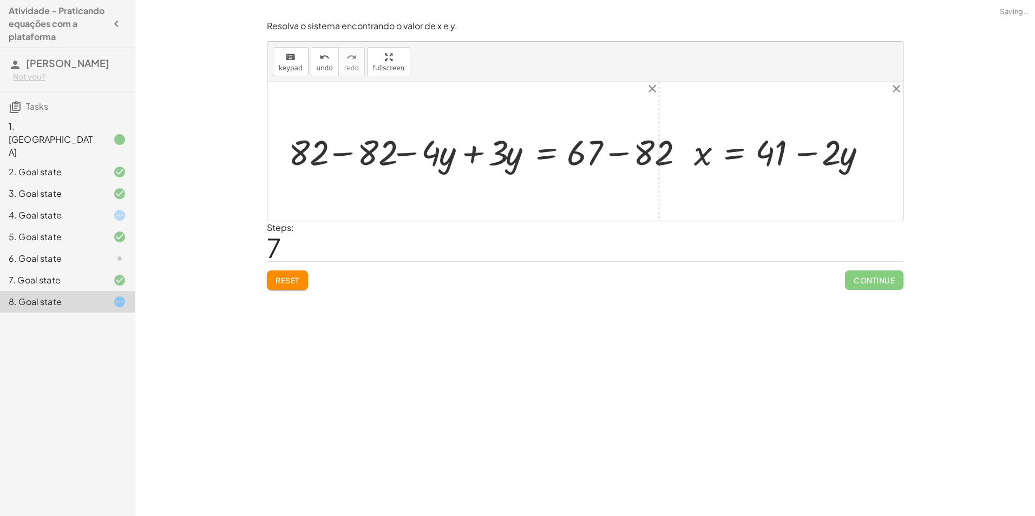
click at [613, 152] on div at bounding box center [487, 151] width 411 height 47
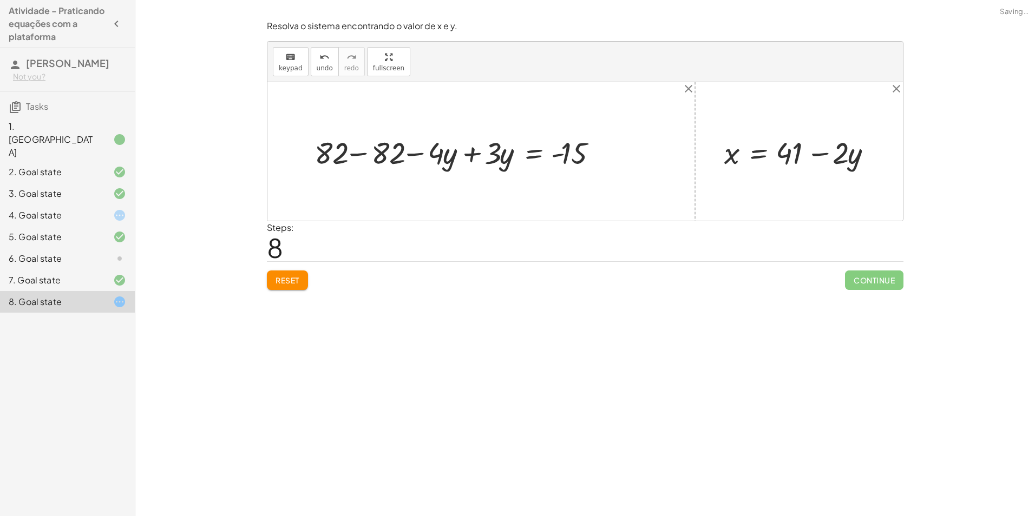
click at [364, 153] on div at bounding box center [462, 151] width 306 height 40
click at [472, 154] on div at bounding box center [502, 151] width 215 height 40
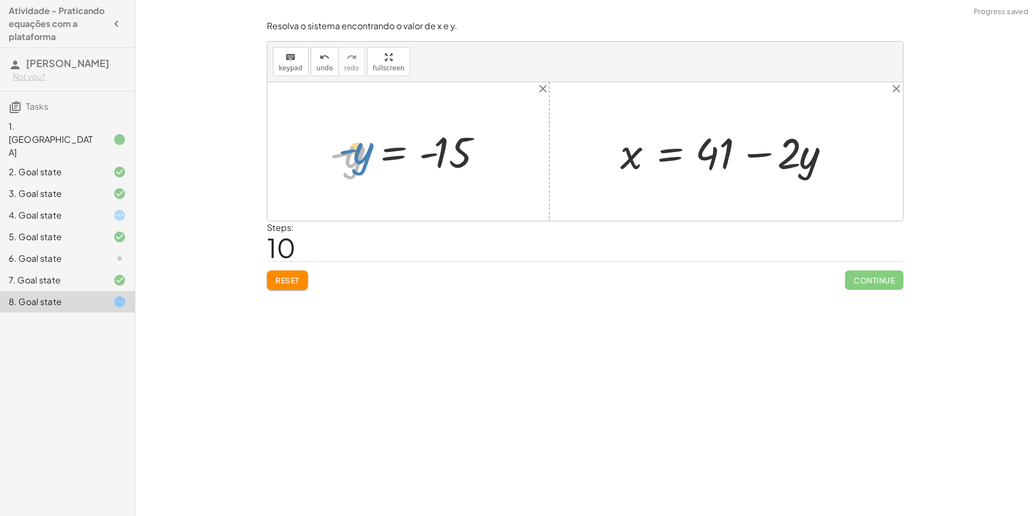
click at [359, 155] on div at bounding box center [412, 152] width 177 height 54
click at [430, 157] on div at bounding box center [412, 152] width 177 height 54
drag, startPoint x: 356, startPoint y: 158, endPoint x: 348, endPoint y: 156, distance: 7.7
click at [356, 156] on div at bounding box center [412, 152] width 177 height 54
drag, startPoint x: 339, startPoint y: 155, endPoint x: 435, endPoint y: 161, distance: 96.5
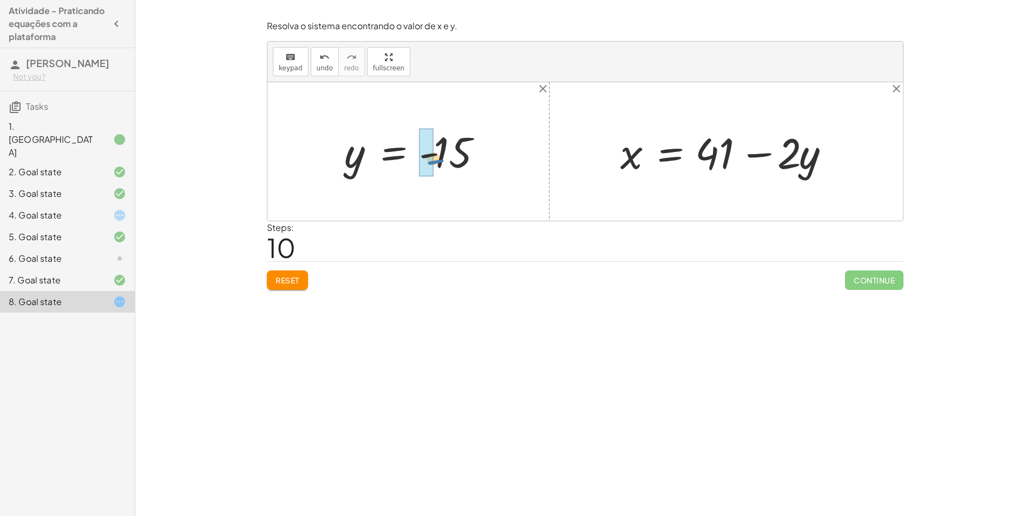
click at [435, 161] on div at bounding box center [412, 152] width 177 height 54
drag, startPoint x: 357, startPoint y: 154, endPoint x: 821, endPoint y: 164, distance: 464.4
click at [805, 158] on div at bounding box center [748, 152] width 266 height 56
click at [764, 150] on div at bounding box center [730, 152] width 230 height 56
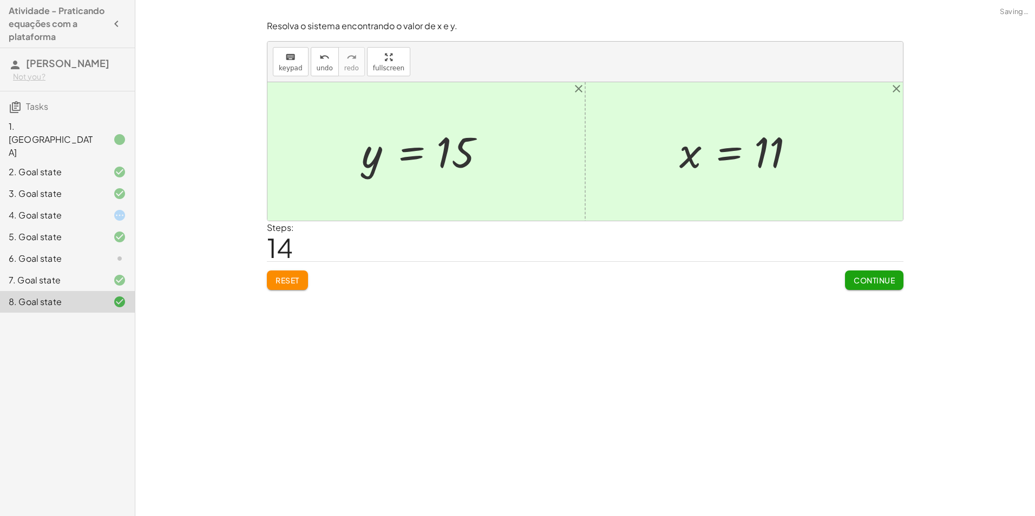
click at [885, 282] on span "Continue" at bounding box center [873, 280] width 41 height 10
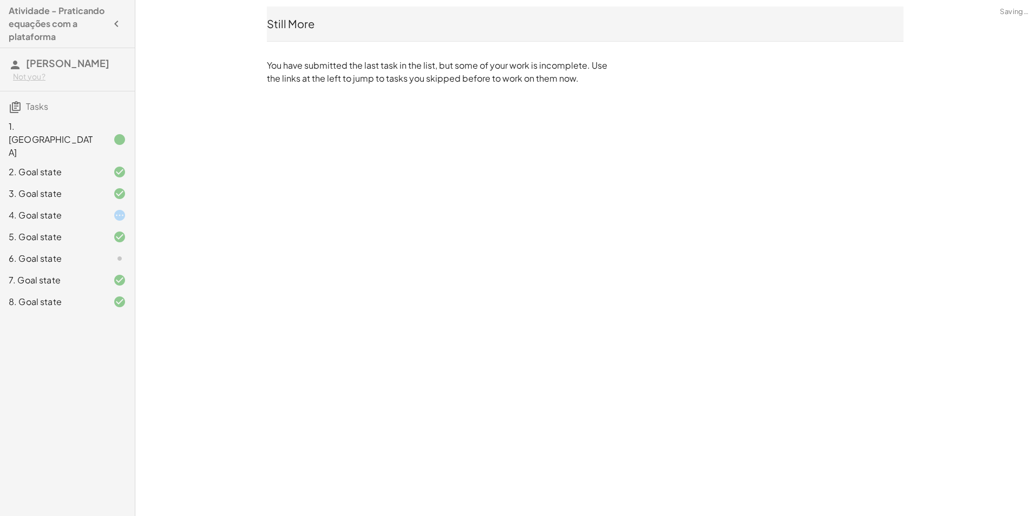
click at [110, 209] on div at bounding box center [111, 215] width 30 height 13
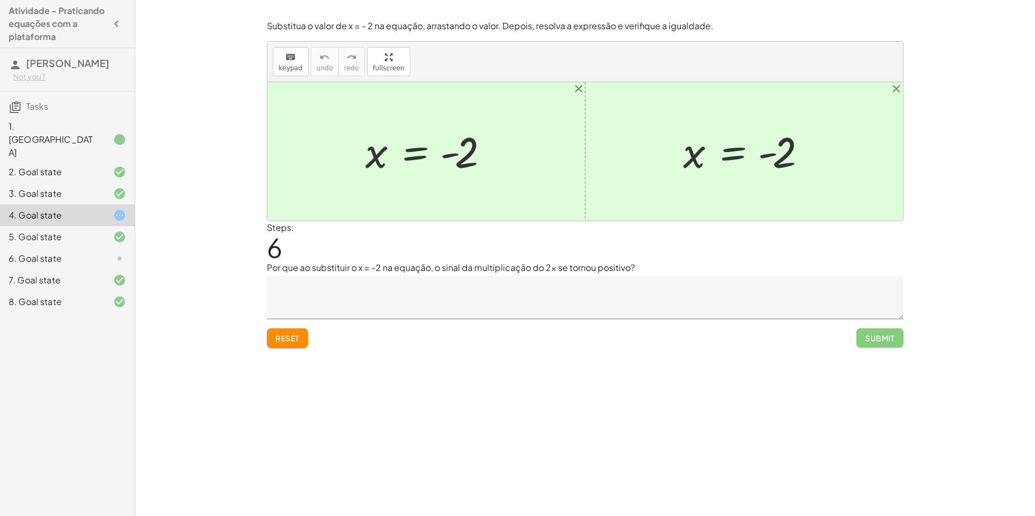
click at [463, 310] on textarea at bounding box center [585, 297] width 636 height 43
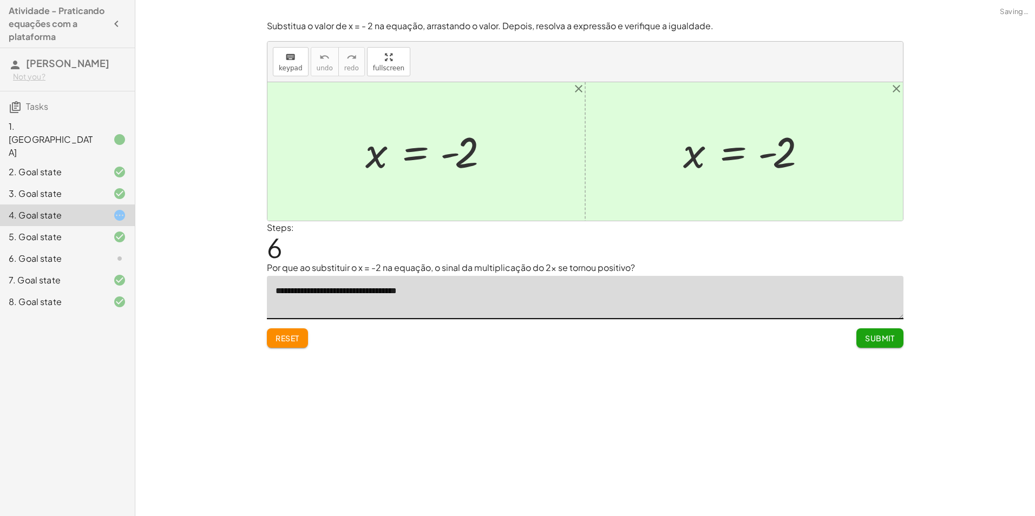
type textarea "**********"
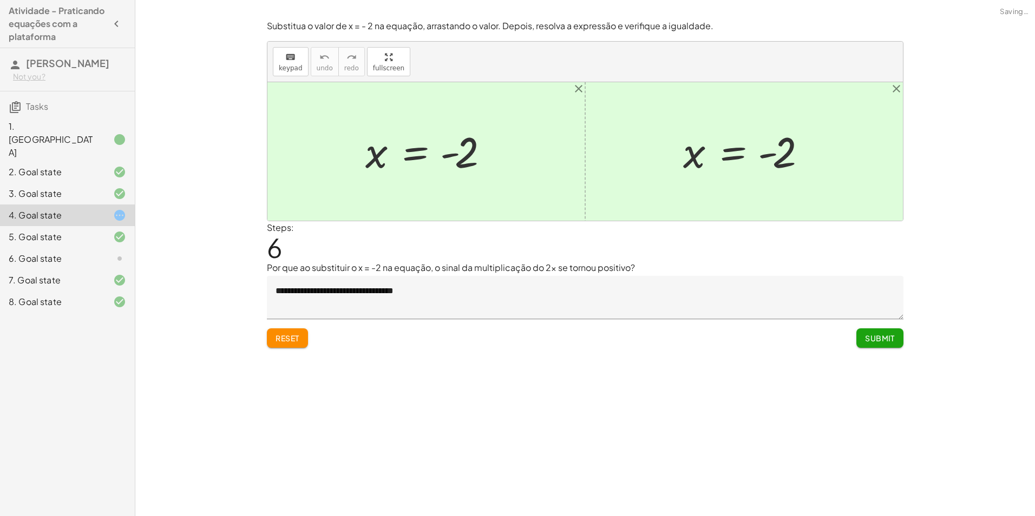
click at [892, 342] on span "Submit" at bounding box center [880, 338] width 30 height 10
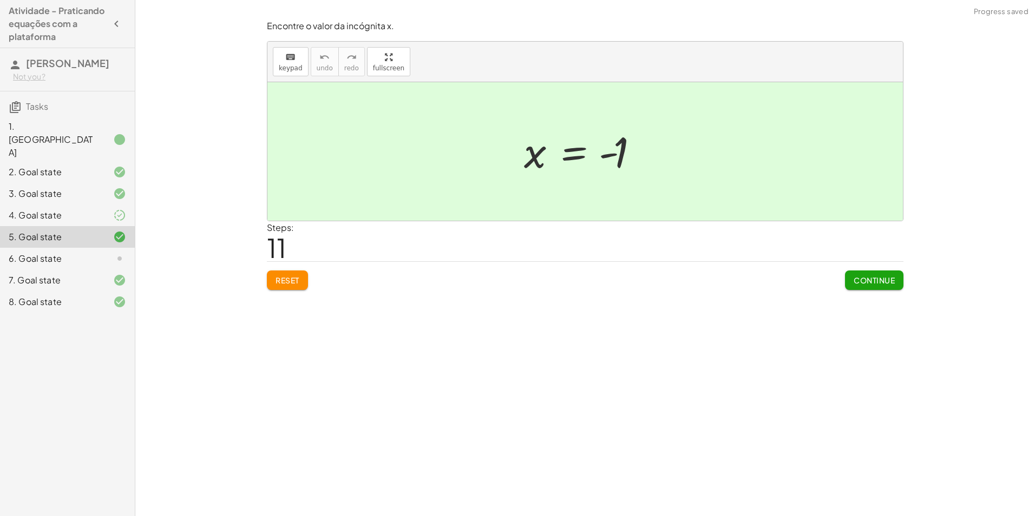
click at [116, 211] on icon at bounding box center [119, 215] width 13 height 13
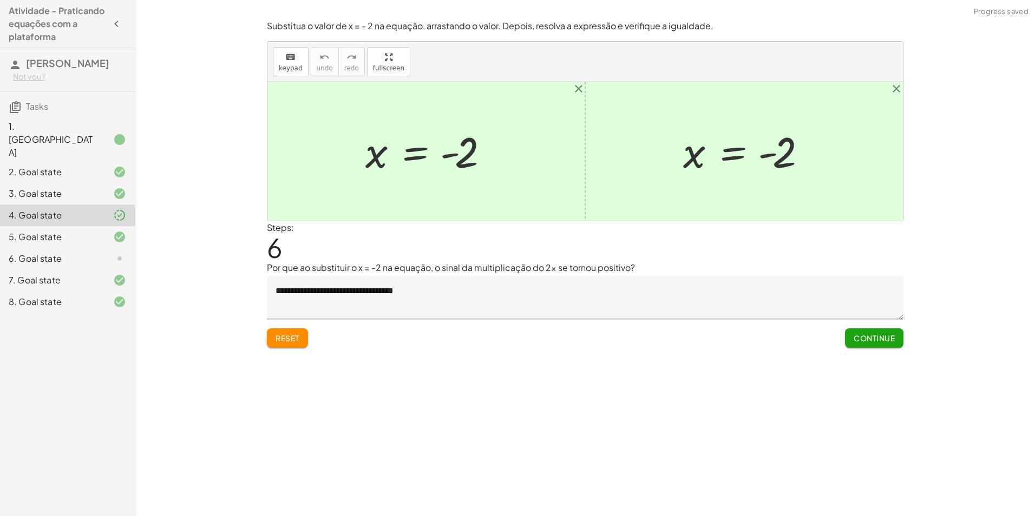
click at [124, 252] on icon at bounding box center [119, 258] width 13 height 13
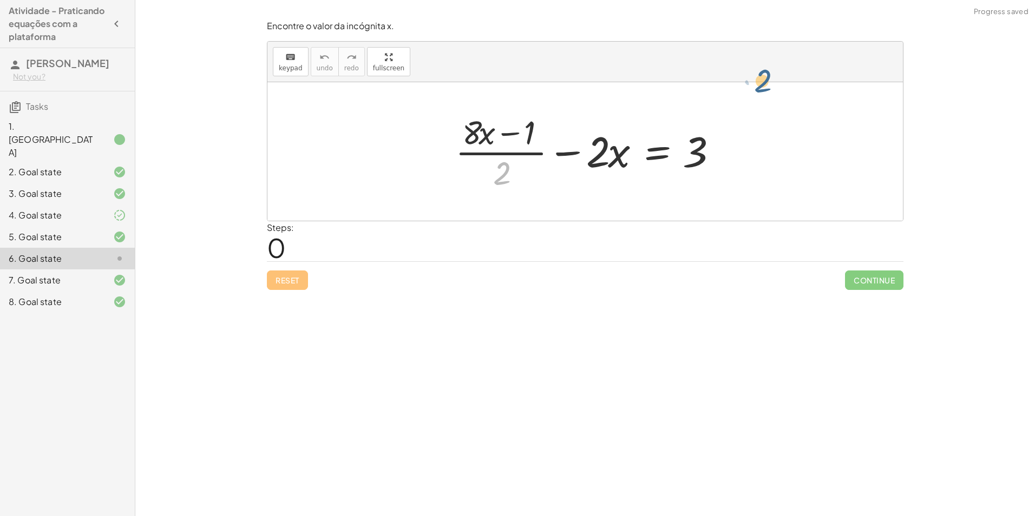
drag, startPoint x: 497, startPoint y: 173, endPoint x: 660, endPoint y: 128, distance: 168.8
click at [662, 129] on div at bounding box center [589, 151] width 279 height 83
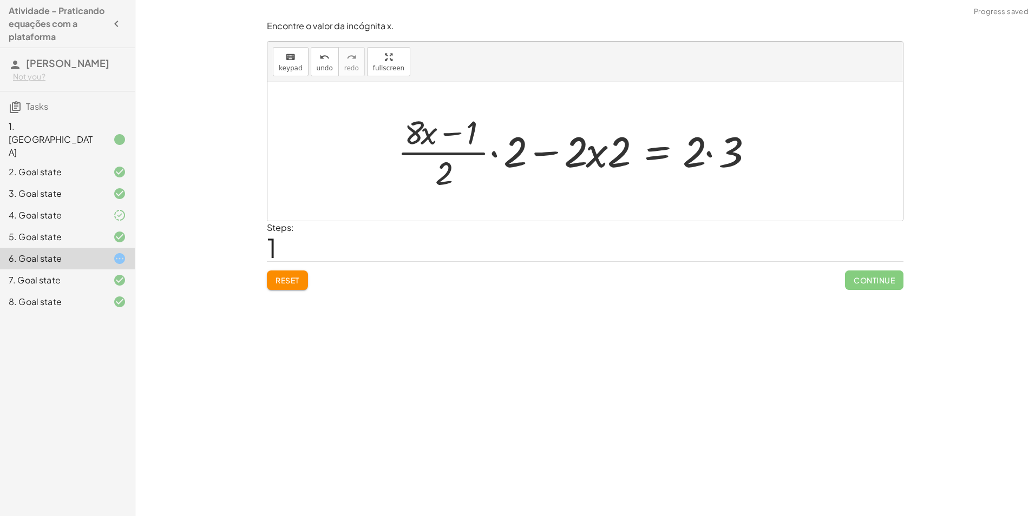
click at [295, 277] on span "Reset" at bounding box center [287, 280] width 24 height 10
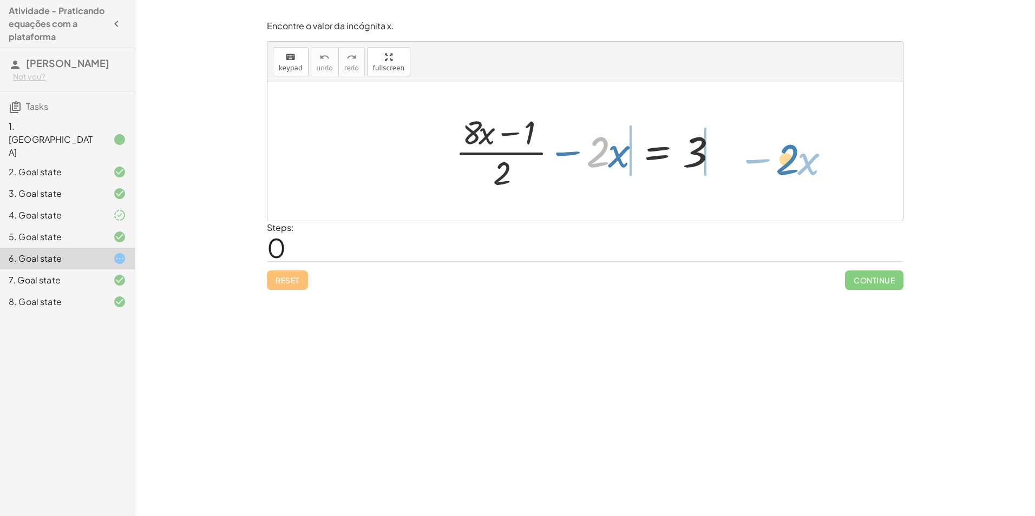
drag, startPoint x: 667, startPoint y: 176, endPoint x: 760, endPoint y: 146, distance: 97.4
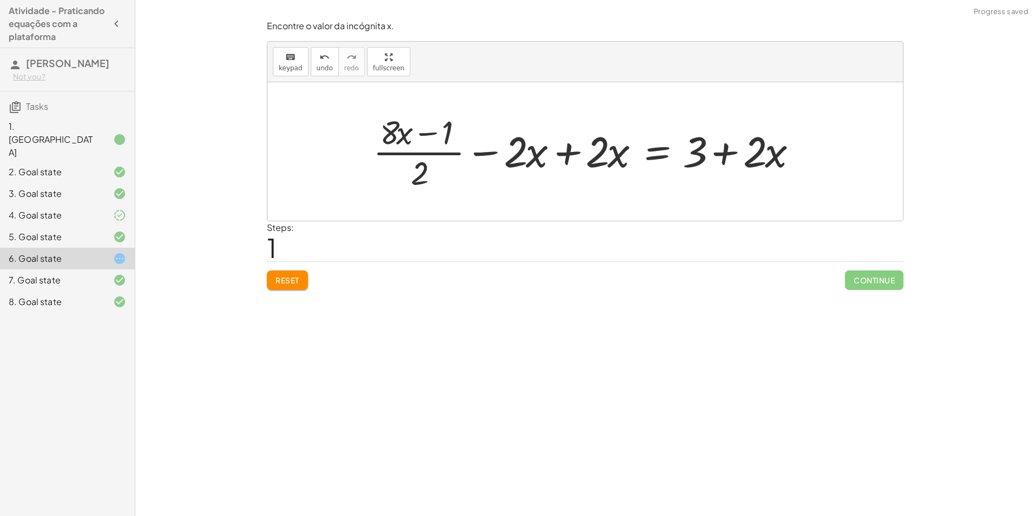
click at [731, 154] on div at bounding box center [588, 151] width 443 height 83
click at [571, 146] on div at bounding box center [588, 151] width 443 height 83
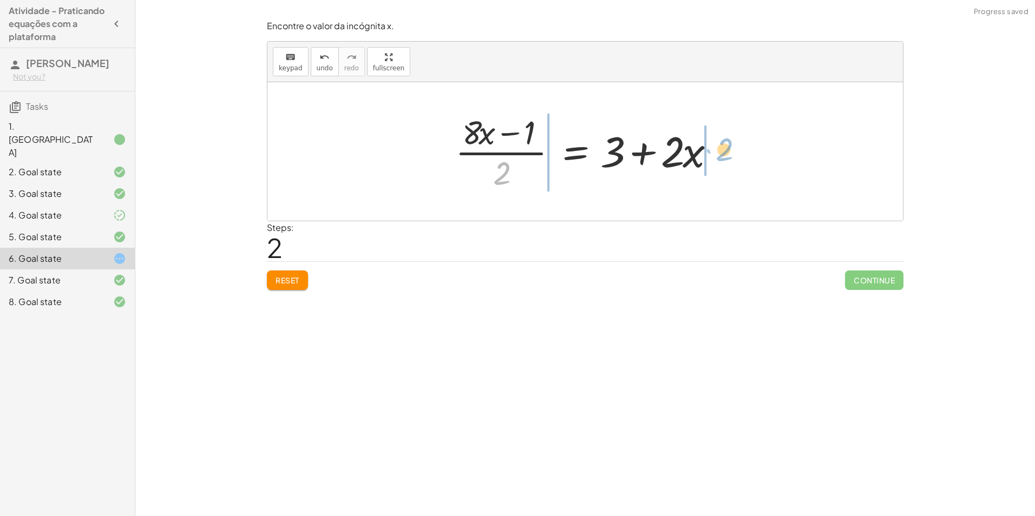
drag, startPoint x: 523, startPoint y: 181, endPoint x: 724, endPoint y: 153, distance: 203.3
click at [724, 153] on div at bounding box center [589, 151] width 279 height 83
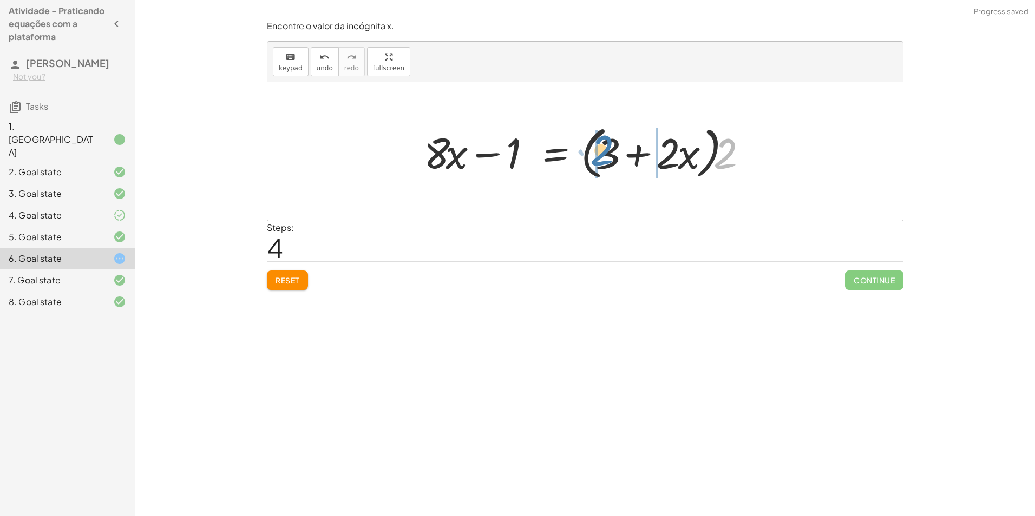
drag, startPoint x: 672, startPoint y: 157, endPoint x: 605, endPoint y: 155, distance: 66.6
click at [605, 155] on div at bounding box center [588, 152] width 341 height 62
click at [614, 157] on div at bounding box center [599, 152] width 363 height 56
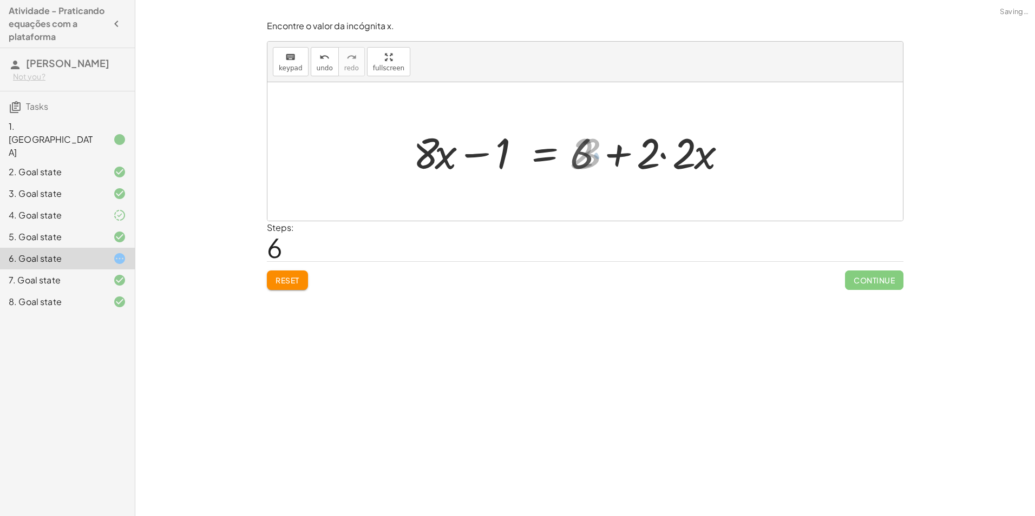
click at [679, 157] on div at bounding box center [570, 152] width 327 height 56
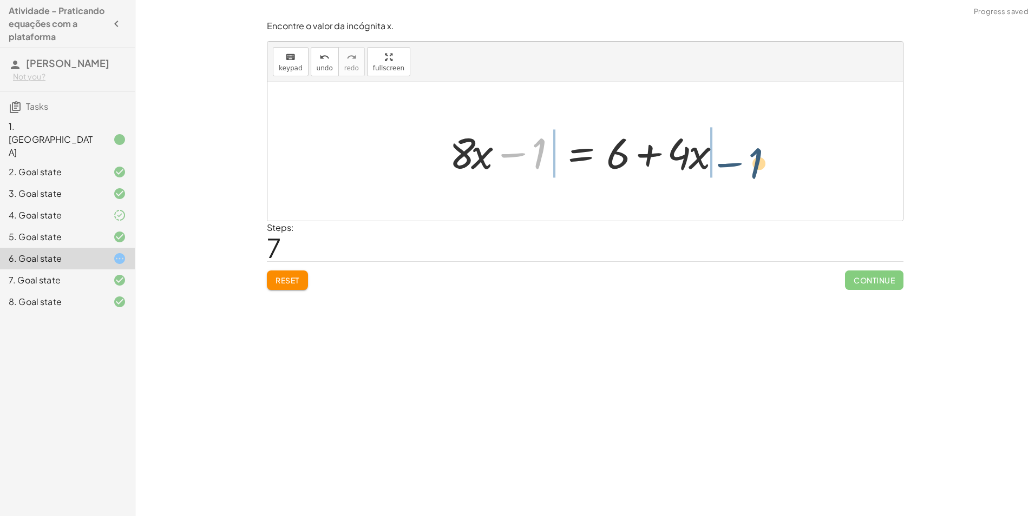
drag, startPoint x: 512, startPoint y: 155, endPoint x: 738, endPoint y: 158, distance: 226.2
click at [738, 158] on div "+ · ( + · 8 · x − 1 ) · 2 − · 2 · x = 3 + · ( + · 8 · x − 1 ) · 2 − · 2 · x + ·…" at bounding box center [584, 151] width 635 height 139
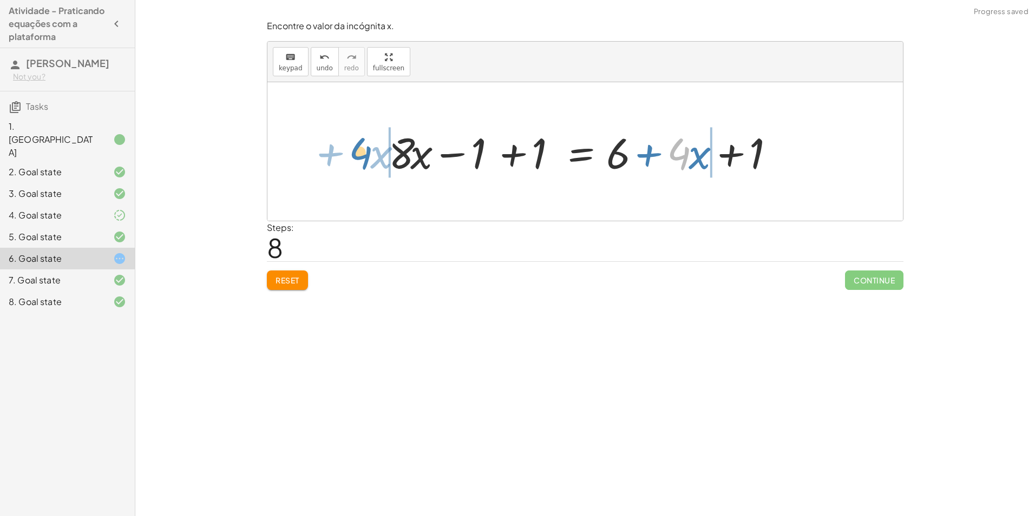
drag, startPoint x: 686, startPoint y: 152, endPoint x: 367, endPoint y: 152, distance: 318.2
click at [367, 152] on div "+ · ( + · 8 · x − 1 ) · 2 − · 2 · x = 3 + · ( + · 8 · x − 1 ) · 2 − · 2 · x + ·…" at bounding box center [584, 151] width 635 height 139
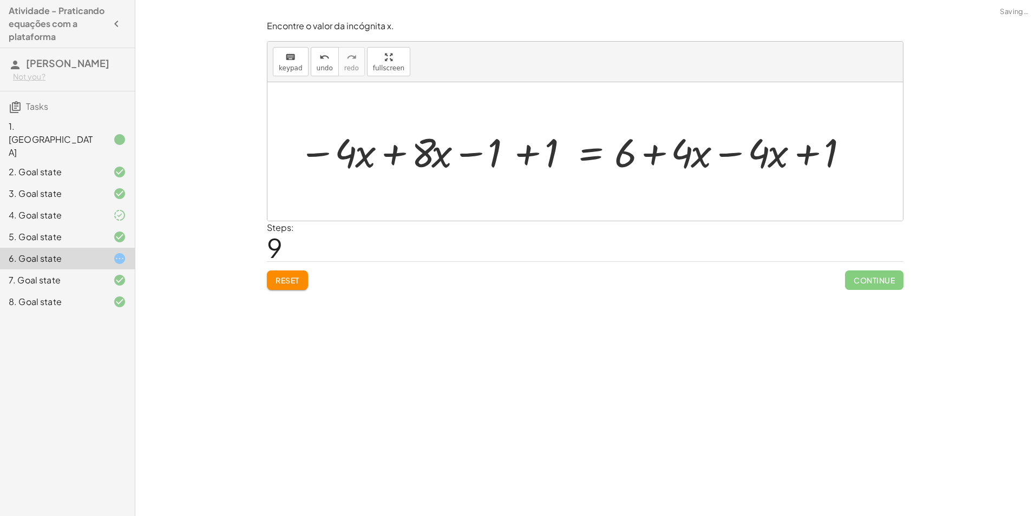
click at [511, 152] on div at bounding box center [579, 151] width 530 height 49
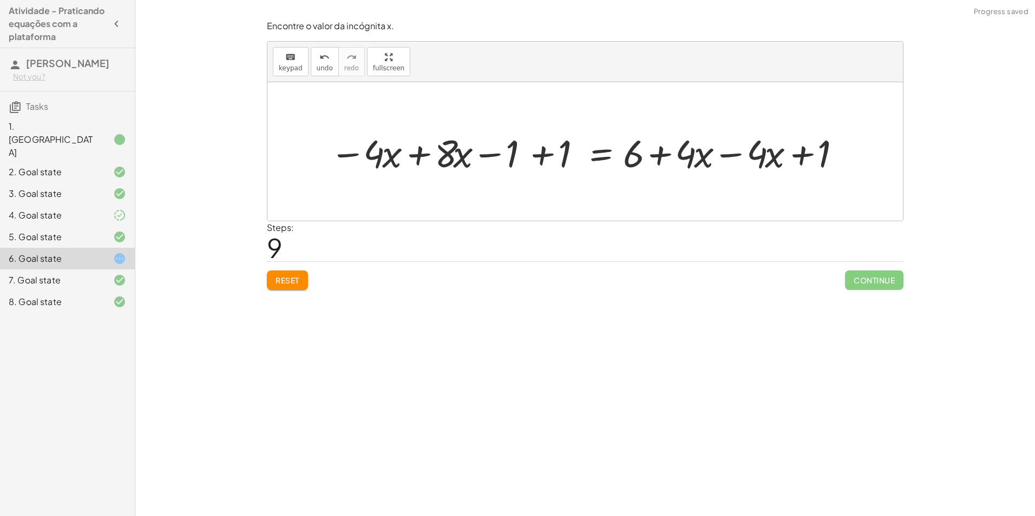
click at [534, 154] on div at bounding box center [589, 151] width 530 height 49
click at [518, 155] on div at bounding box center [641, 151] width 425 height 49
click at [653, 155] on div at bounding box center [709, 152] width 373 height 56
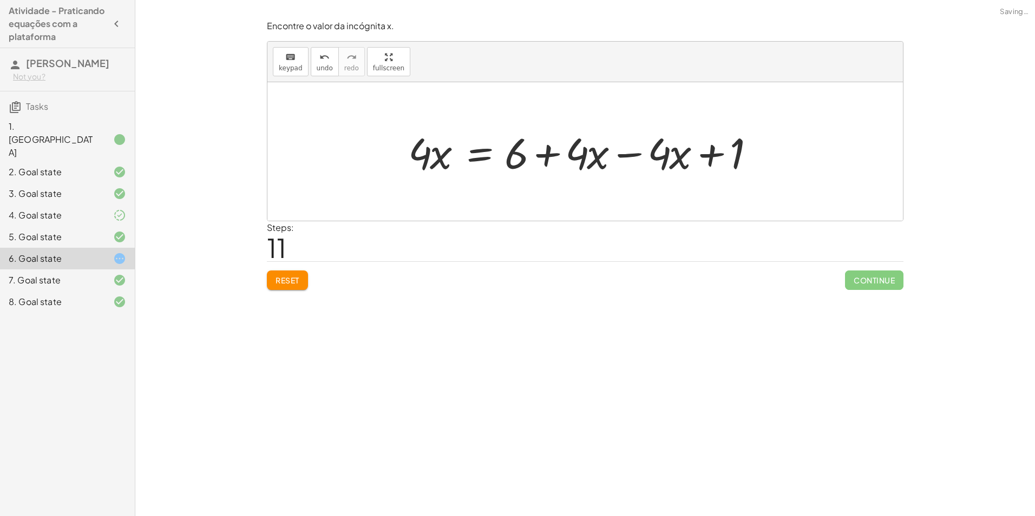
click at [663, 155] on div at bounding box center [589, 152] width 373 height 56
click at [631, 155] on div at bounding box center [589, 152] width 373 height 56
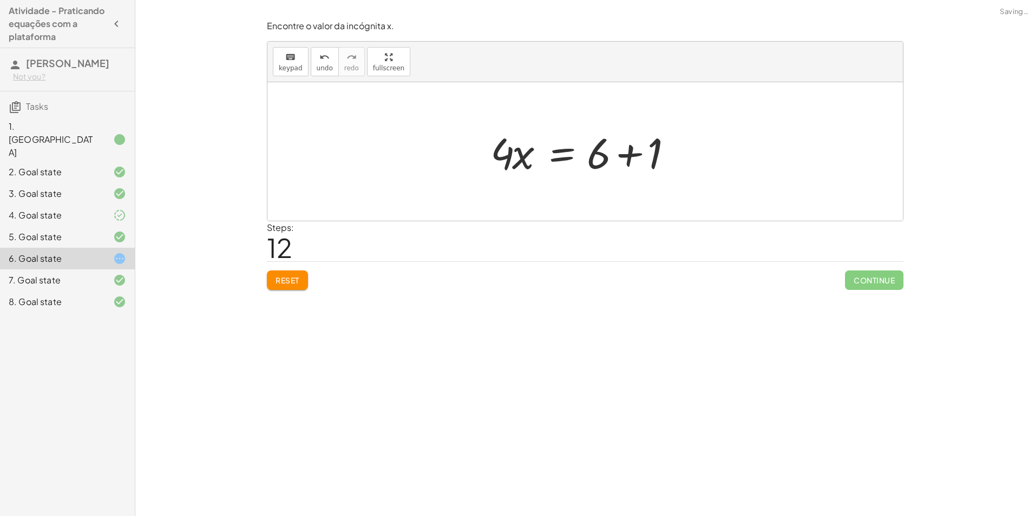
click at [623, 157] on div at bounding box center [589, 152] width 208 height 56
drag, startPoint x: 506, startPoint y: 151, endPoint x: 534, endPoint y: 153, distance: 27.7
click at [525, 163] on div "+ · ( + · 8 · x − 1 ) · 2 − · 2 · x = 3 + · ( + · 8 · x − 1 ) · 2 − · 2 · x + ·…" at bounding box center [584, 151] width 161 height 61
drag, startPoint x: 537, startPoint y: 155, endPoint x: 623, endPoint y: 195, distance: 94.9
click at [552, 158] on div at bounding box center [591, 151] width 160 height 83
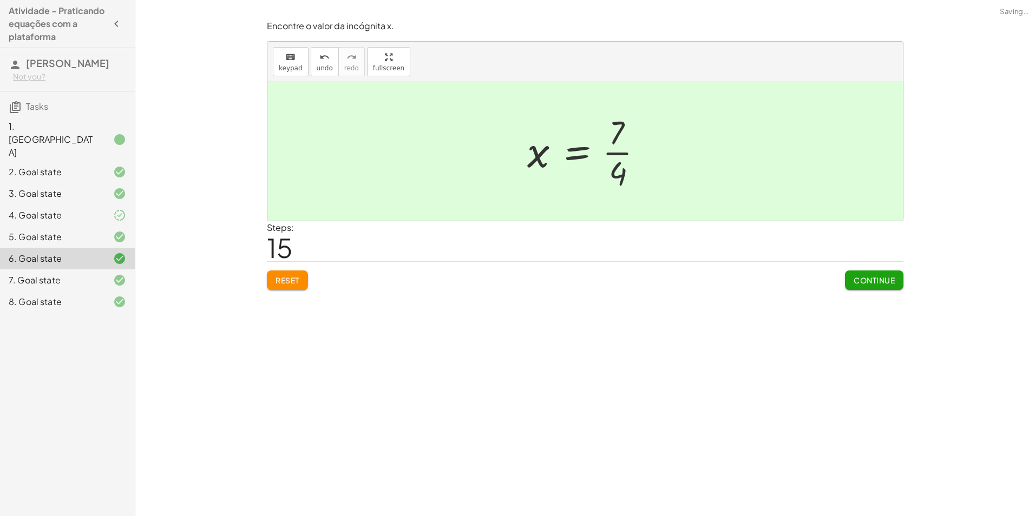
click at [882, 283] on span "Continue" at bounding box center [873, 280] width 41 height 10
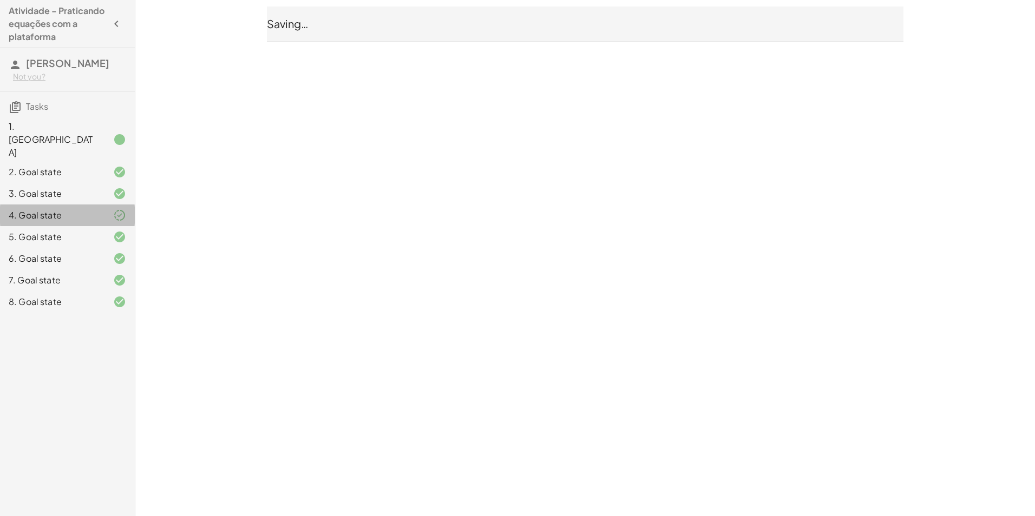
click at [119, 248] on div "4. Goal state" at bounding box center [67, 259] width 135 height 22
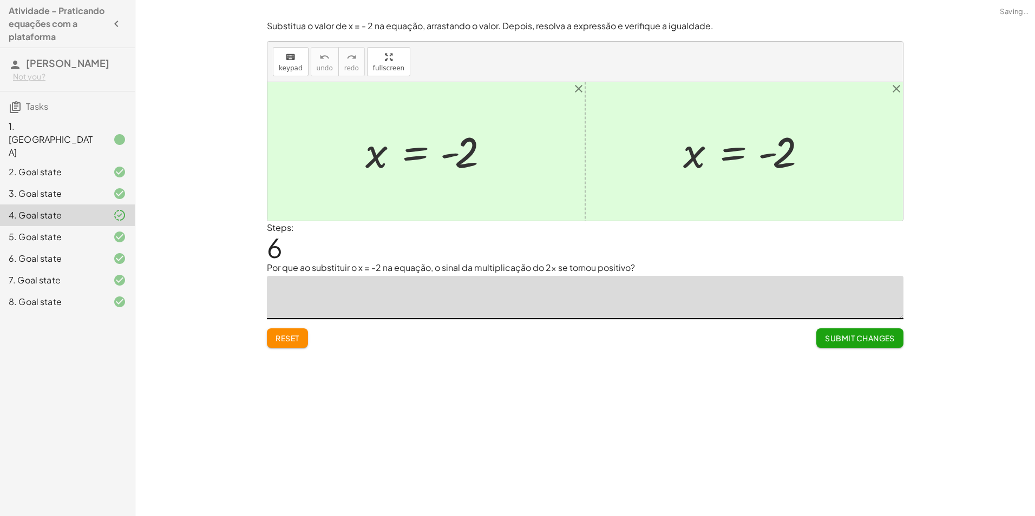
click at [458, 291] on textarea at bounding box center [585, 297] width 636 height 43
type textarea "*"
type textarea "**********"
click at [844, 335] on span "Submit Changes" at bounding box center [860, 338] width 70 height 10
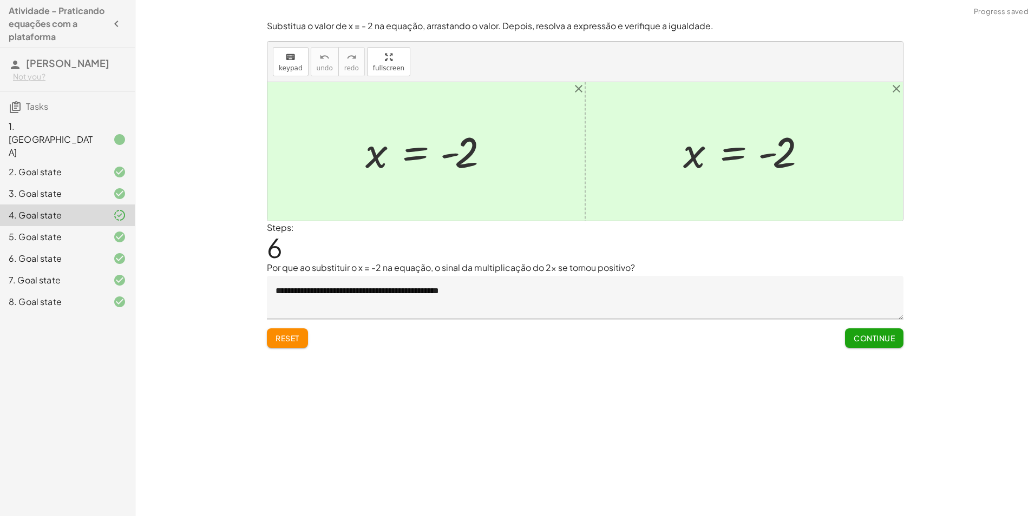
click at [864, 335] on span "Continue" at bounding box center [873, 338] width 41 height 10
